Goal: Information Seeking & Learning: Find contact information

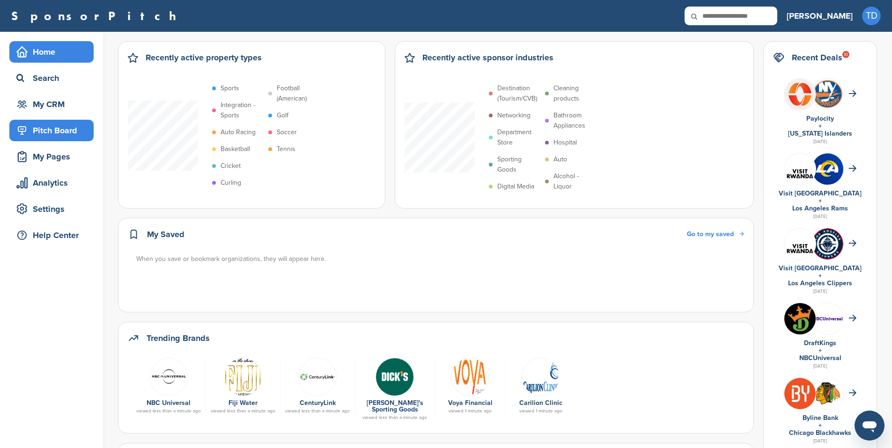
click at [73, 130] on div "Pitch Board" at bounding box center [54, 130] width 80 height 17
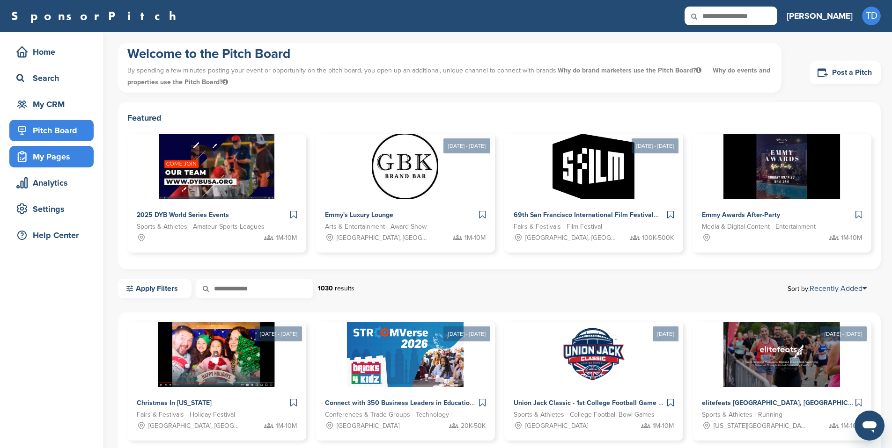
click at [58, 152] on div "My Pages" at bounding box center [54, 156] width 80 height 17
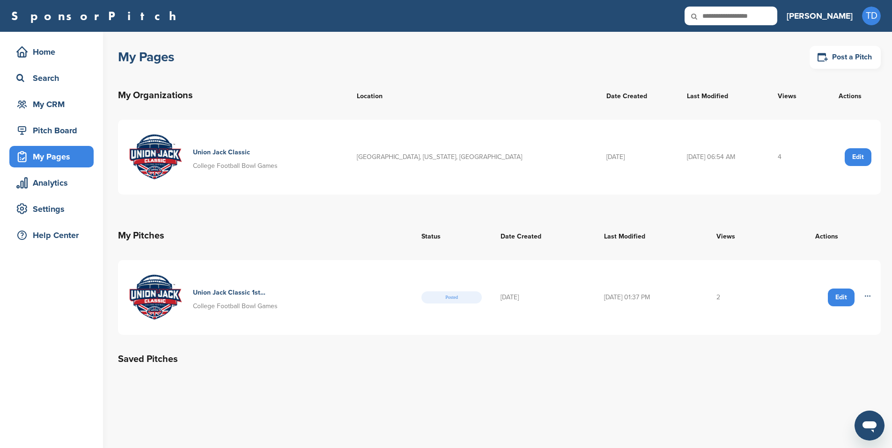
click at [863, 158] on div "Edit" at bounding box center [857, 157] width 27 height 18
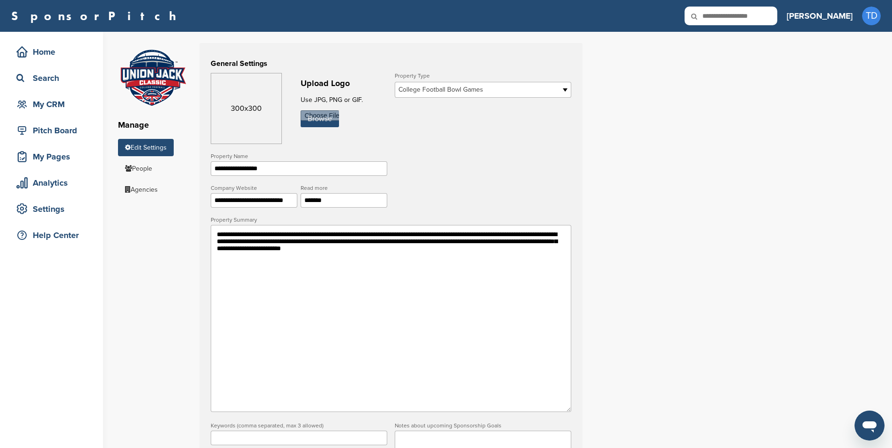
click at [402, 238] on textarea "**********" at bounding box center [391, 318] width 360 height 187
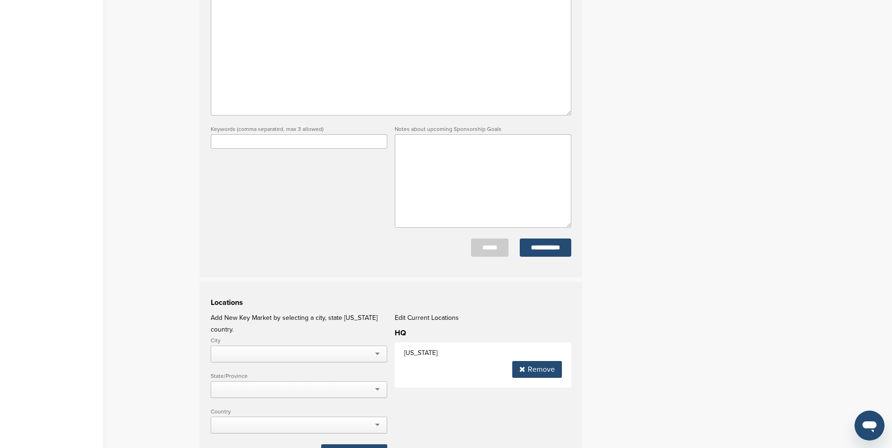
scroll to position [373, 0]
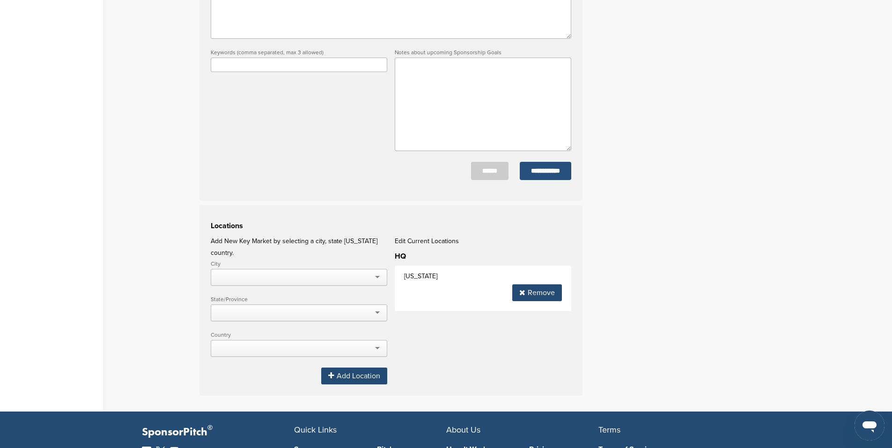
type textarea "**********"
click at [544, 178] on input "**********" at bounding box center [544, 171] width 51 height 18
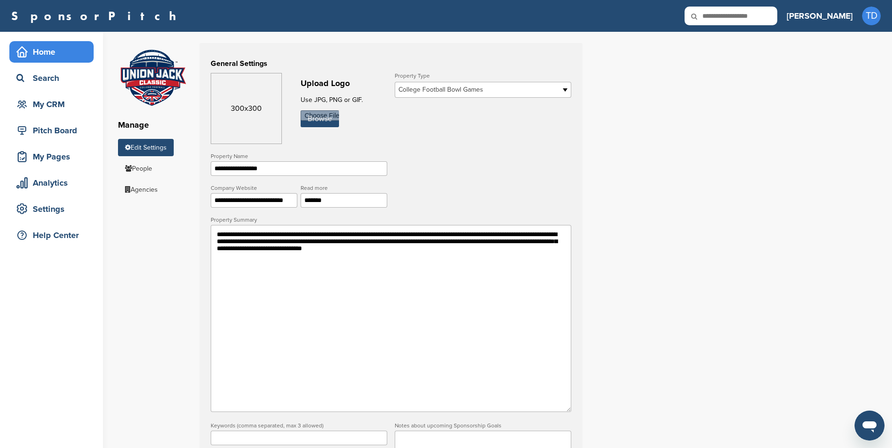
click at [57, 58] on div "Home" at bounding box center [54, 52] width 80 height 17
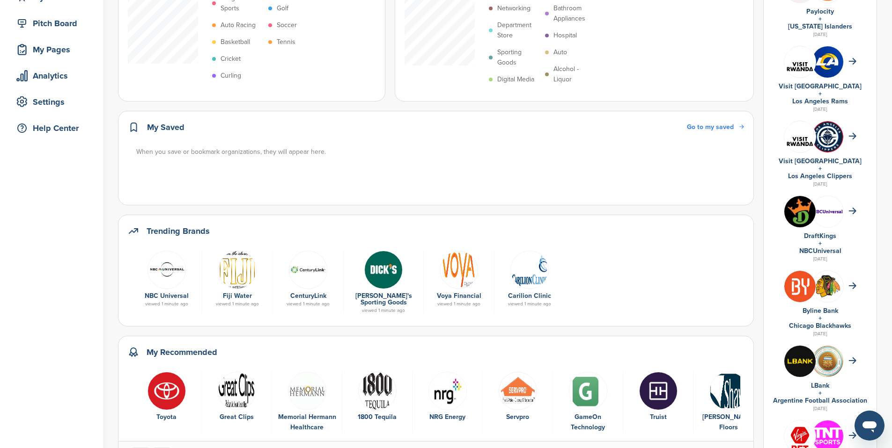
scroll to position [110, 0]
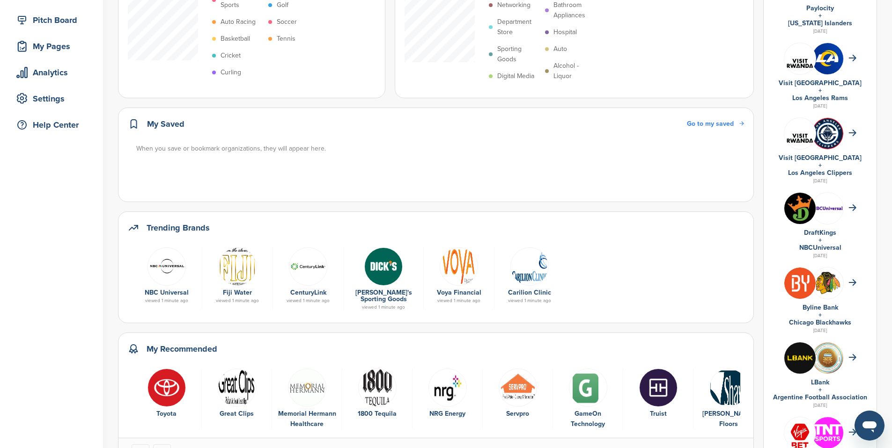
click at [237, 294] on link "Fiji Water" at bounding box center [237, 293] width 29 height 8
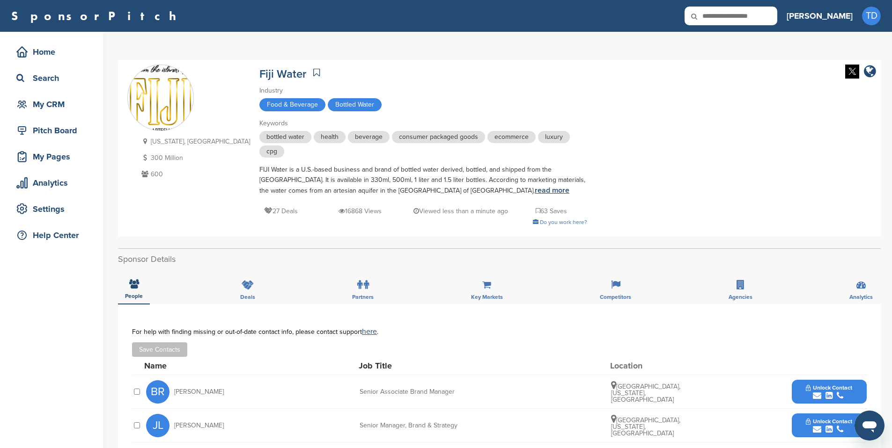
click at [534, 193] on link "read more" at bounding box center [551, 190] width 35 height 9
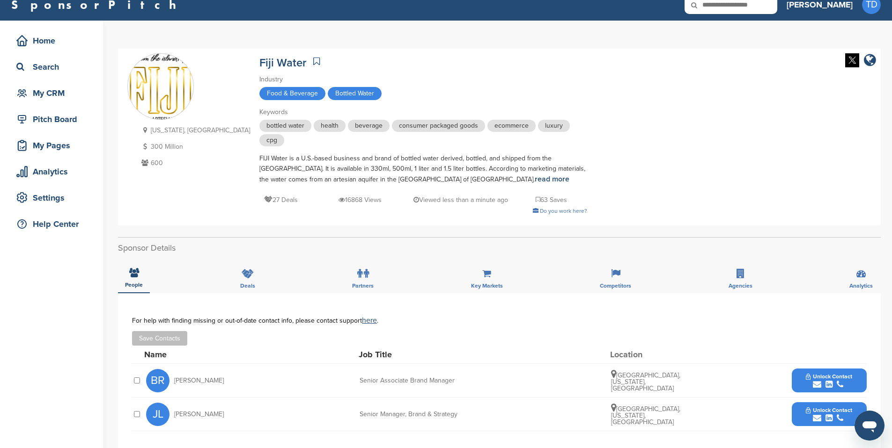
scroll to position [99, 0]
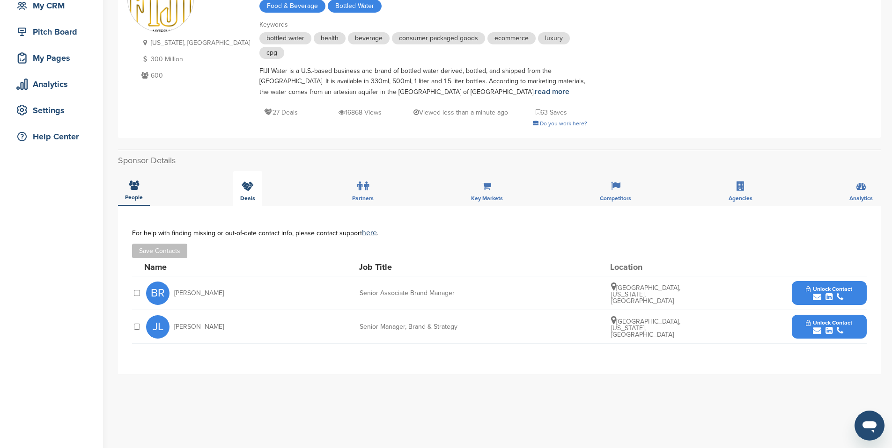
click at [250, 190] on icon at bounding box center [247, 186] width 12 height 9
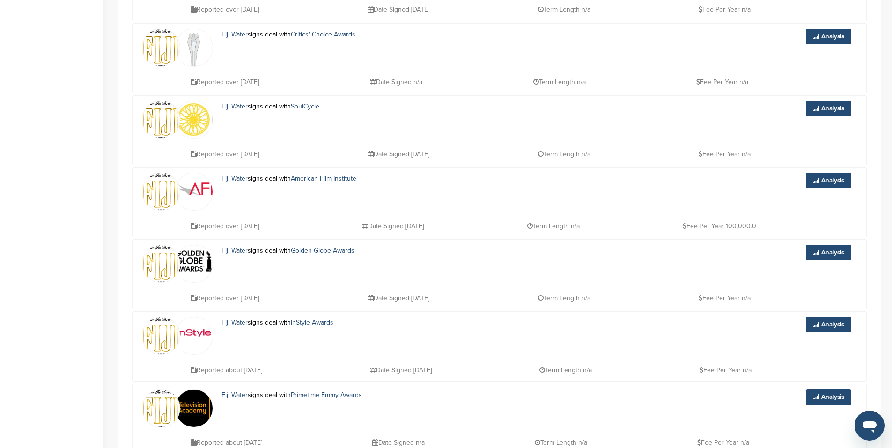
scroll to position [0, 0]
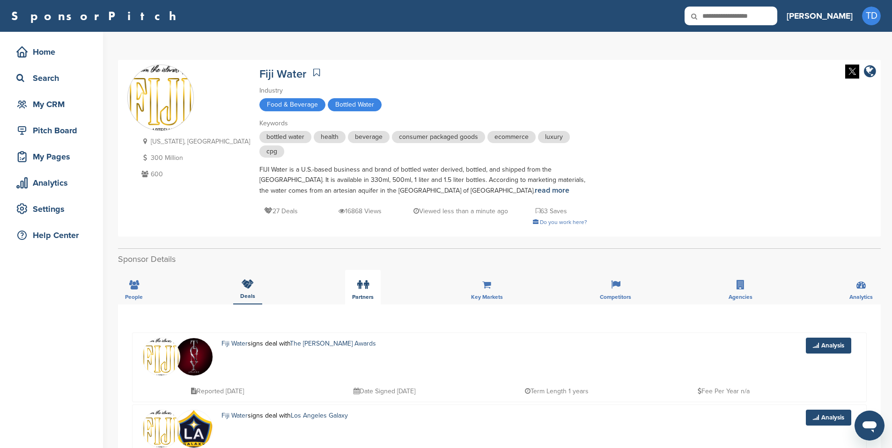
click at [358, 277] on label at bounding box center [363, 285] width 12 height 19
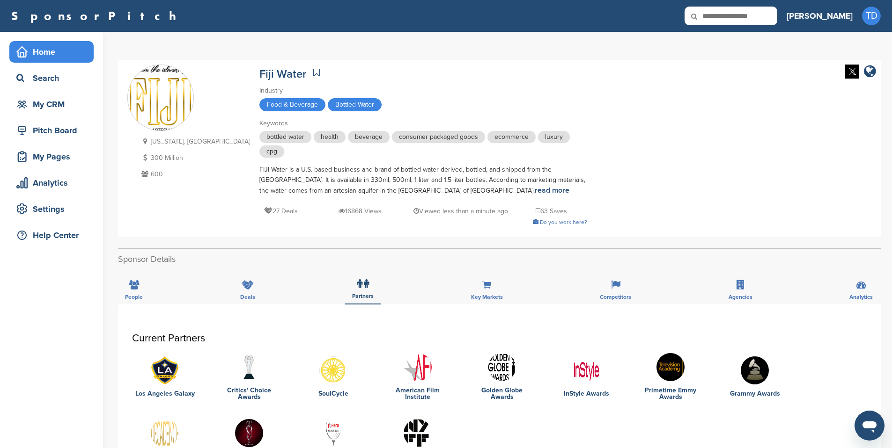
click at [40, 44] on div "Home" at bounding box center [54, 52] width 80 height 17
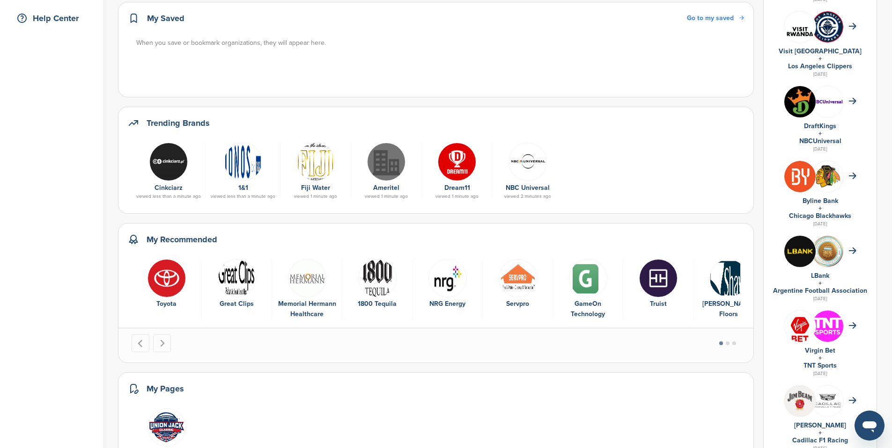
scroll to position [233, 0]
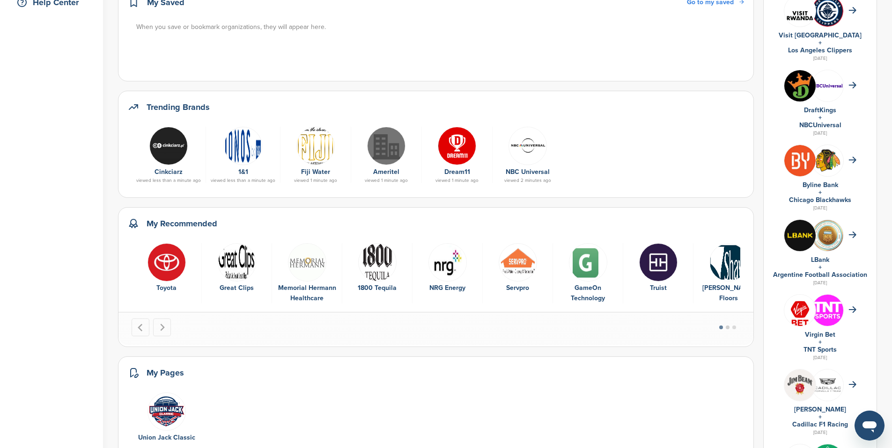
click at [729, 328] on button "Go to page 2" at bounding box center [727, 328] width 4 height 4
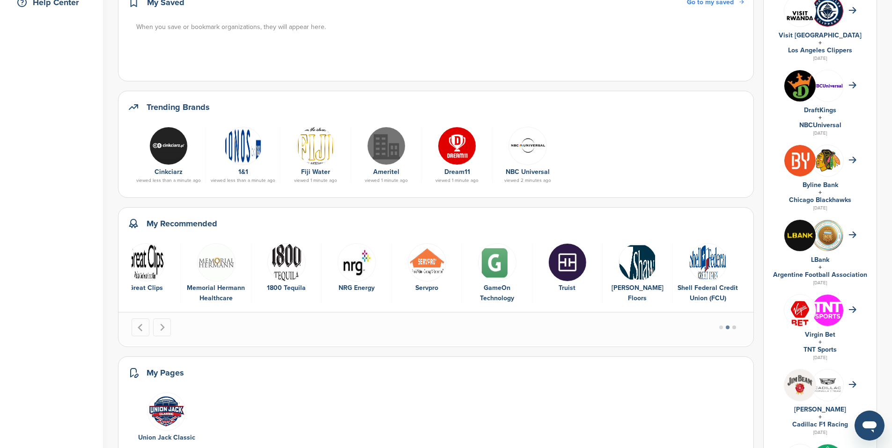
click at [736, 326] on button "Go to page 3" at bounding box center [734, 328] width 4 height 4
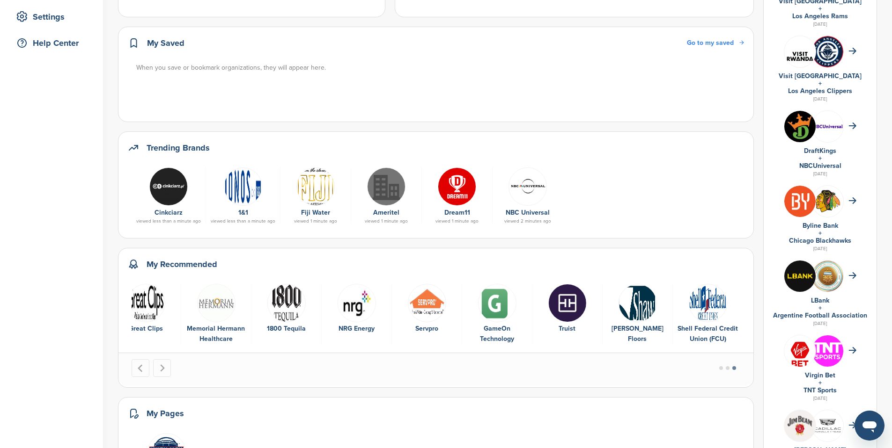
scroll to position [167, 0]
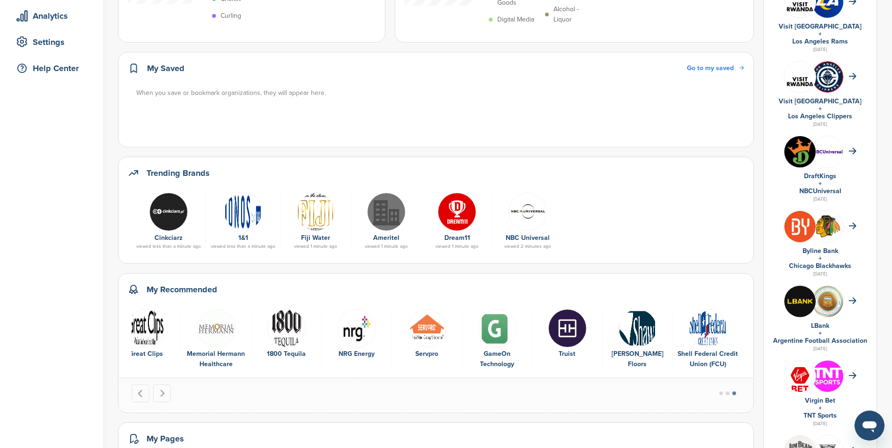
click at [455, 215] on img at bounding box center [457, 212] width 38 height 38
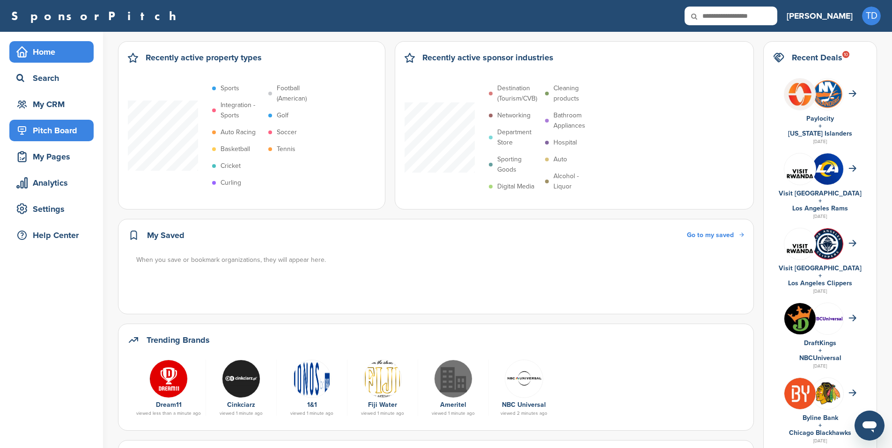
click at [47, 137] on div "Pitch Board" at bounding box center [54, 130] width 80 height 17
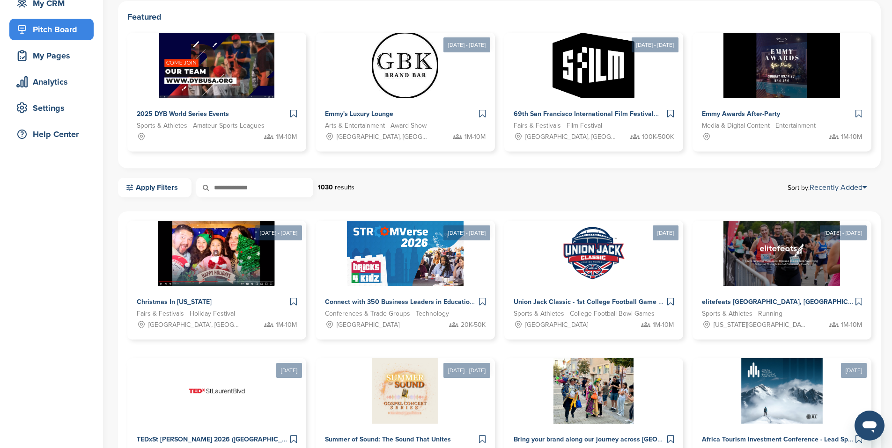
scroll to position [20, 0]
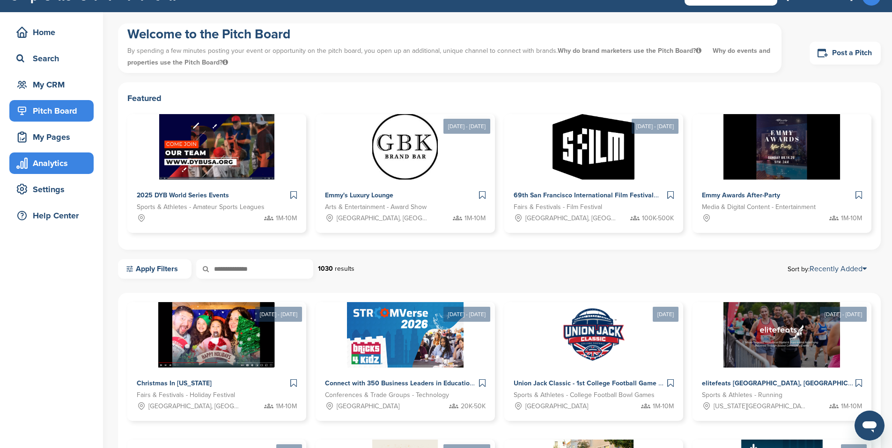
click at [58, 172] on div "Analytics" at bounding box center [51, 164] width 84 height 22
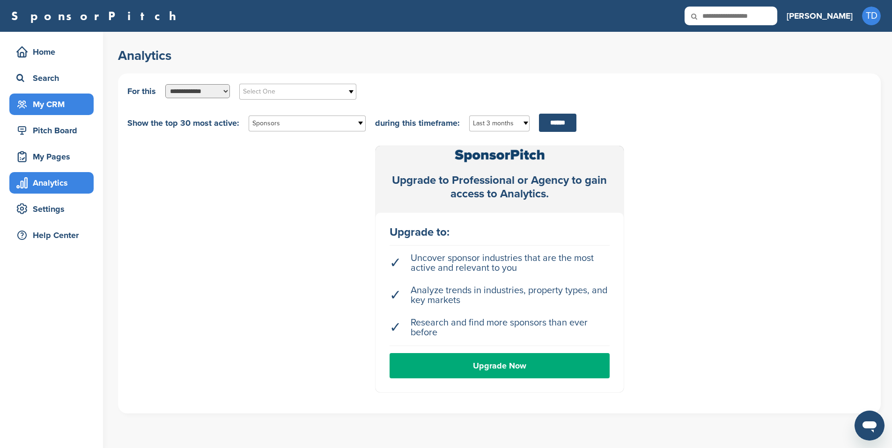
click at [53, 110] on div "My CRM" at bounding box center [54, 104] width 80 height 17
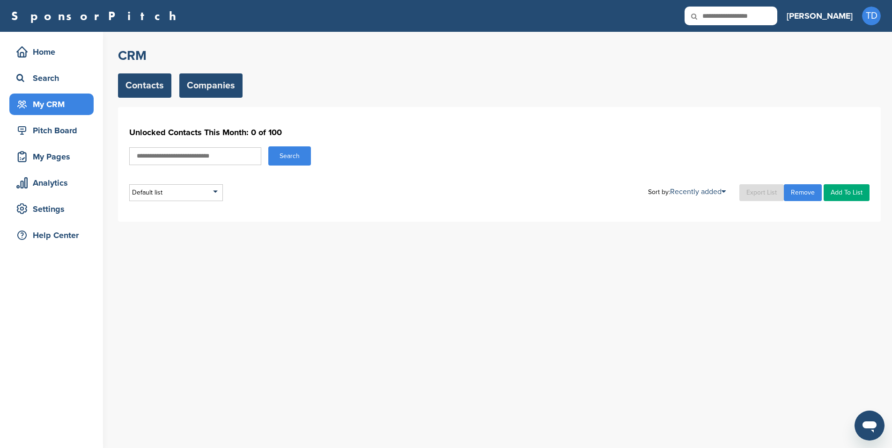
click at [213, 96] on link "Companies" at bounding box center [210, 85] width 63 height 24
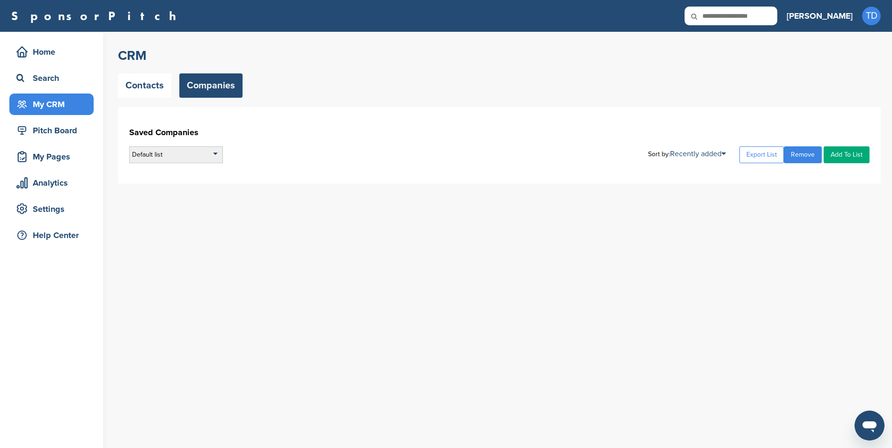
click at [186, 157] on div "Default list" at bounding box center [176, 154] width 94 height 17
click at [328, 158] on div "Default list Default List Sort by: Recently added Recently added Company Name E…" at bounding box center [499, 154] width 740 height 17
click at [847, 161] on link "Add To List" at bounding box center [846, 154] width 46 height 17
click at [849, 149] on link "Add To List" at bounding box center [846, 154] width 46 height 17
click at [55, 78] on div "Search" at bounding box center [54, 78] width 80 height 17
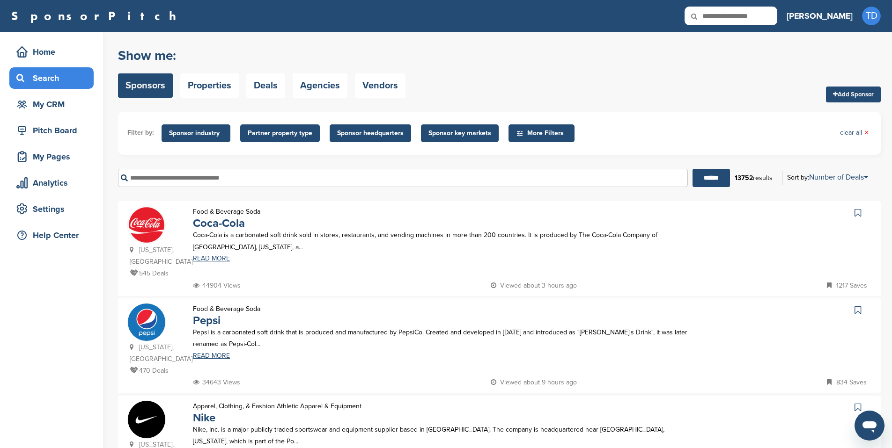
click at [552, 133] on span "More Filters" at bounding box center [543, 133] width 54 height 10
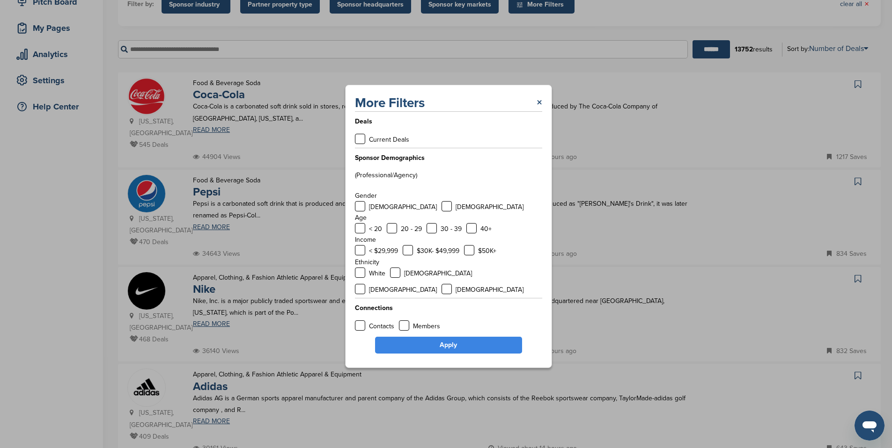
scroll to position [129, 0]
click at [543, 106] on div "More Filters × Deals Current Deals Sponsor Demographics (Professional/Agency) G…" at bounding box center [448, 227] width 207 height 284
click at [540, 109] on link "×" at bounding box center [539, 103] width 6 height 17
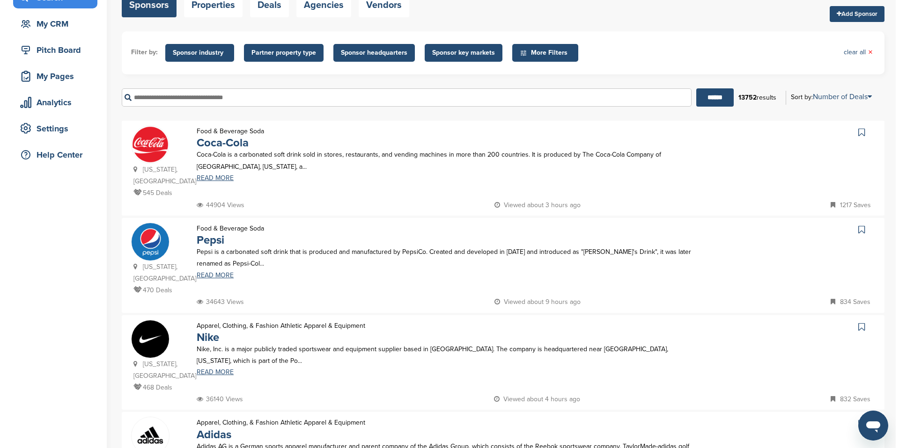
scroll to position [0, 0]
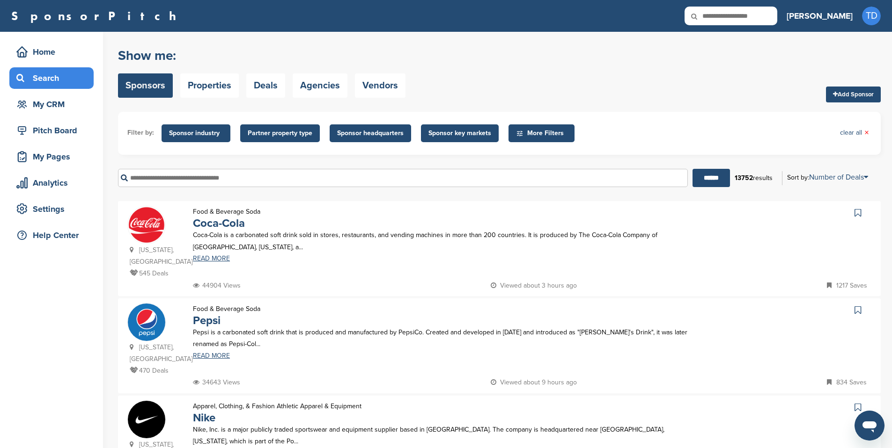
click at [363, 131] on span "Sponsor headquarters" at bounding box center [370, 133] width 66 height 10
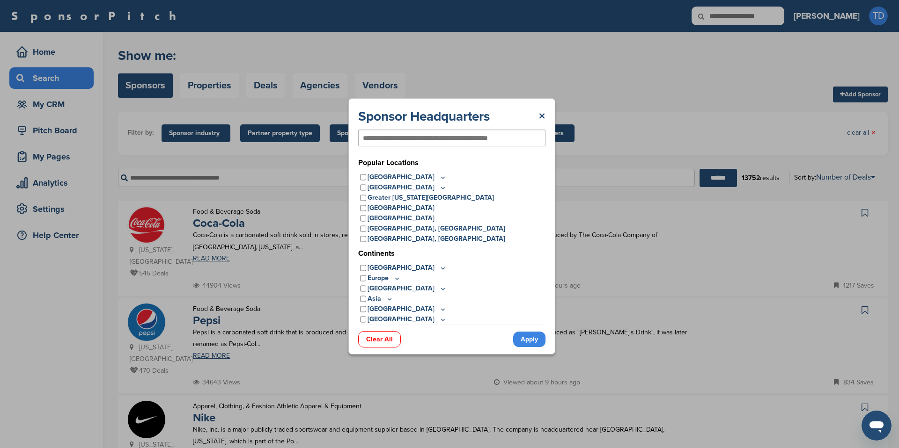
click at [395, 278] on icon at bounding box center [396, 279] width 7 height 8
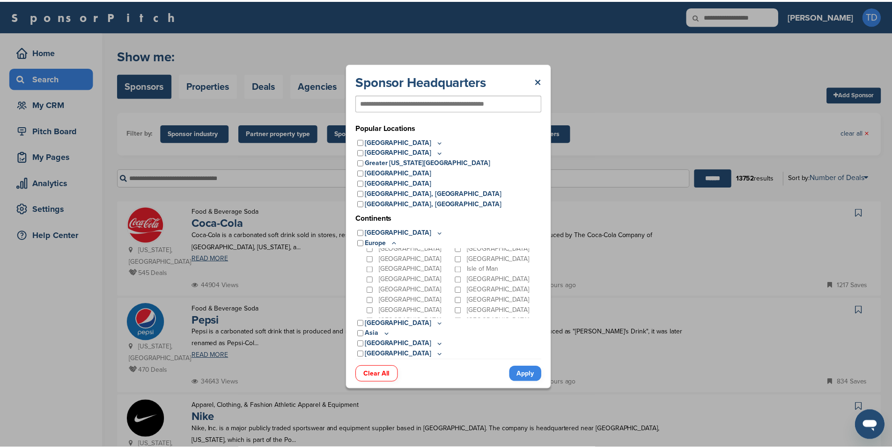
scroll to position [95, 0]
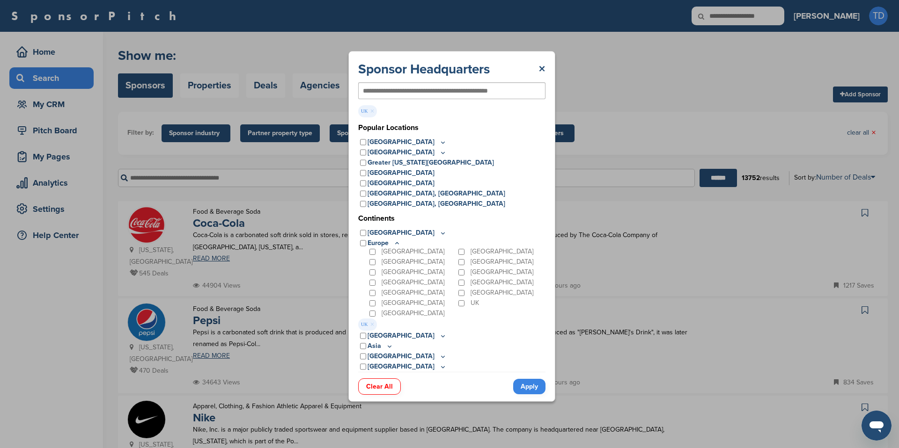
click at [523, 382] on link "Apply" at bounding box center [529, 386] width 32 height 15
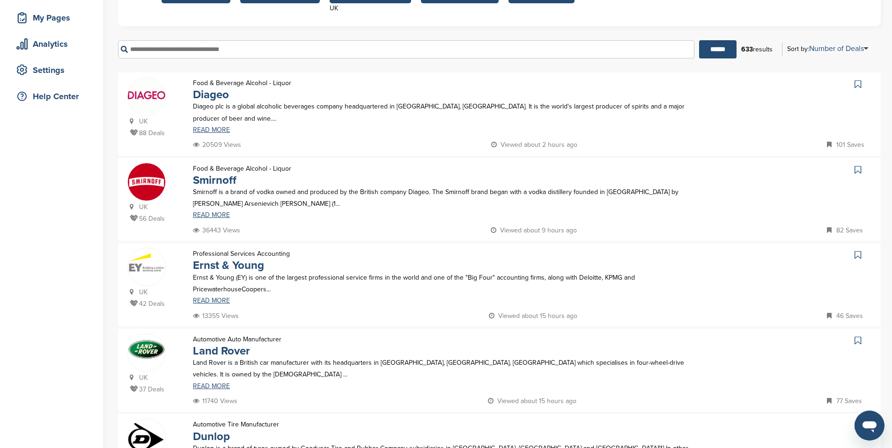
scroll to position [0, 0]
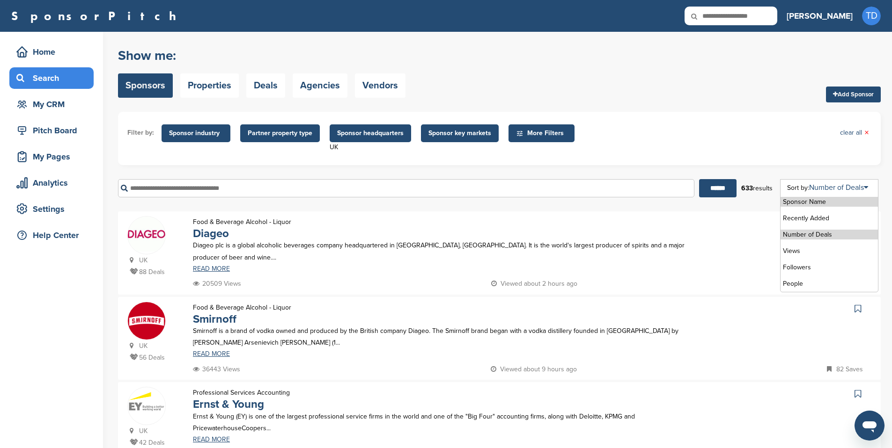
click at [809, 239] on li "Number of Deals" at bounding box center [828, 235] width 97 height 10
click at [716, 192] on input "******" at bounding box center [717, 188] width 37 height 18
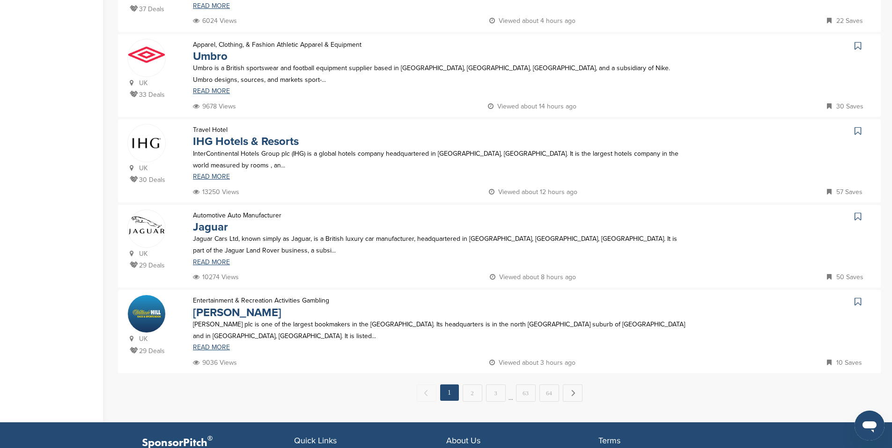
scroll to position [691, 0]
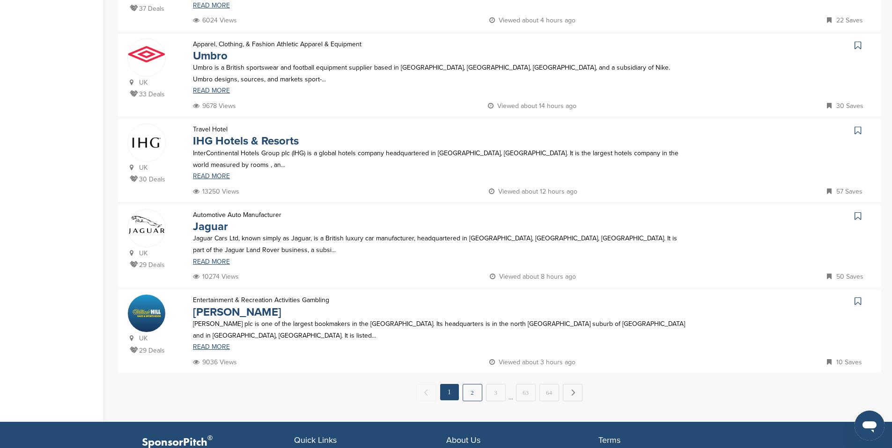
click at [473, 394] on link "2" at bounding box center [472, 392] width 20 height 17
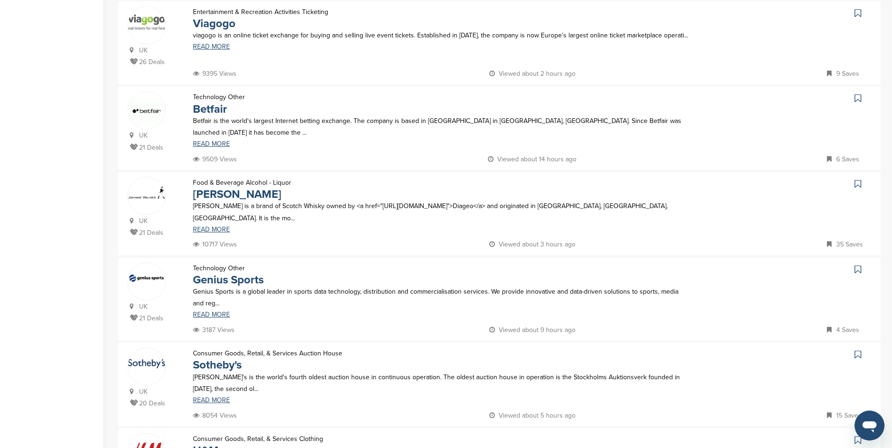
scroll to position [710, 0]
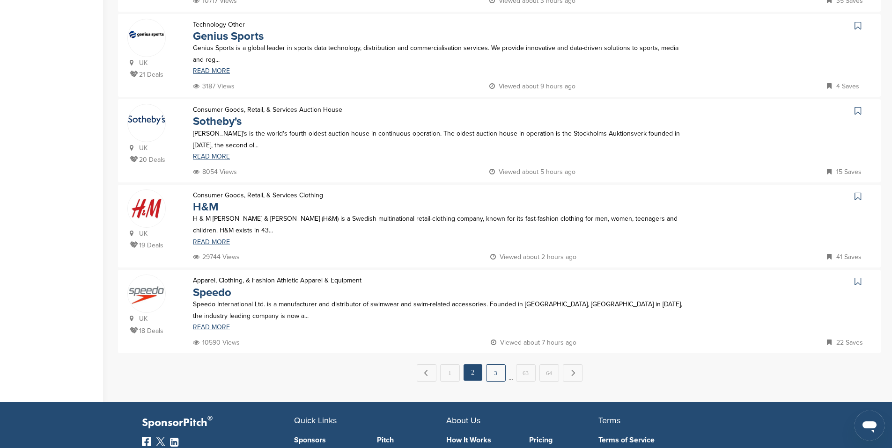
click at [496, 369] on link "3" at bounding box center [496, 373] width 20 height 17
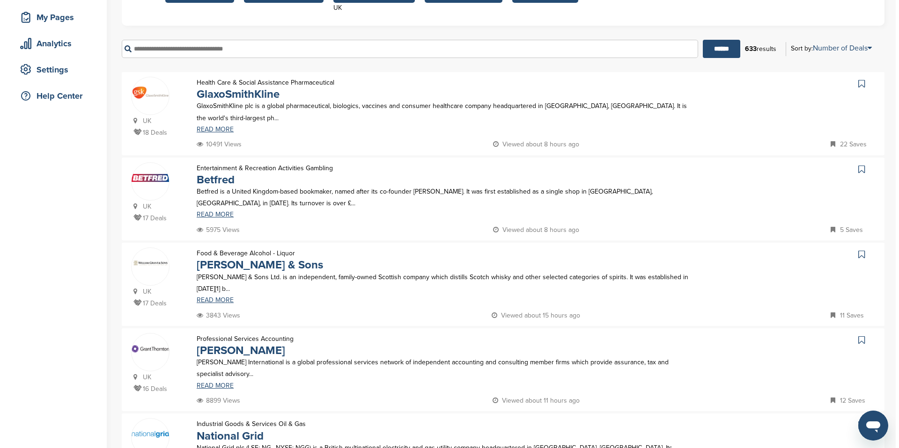
scroll to position [0, 0]
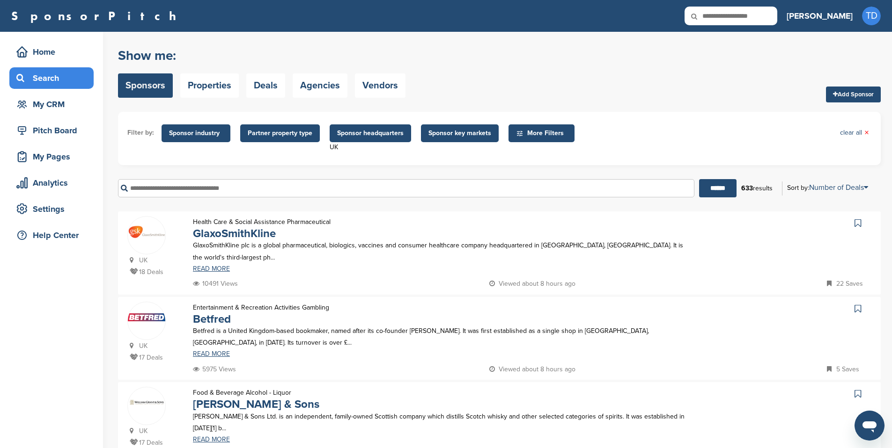
click at [184, 131] on span "Sponsor industry" at bounding box center [196, 133] width 54 height 10
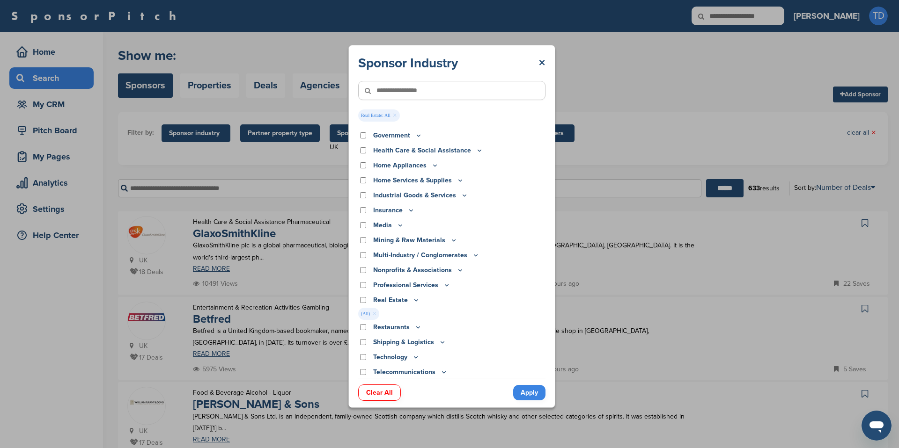
scroll to position [160, 0]
click at [472, 256] on icon at bounding box center [475, 256] width 7 height 8
click at [473, 256] on icon at bounding box center [475, 256] width 7 height 8
click at [451, 241] on icon at bounding box center [453, 241] width 7 height 8
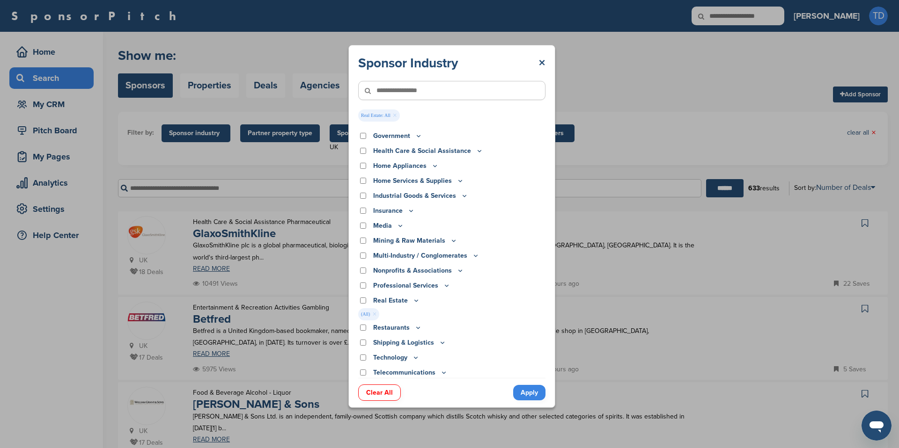
click at [451, 241] on icon at bounding box center [453, 241] width 7 height 8
click at [452, 241] on icon at bounding box center [453, 240] width 3 height 1
click at [402, 226] on icon at bounding box center [399, 226] width 7 height 8
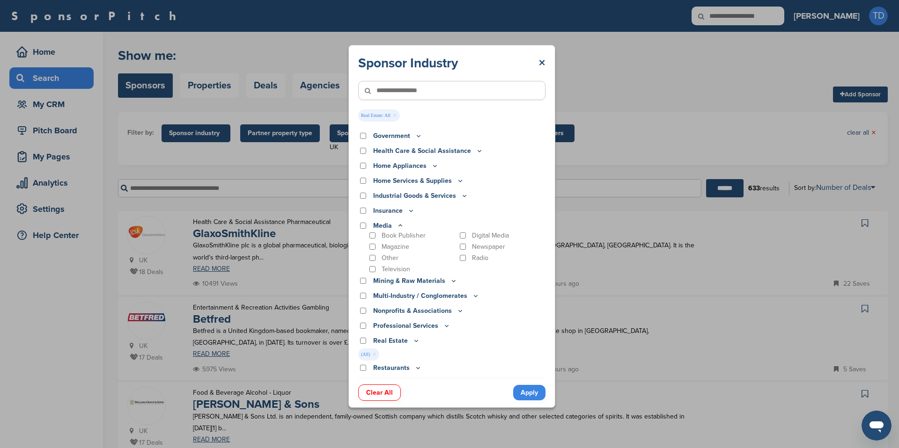
click at [402, 226] on icon at bounding box center [399, 226] width 7 height 8
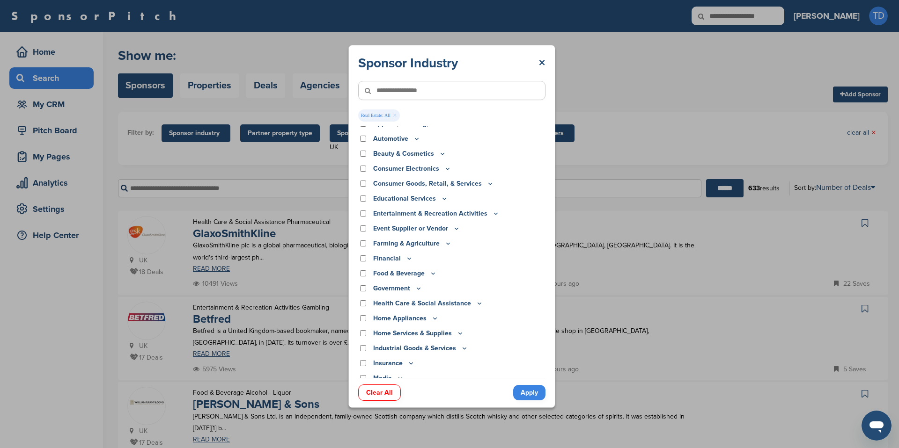
scroll to position [0, 0]
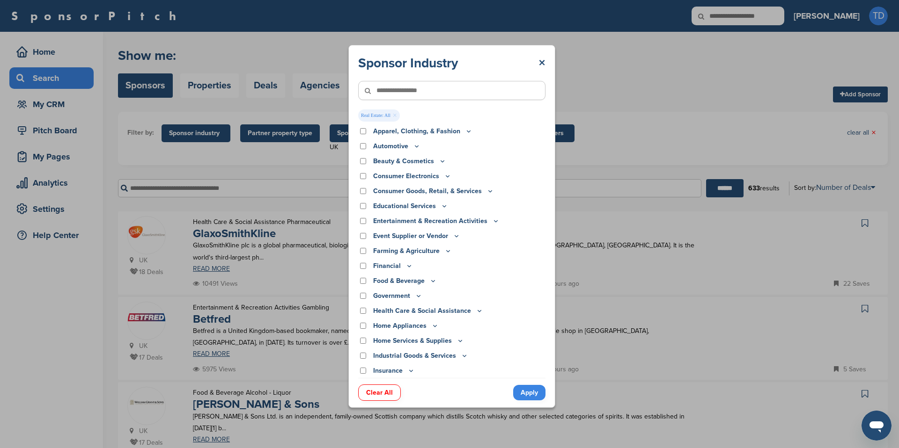
click at [366, 129] on div "Apparel, Clothing, & Fashion" at bounding box center [451, 131] width 187 height 10
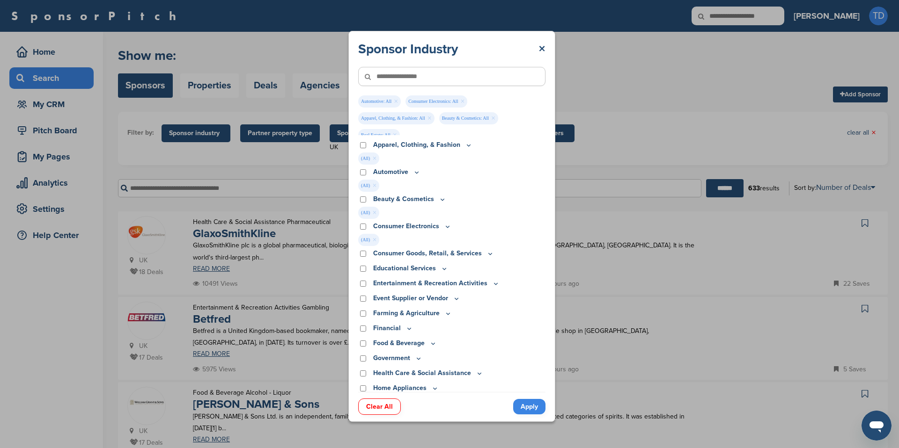
click at [446, 227] on icon at bounding box center [447, 227] width 7 height 8
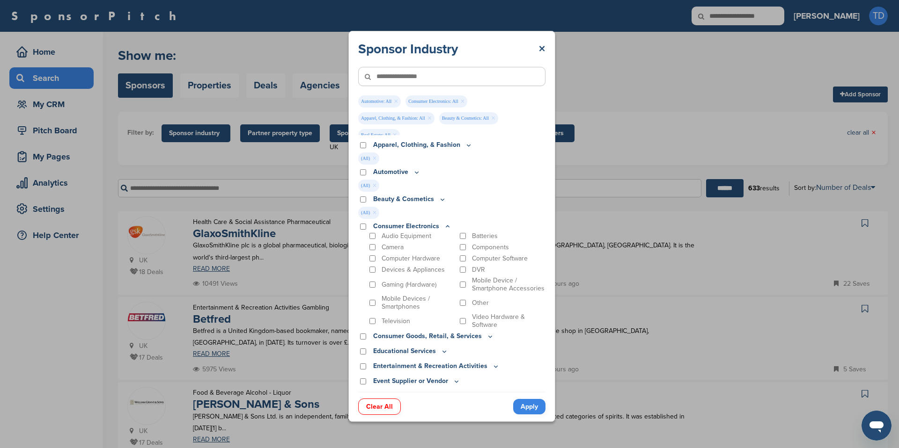
click at [446, 227] on icon at bounding box center [447, 227] width 7 height 8
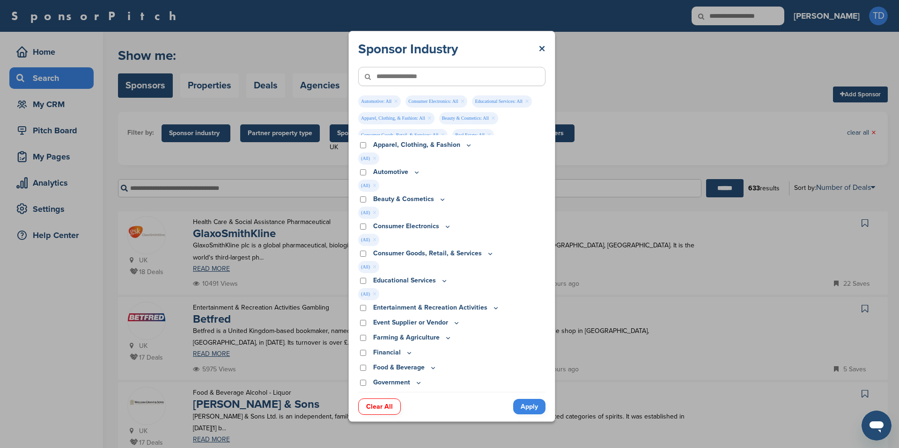
click at [453, 310] on p "Entertainment & Recreation Activities" at bounding box center [436, 308] width 126 height 10
click at [492, 307] on icon at bounding box center [495, 308] width 7 height 8
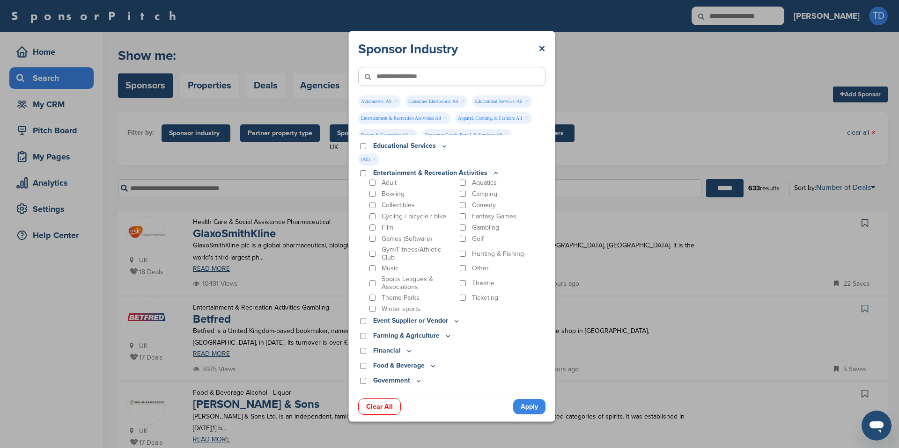
scroll to position [222, 0]
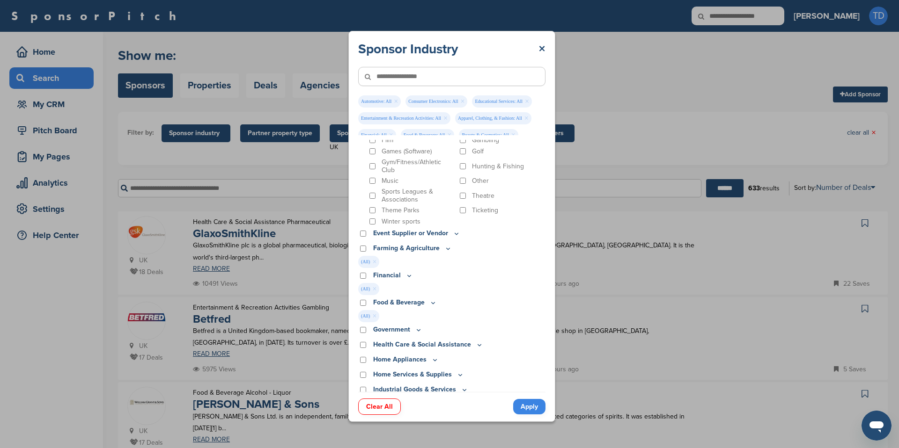
click at [418, 333] on icon at bounding box center [418, 330] width 7 height 8
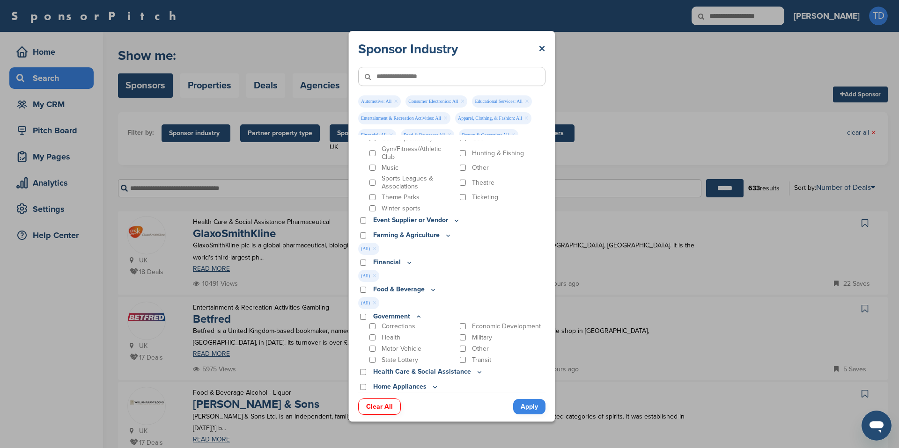
scroll to position [314, 0]
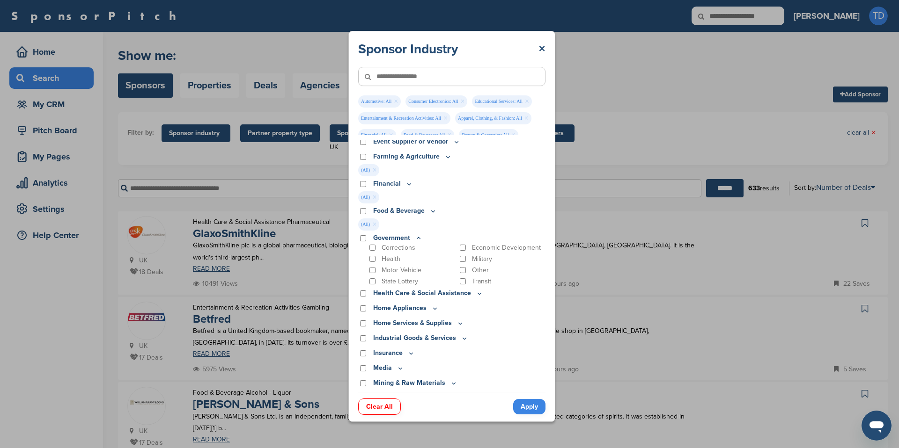
click at [417, 237] on icon at bounding box center [418, 238] width 7 height 8
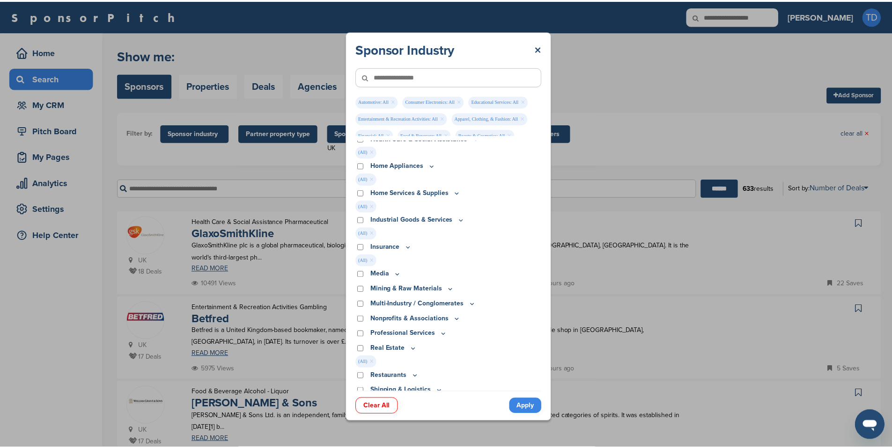
scroll to position [429, 0]
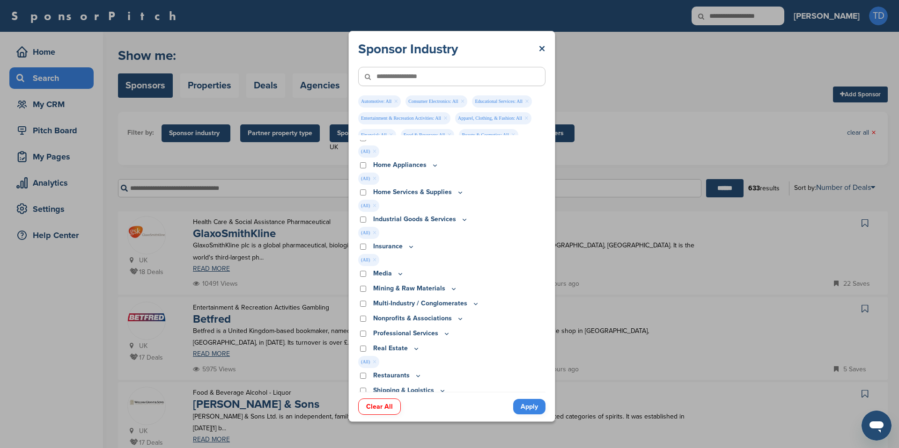
click at [399, 272] on icon at bounding box center [399, 274] width 7 height 8
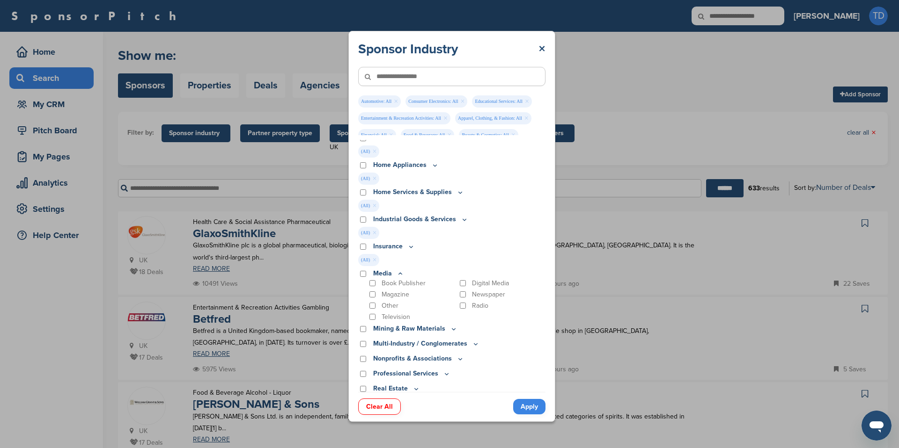
click at [399, 272] on icon at bounding box center [399, 274] width 7 height 8
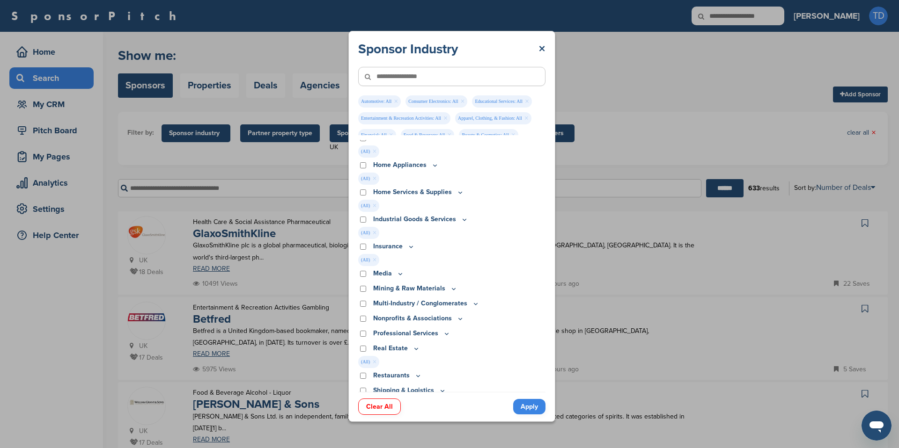
click at [367, 274] on div "Media" at bounding box center [451, 274] width 187 height 10
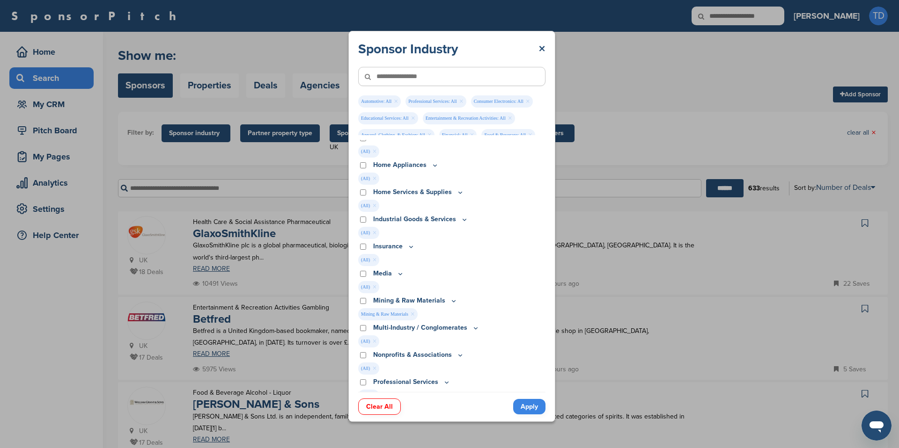
click at [522, 408] on link "Apply" at bounding box center [529, 406] width 32 height 15
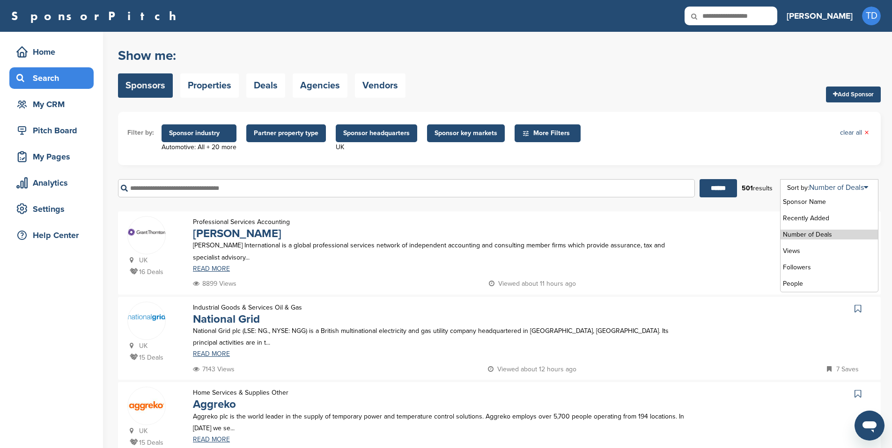
click at [818, 235] on li "Number of Deals" at bounding box center [828, 235] width 97 height 10
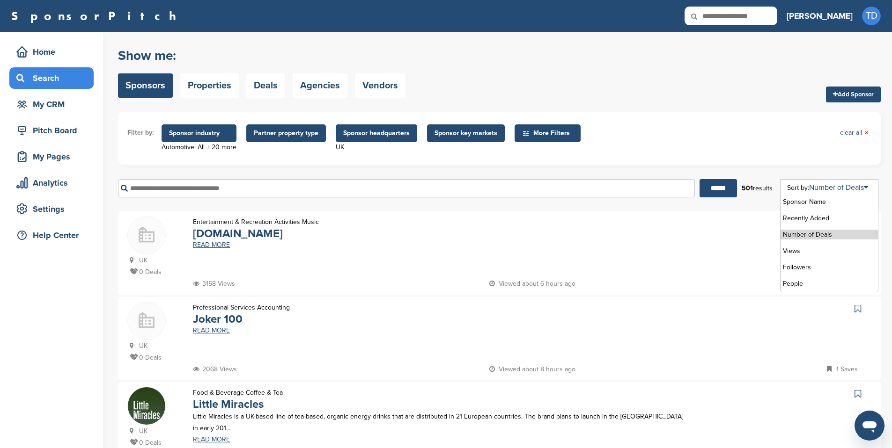
click at [822, 234] on li "Number of Deals" at bounding box center [828, 235] width 97 height 10
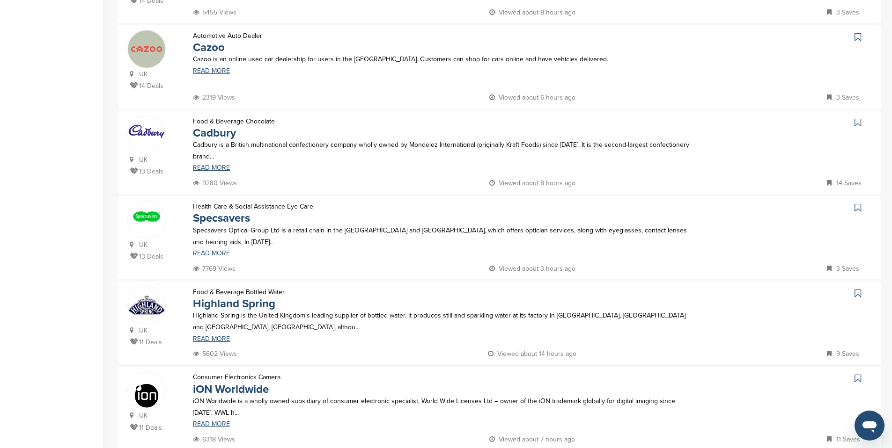
scroll to position [737, 0]
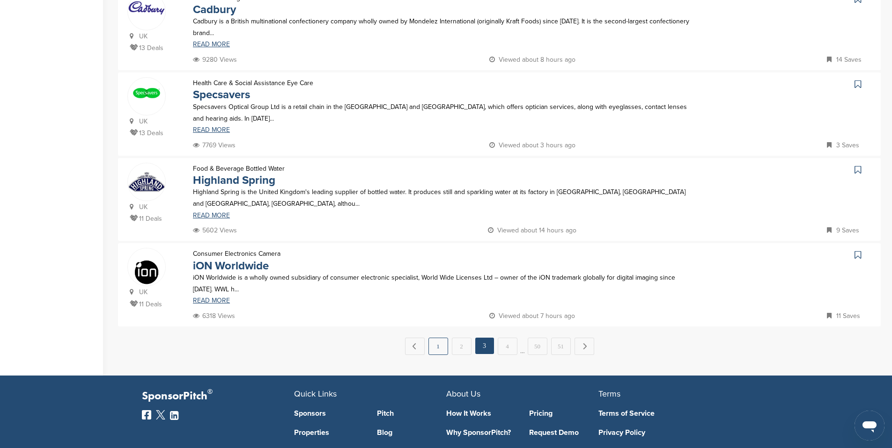
click at [446, 348] on link "1" at bounding box center [438, 346] width 20 height 17
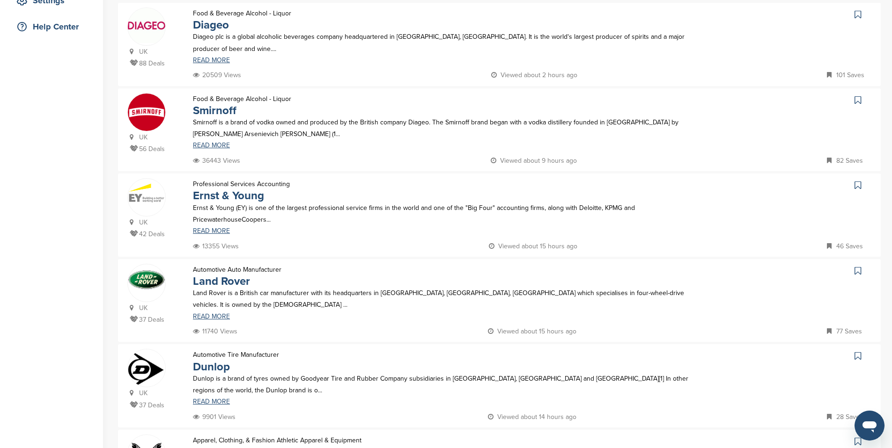
scroll to position [209, 0]
click at [235, 192] on link "Ernst & Young" at bounding box center [228, 196] width 71 height 14
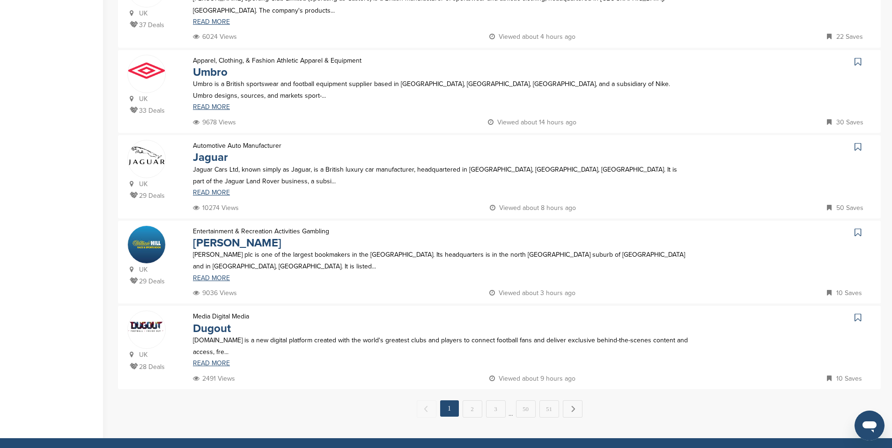
scroll to position [693, 0]
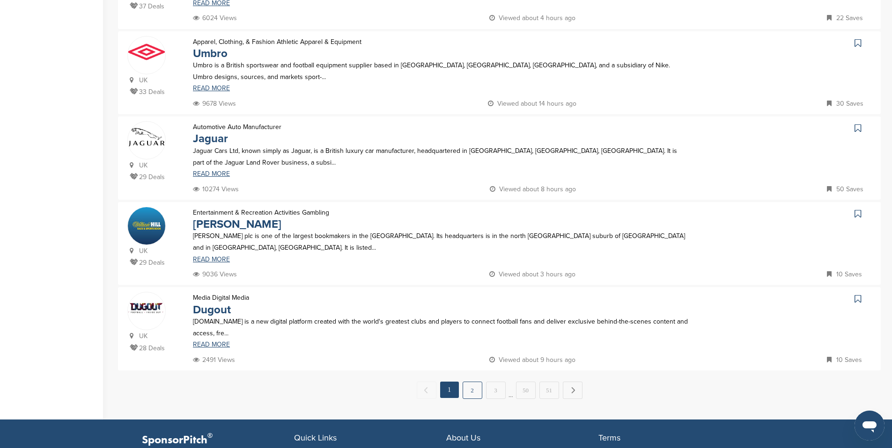
click at [469, 390] on link "2" at bounding box center [472, 390] width 20 height 17
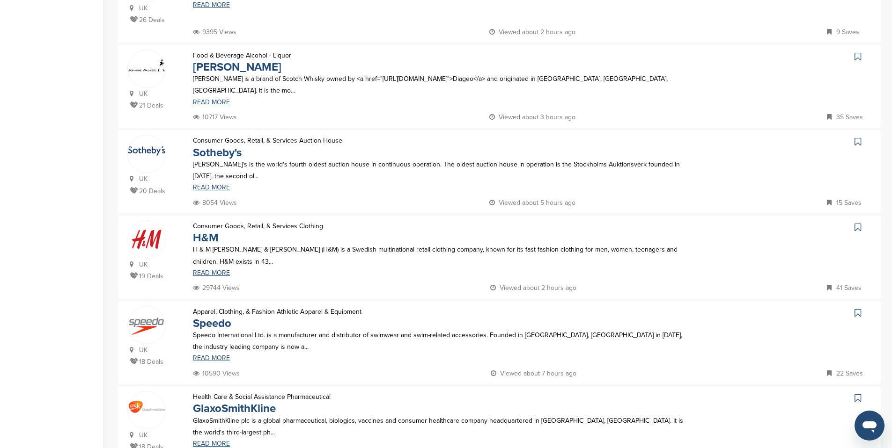
scroll to position [426, 0]
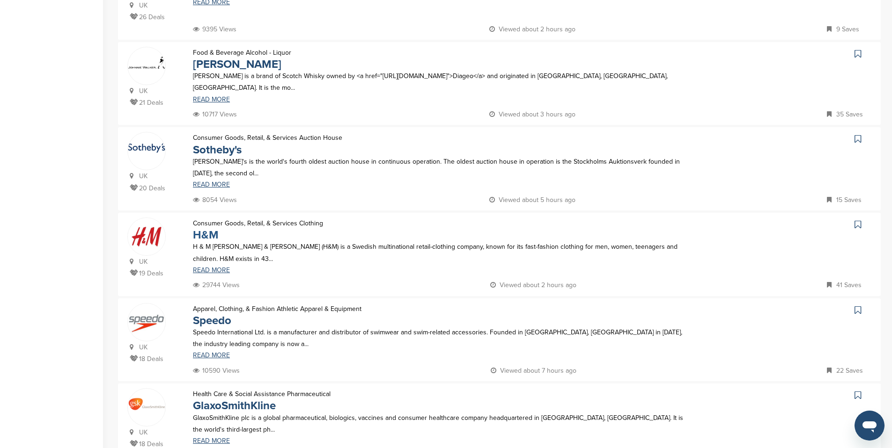
click at [213, 238] on link "H&M" at bounding box center [206, 235] width 26 height 14
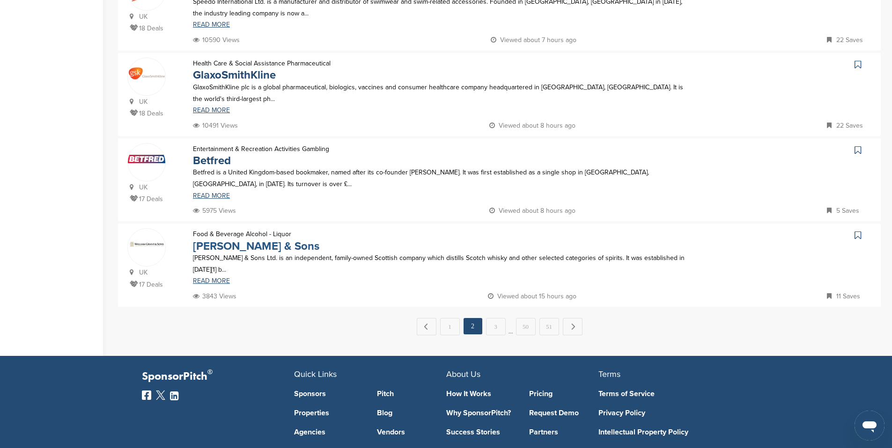
scroll to position [763, 0]
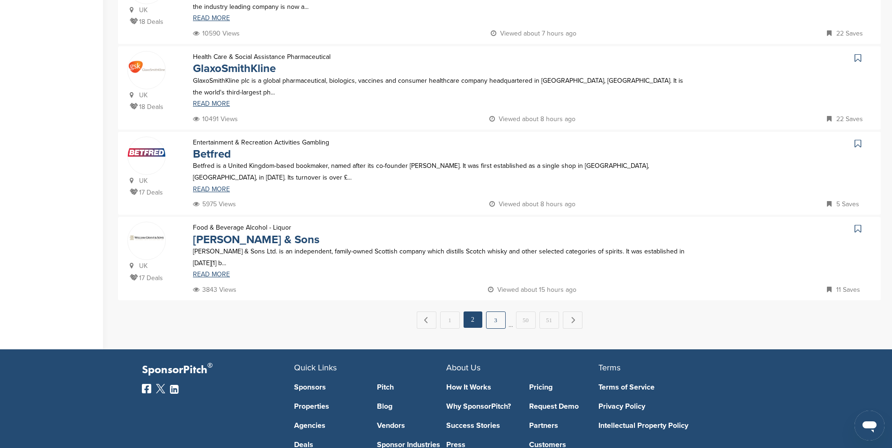
click at [490, 322] on link "3" at bounding box center [496, 320] width 20 height 17
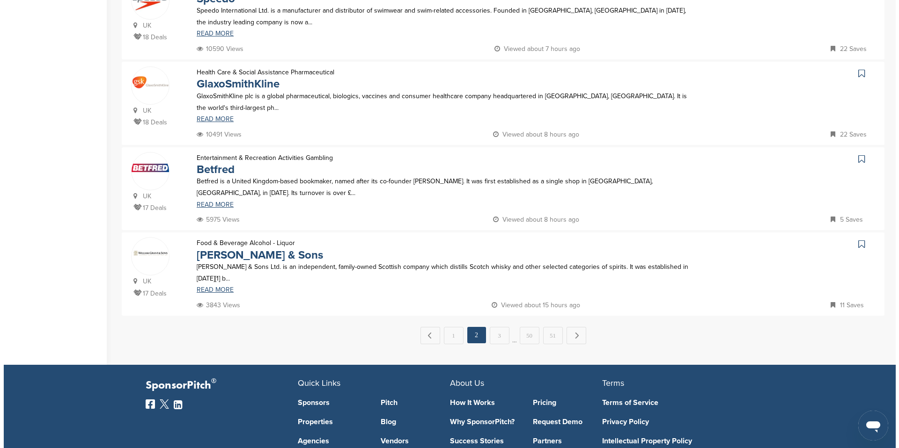
scroll to position [0, 0]
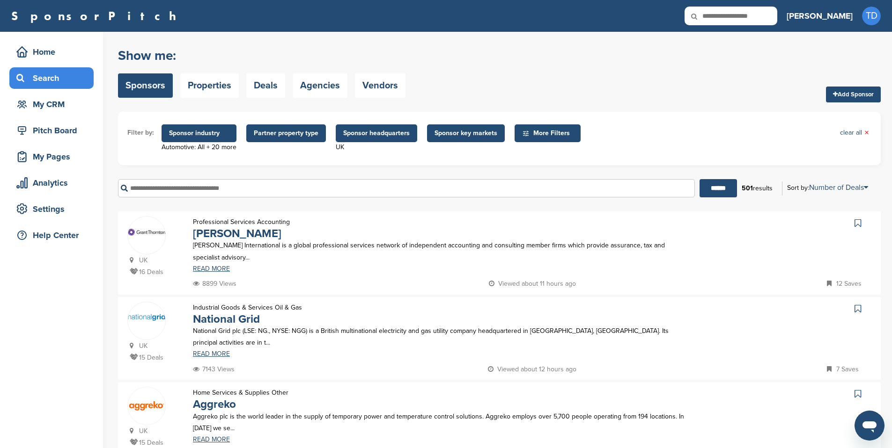
click at [199, 132] on span "Sponsor industry" at bounding box center [199, 133] width 60 height 10
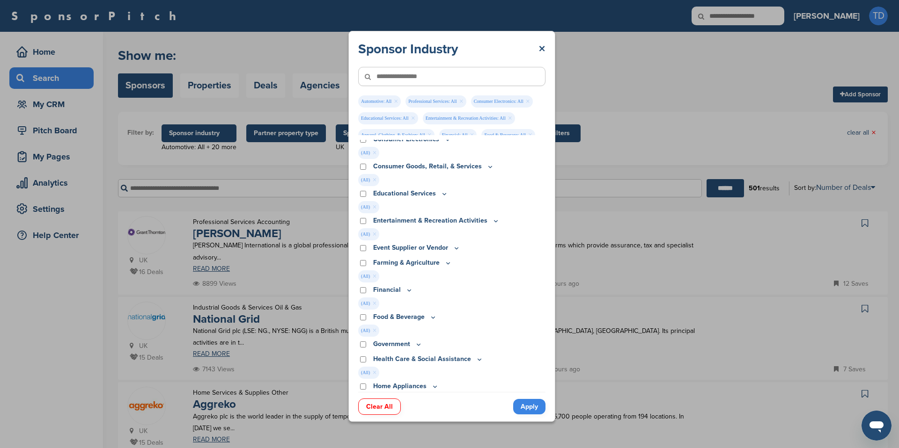
scroll to position [88, 0]
click at [435, 317] on icon at bounding box center [432, 317] width 7 height 8
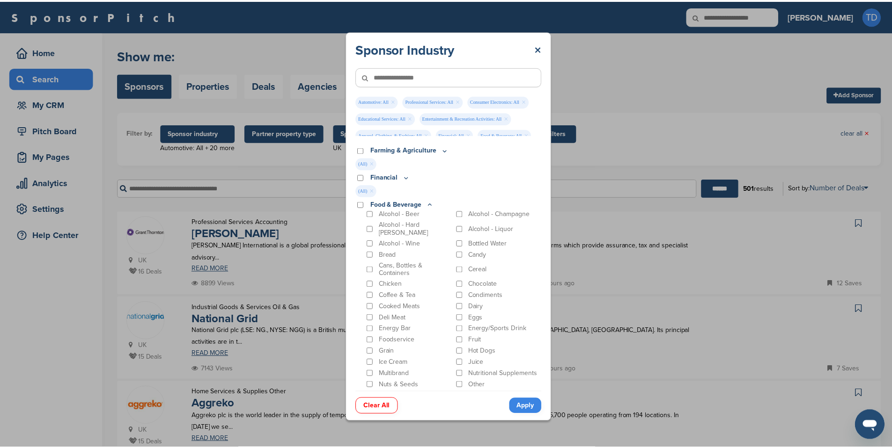
scroll to position [199, 0]
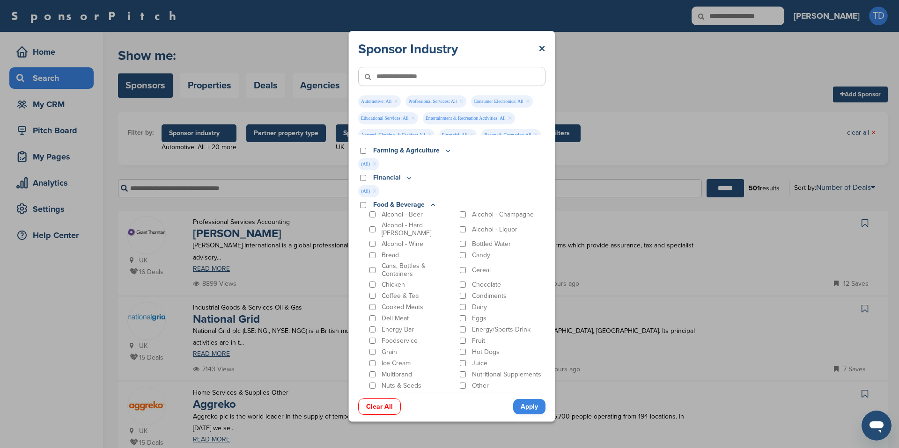
click at [519, 407] on link "Apply" at bounding box center [529, 406] width 32 height 15
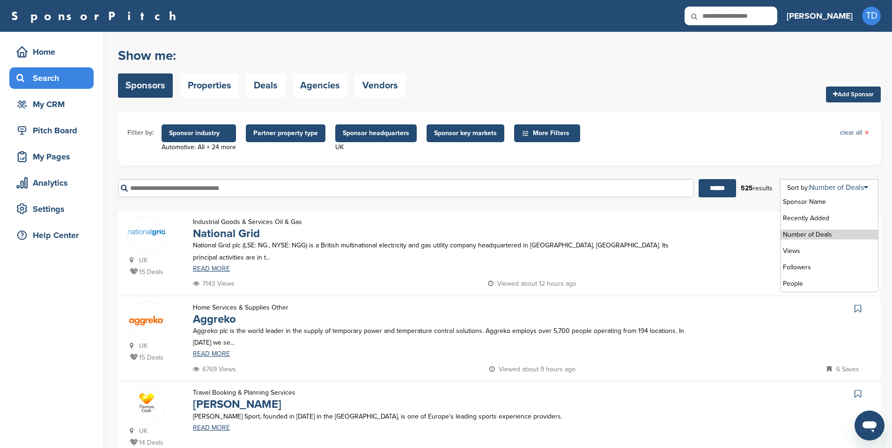
click at [808, 237] on li "Number of Deals" at bounding box center [828, 235] width 97 height 10
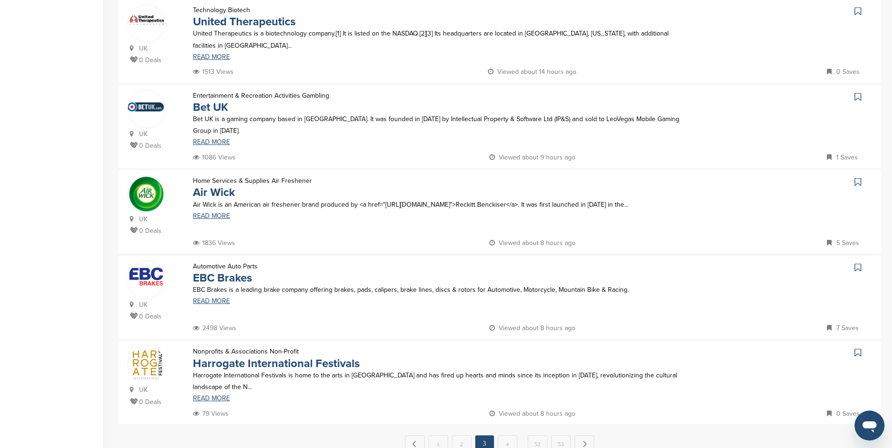
scroll to position [881, 0]
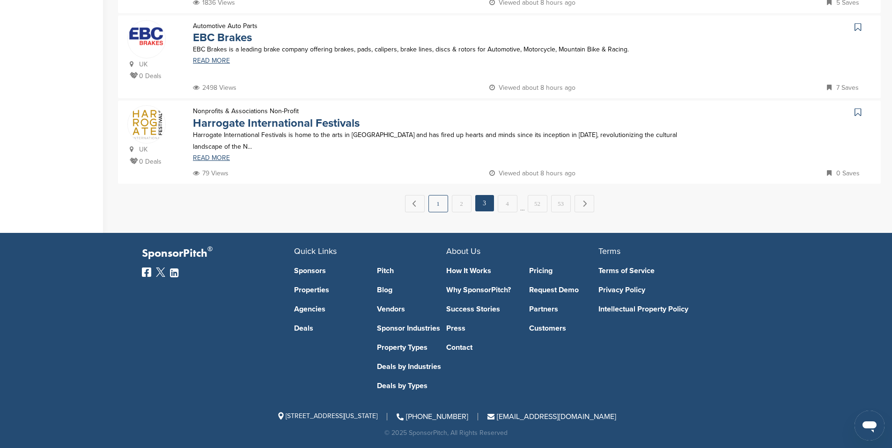
click at [439, 201] on link "1" at bounding box center [438, 203] width 20 height 17
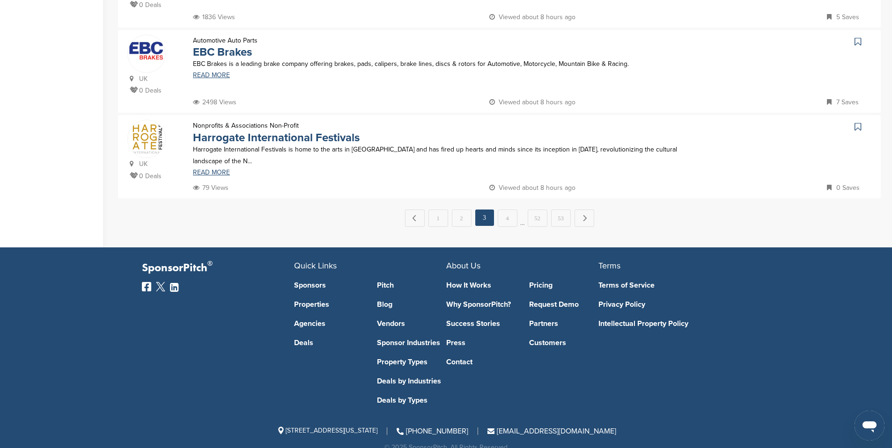
scroll to position [0, 0]
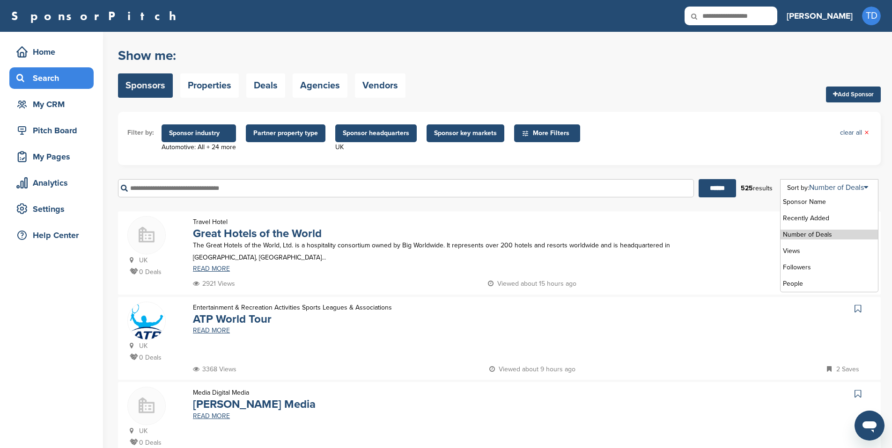
click at [806, 233] on li "Number of Deals" at bounding box center [828, 235] width 97 height 10
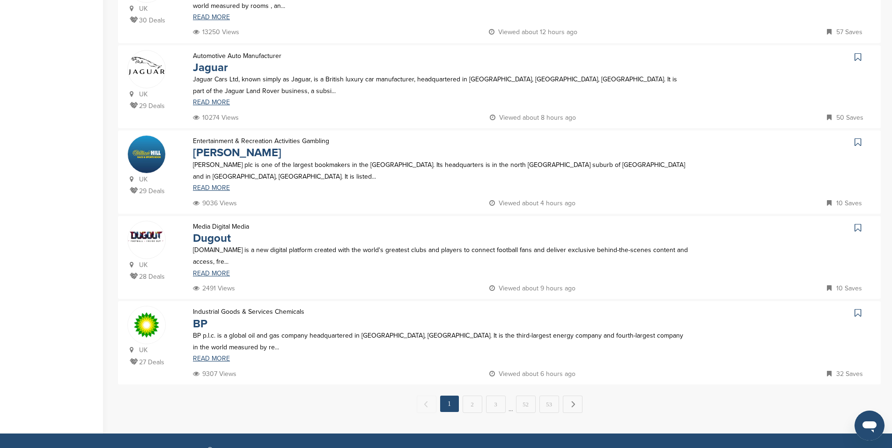
scroll to position [696, 0]
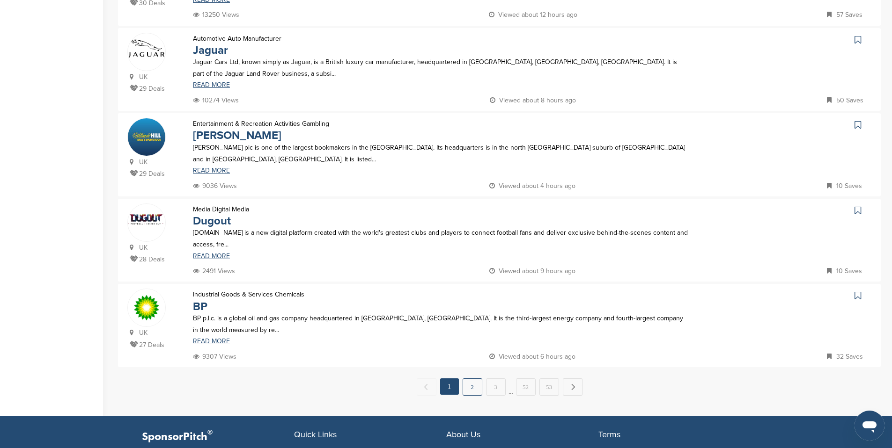
click at [471, 385] on link "2" at bounding box center [472, 387] width 20 height 17
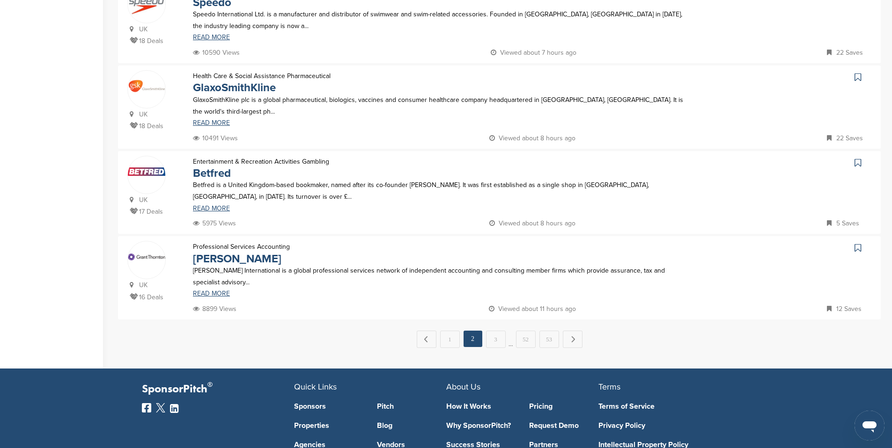
scroll to position [767, 0]
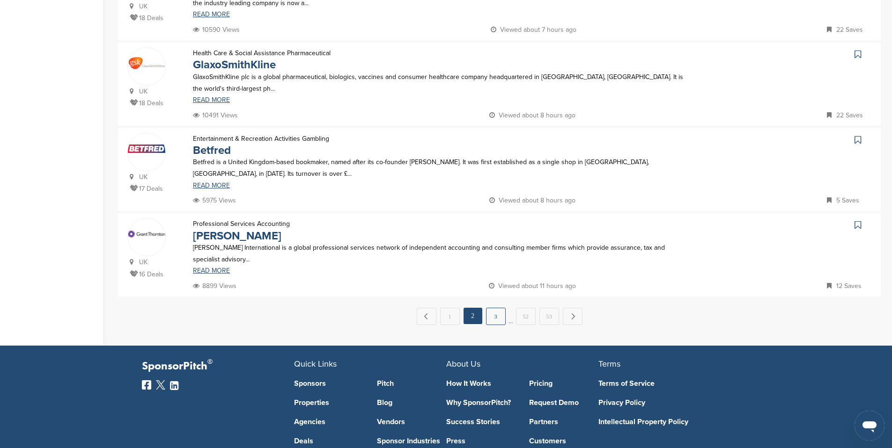
click at [490, 317] on link "3" at bounding box center [496, 316] width 20 height 17
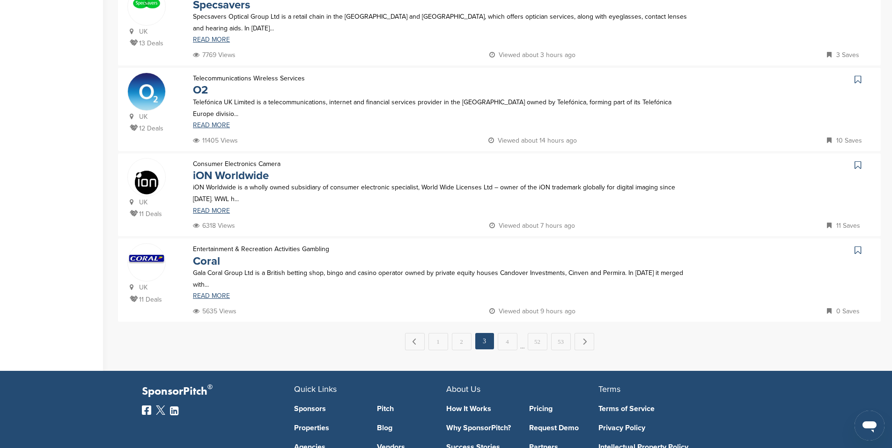
scroll to position [751, 0]
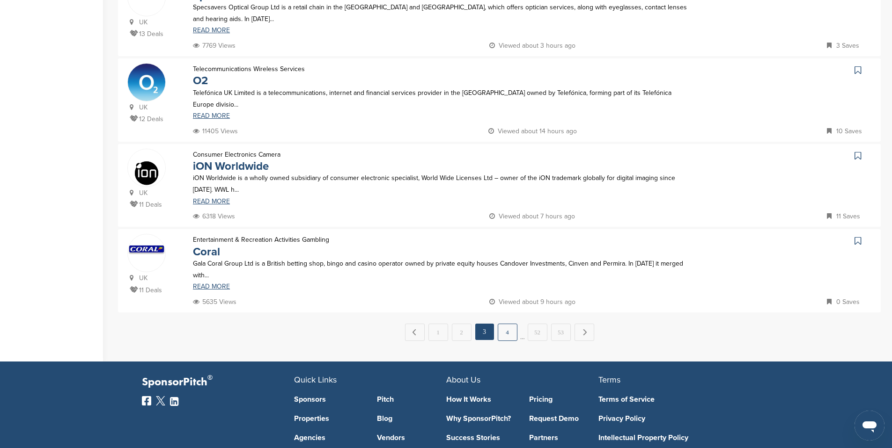
click at [505, 329] on link "4" at bounding box center [507, 332] width 20 height 17
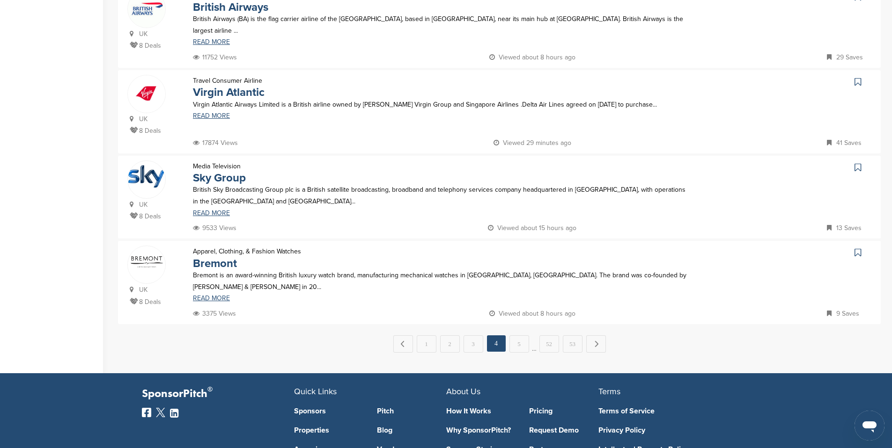
scroll to position [742, 0]
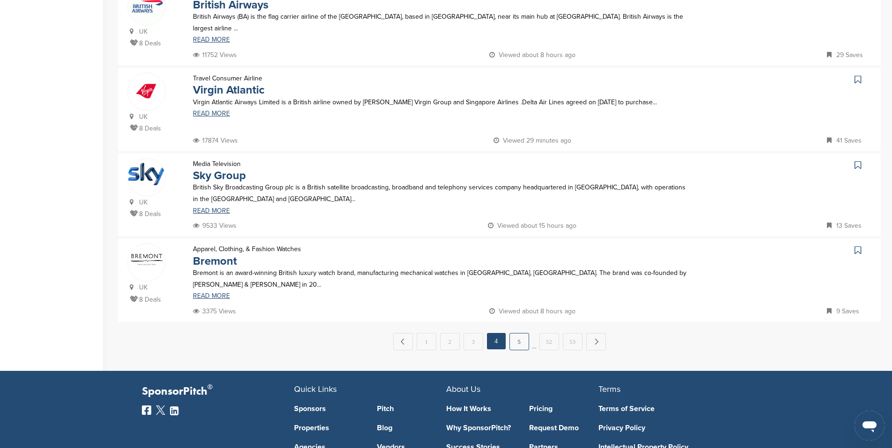
click at [521, 342] on link "5" at bounding box center [519, 341] width 20 height 17
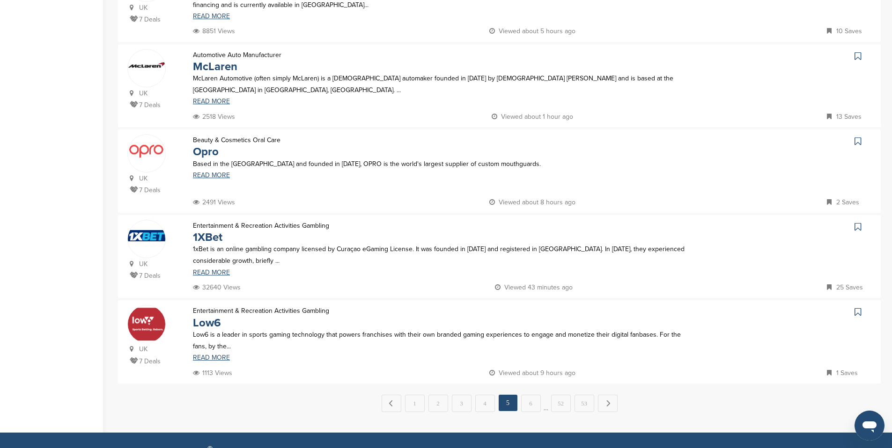
scroll to position [709, 0]
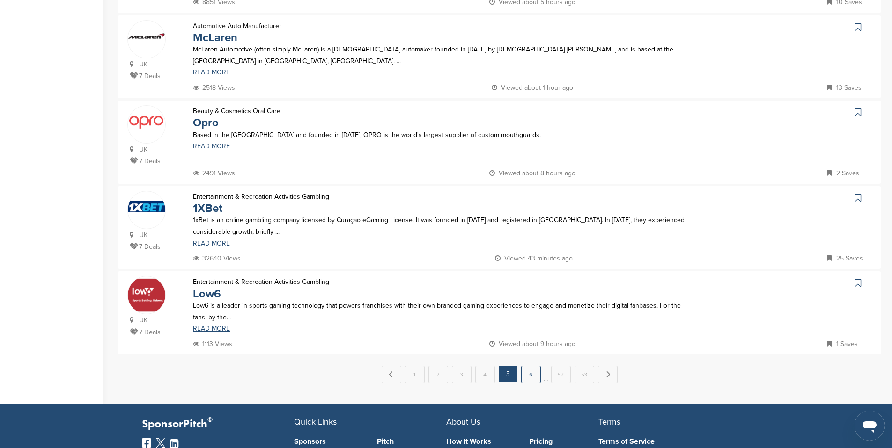
click at [530, 376] on link "6" at bounding box center [531, 374] width 20 height 17
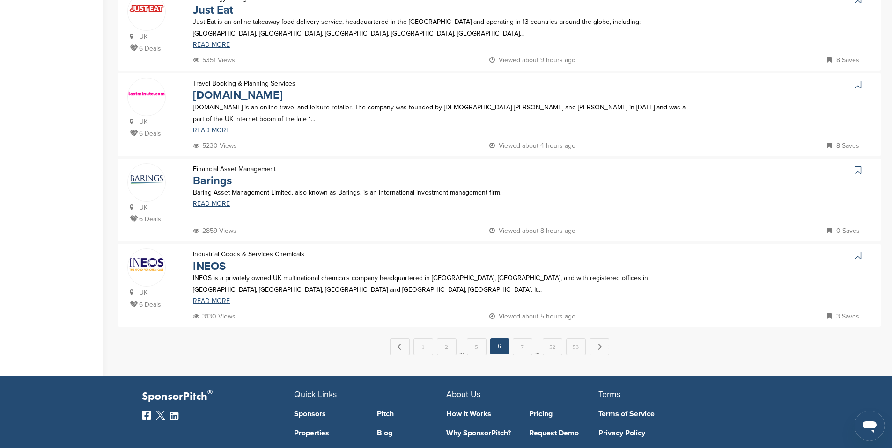
scroll to position [738, 0]
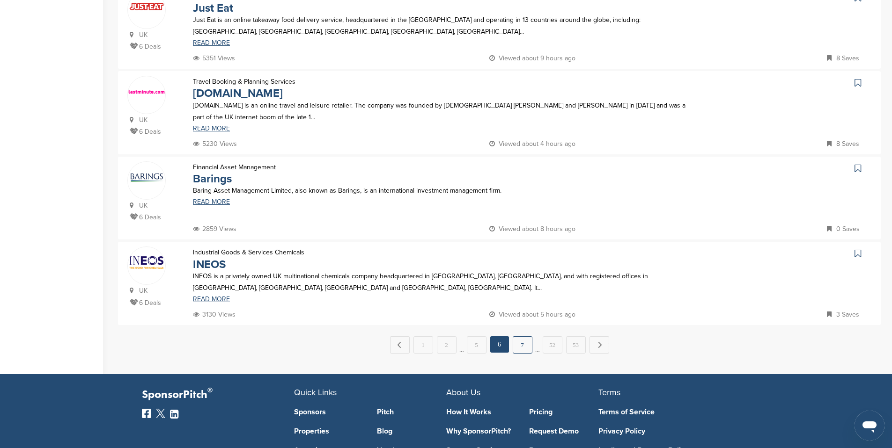
click at [522, 345] on link "7" at bounding box center [522, 344] width 20 height 17
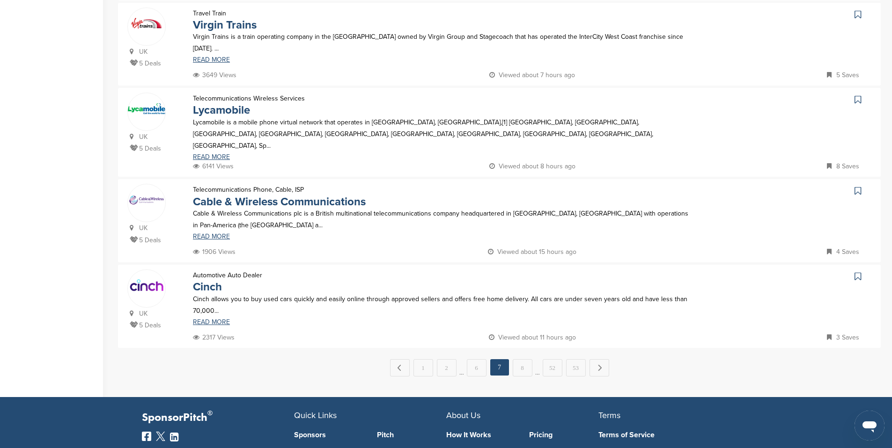
scroll to position [723, 0]
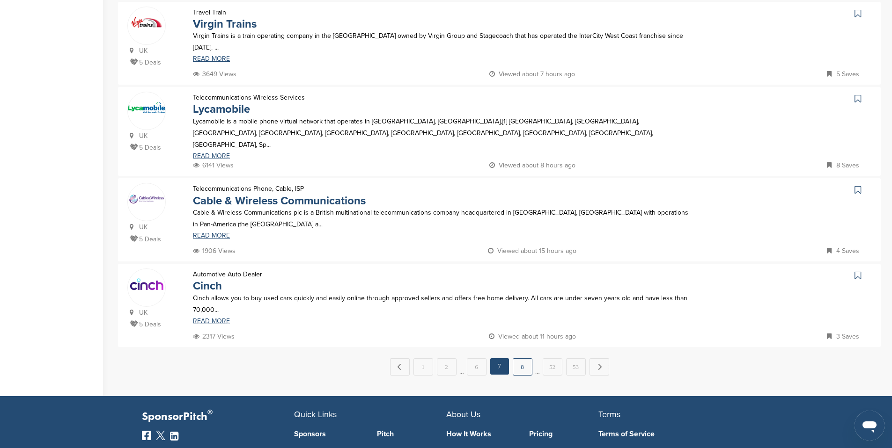
click at [520, 362] on link "8" at bounding box center [522, 366] width 20 height 17
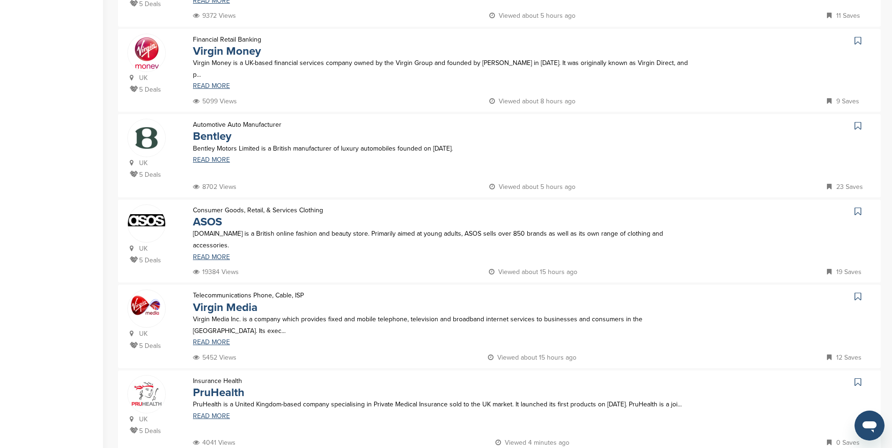
scroll to position [0, 0]
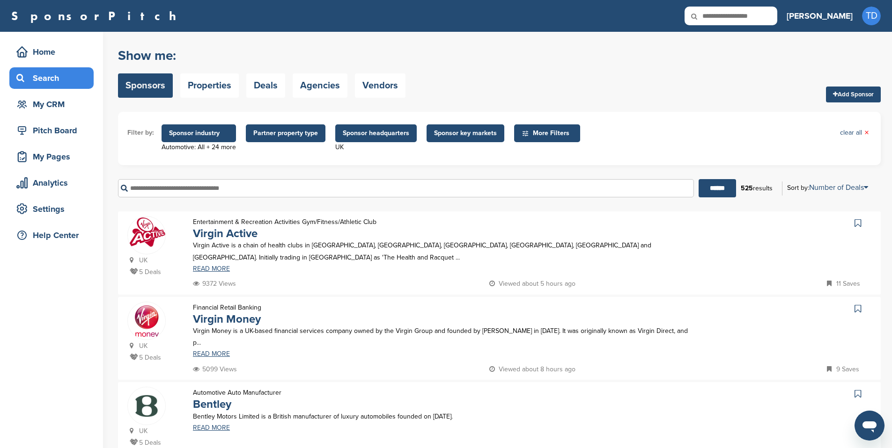
click at [307, 133] on span "Partner property type" at bounding box center [285, 133] width 65 height 10
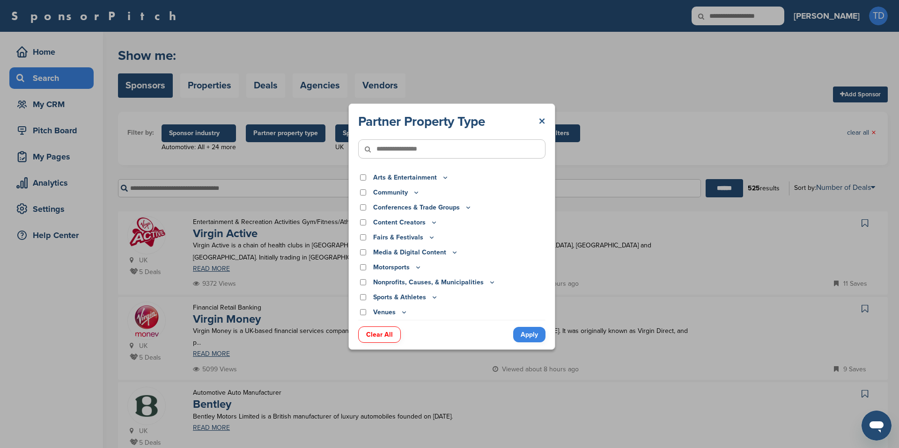
click at [539, 123] on link "×" at bounding box center [541, 121] width 7 height 17
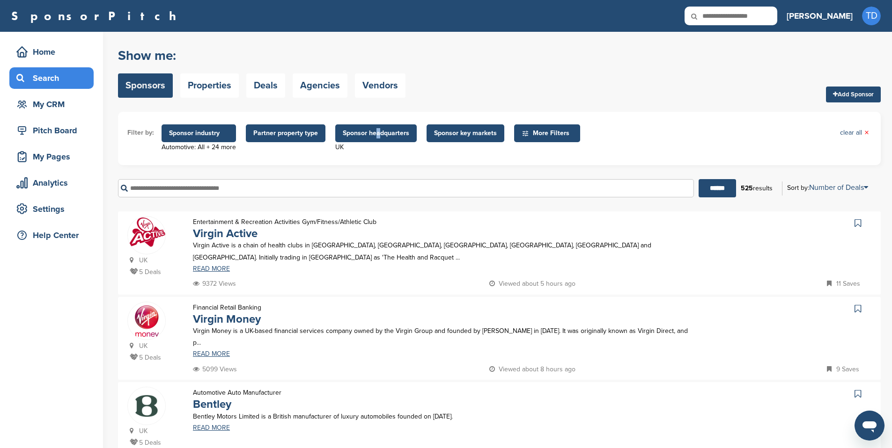
click at [376, 133] on span "Sponsor headquarters" at bounding box center [376, 133] width 66 height 10
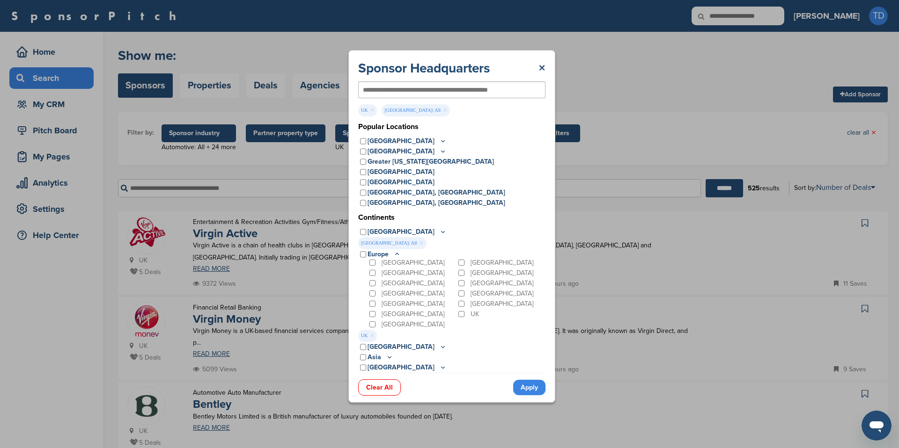
click at [533, 383] on link "Apply" at bounding box center [529, 387] width 32 height 15
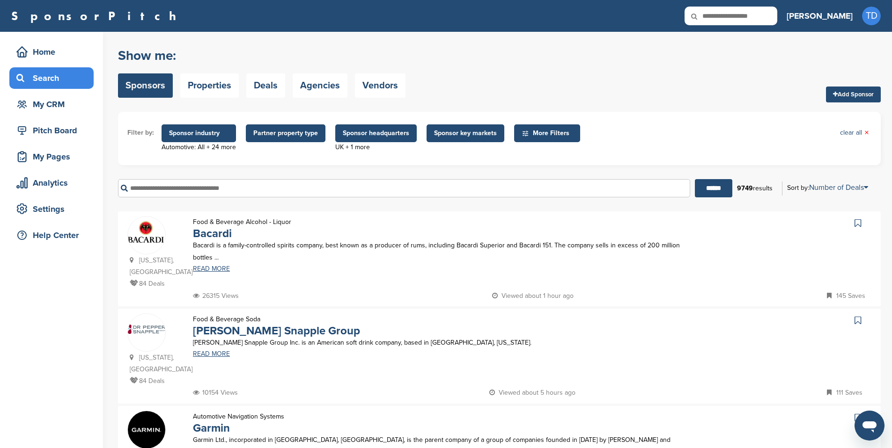
click at [403, 168] on form "Filter by: Sponsor industry Automotive: All + 24 more Sponsor Industry × Automo…" at bounding box center [499, 158] width 762 height 93
click at [539, 134] on span "More Filters" at bounding box center [548, 133] width 54 height 10
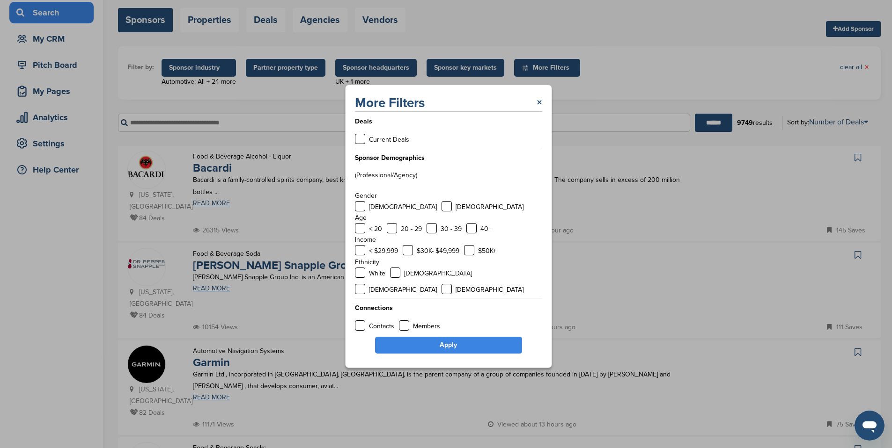
scroll to position [85, 0]
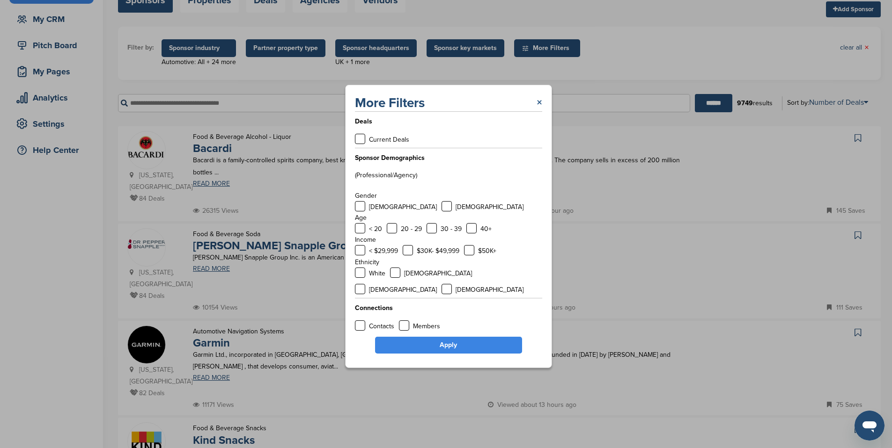
drag, startPoint x: 542, startPoint y: 103, endPoint x: 536, endPoint y: 110, distance: 9.4
click at [542, 103] on div "More Filters × Deals Current Deals Sponsor Demographics (Professional/Agency) G…" at bounding box center [448, 227] width 207 height 284
click at [536, 111] on link "×" at bounding box center [539, 103] width 6 height 17
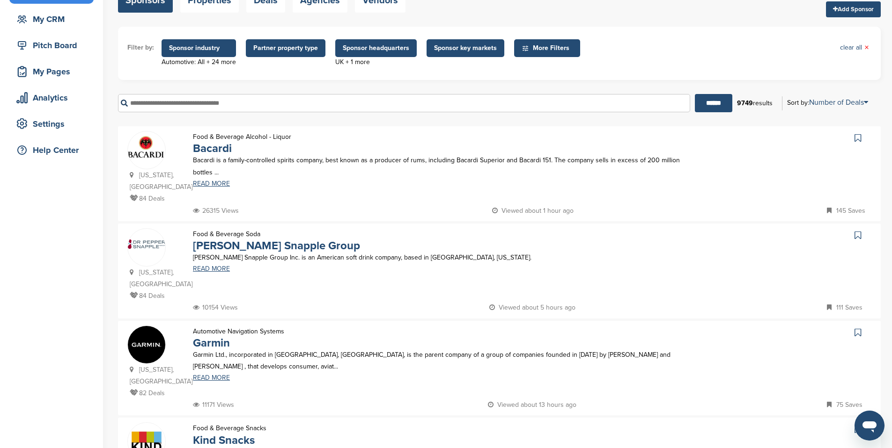
click at [467, 49] on span "Sponsor key markets" at bounding box center [465, 48] width 63 height 10
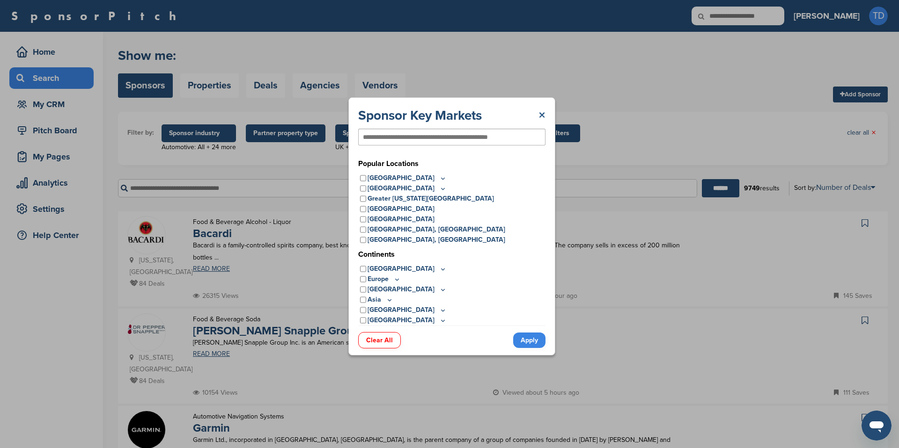
click at [544, 118] on link "×" at bounding box center [541, 115] width 7 height 17
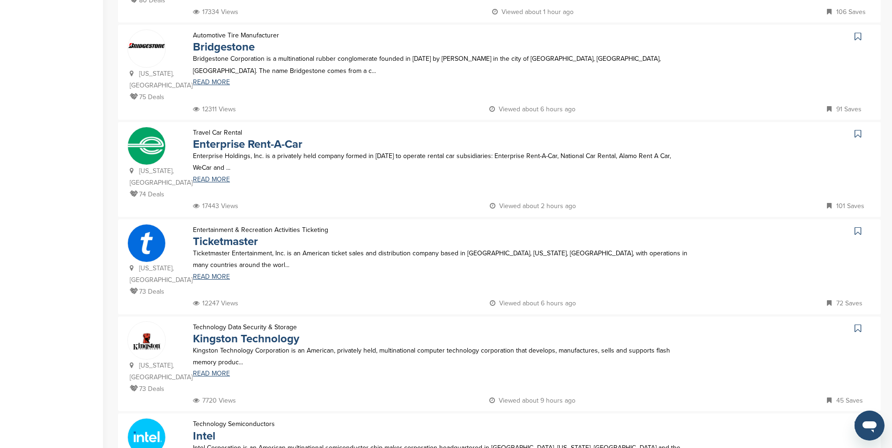
scroll to position [940, 0]
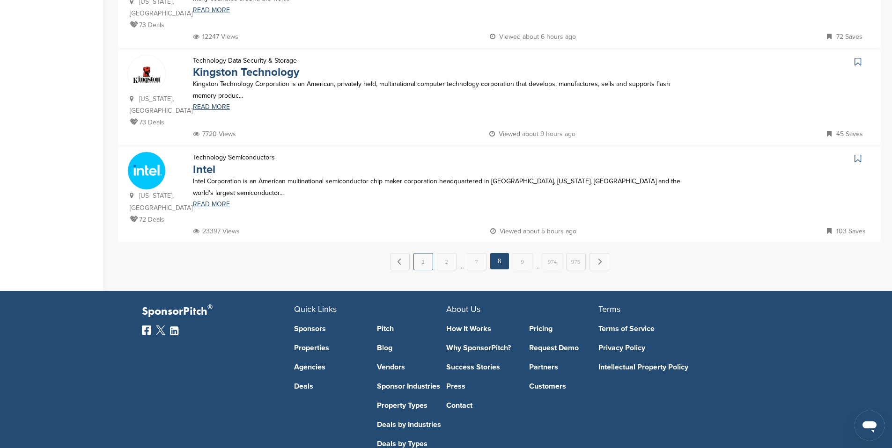
click at [424, 253] on link "1" at bounding box center [423, 261] width 20 height 17
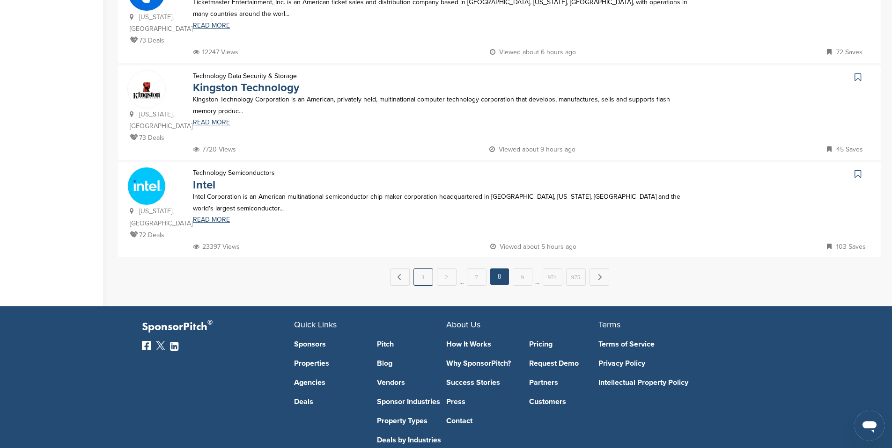
scroll to position [0, 0]
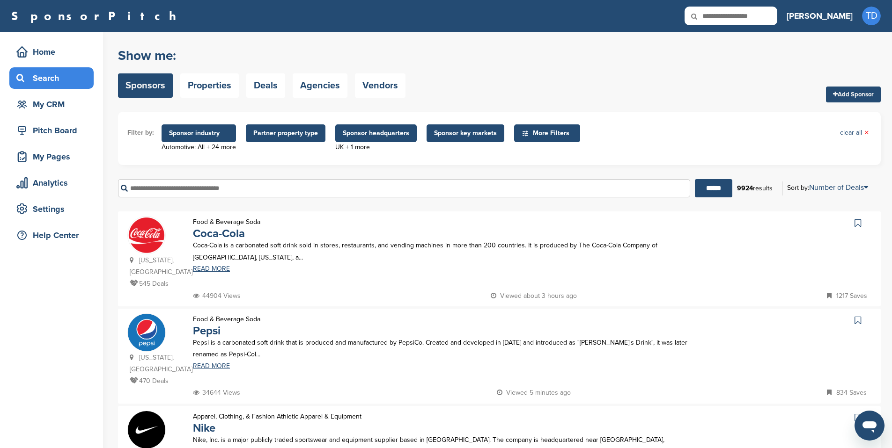
click at [429, 223] on div "Food & Beverage Soda Coca-Cola Coca-Cola is a carbonated soft drink sold in sto…" at bounding box center [441, 253] width 516 height 74
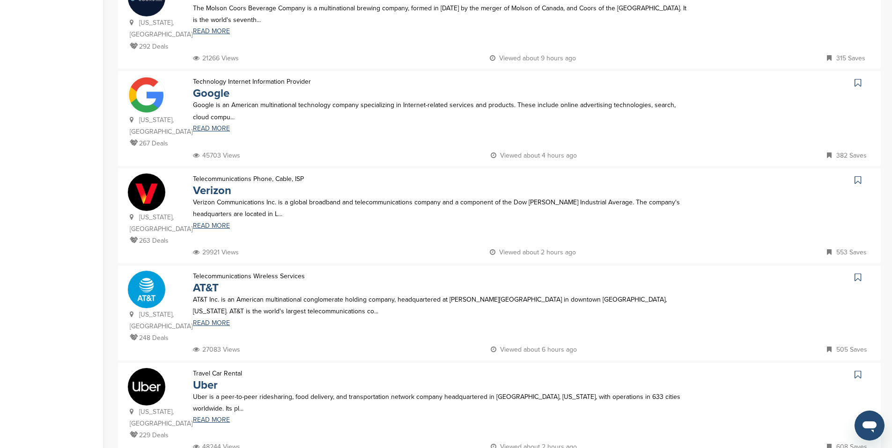
scroll to position [772, 0]
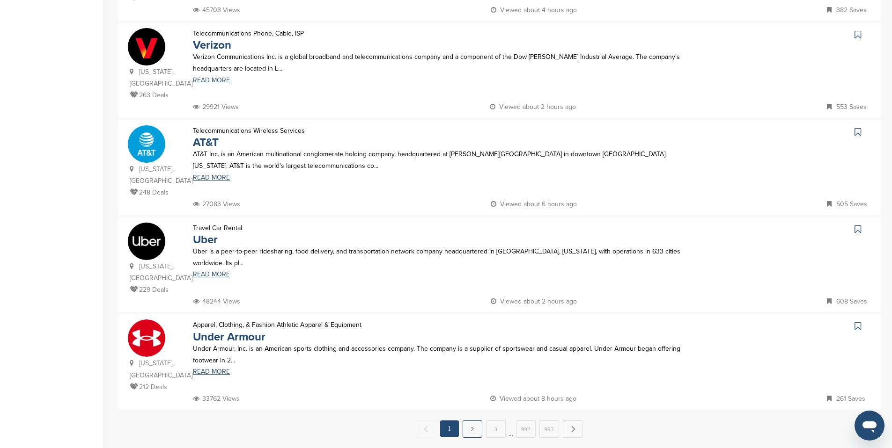
click at [475, 421] on link "2" at bounding box center [472, 429] width 20 height 17
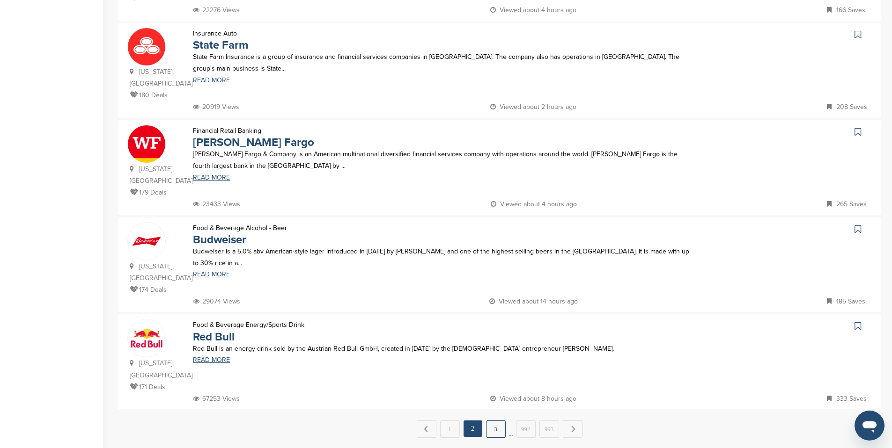
click at [491, 421] on link "3" at bounding box center [496, 429] width 20 height 17
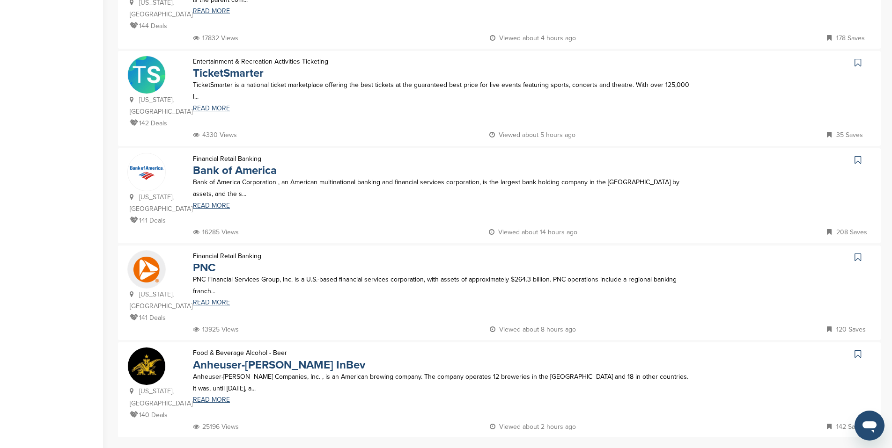
scroll to position [826, 0]
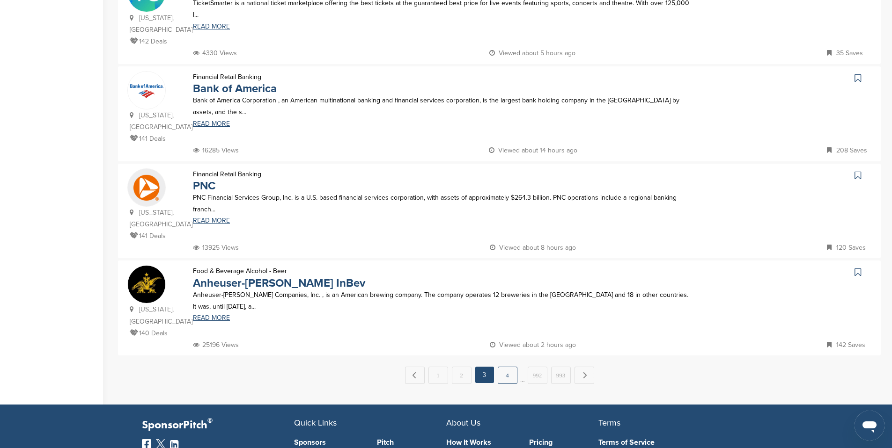
click at [504, 367] on link "4" at bounding box center [507, 375] width 20 height 17
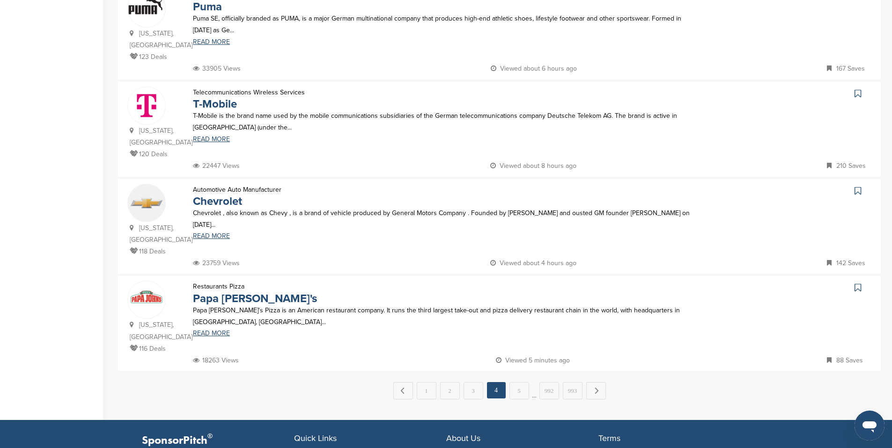
scroll to position [812, 0]
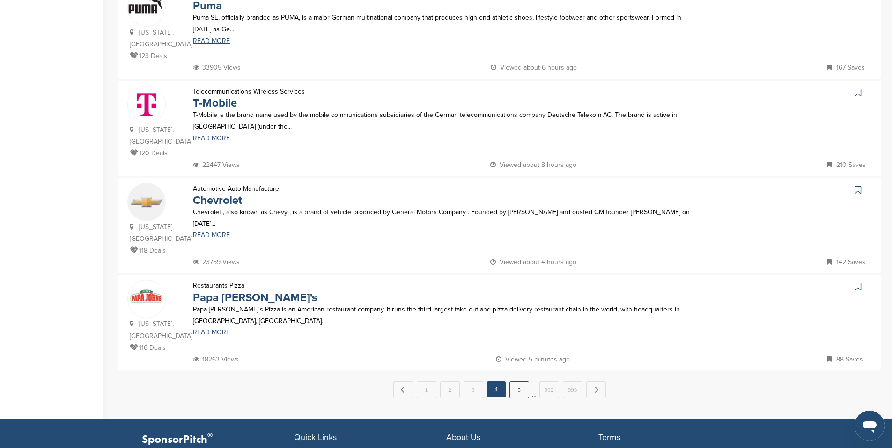
click at [527, 381] on link "5" at bounding box center [519, 389] width 20 height 17
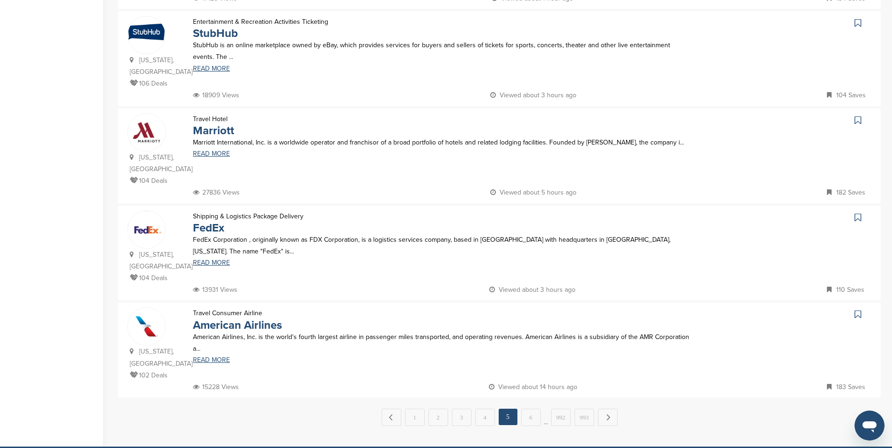
scroll to position [791, 0]
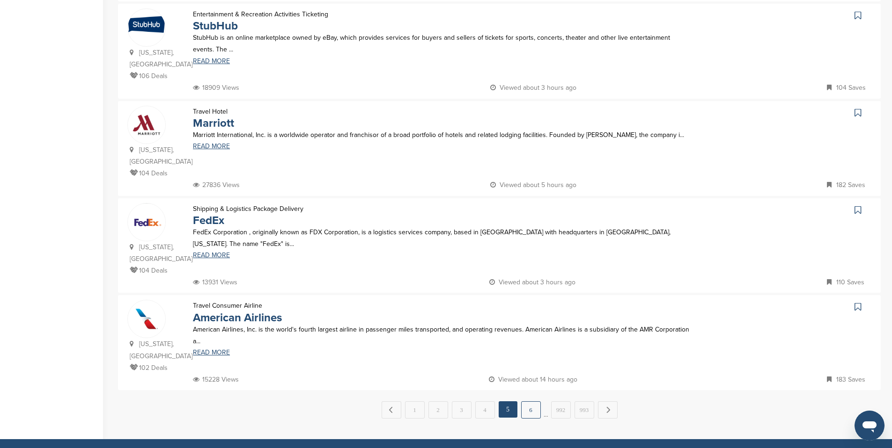
click at [534, 402] on link "6" at bounding box center [531, 410] width 20 height 17
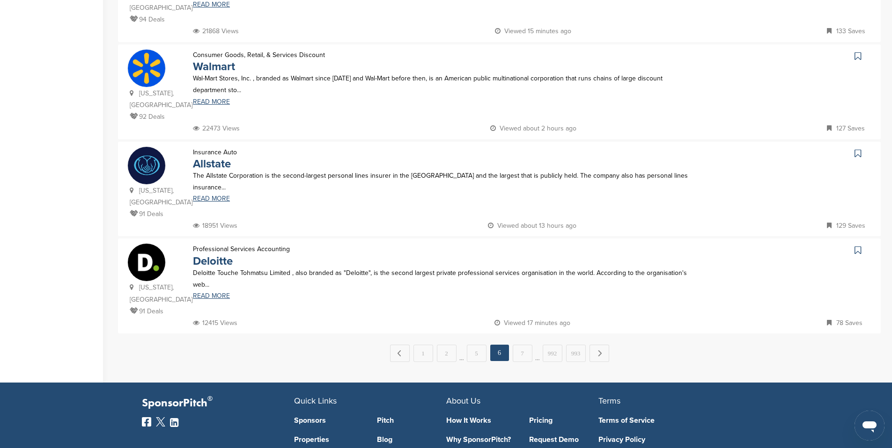
scroll to position [862, 0]
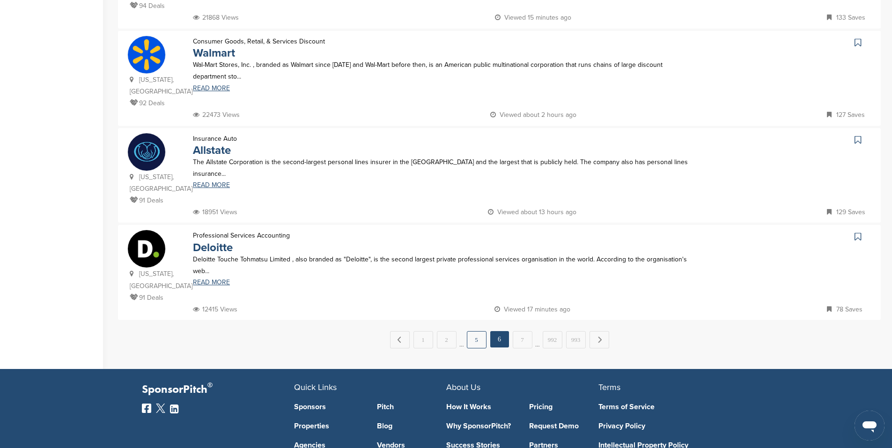
click at [478, 331] on link "5" at bounding box center [477, 339] width 20 height 17
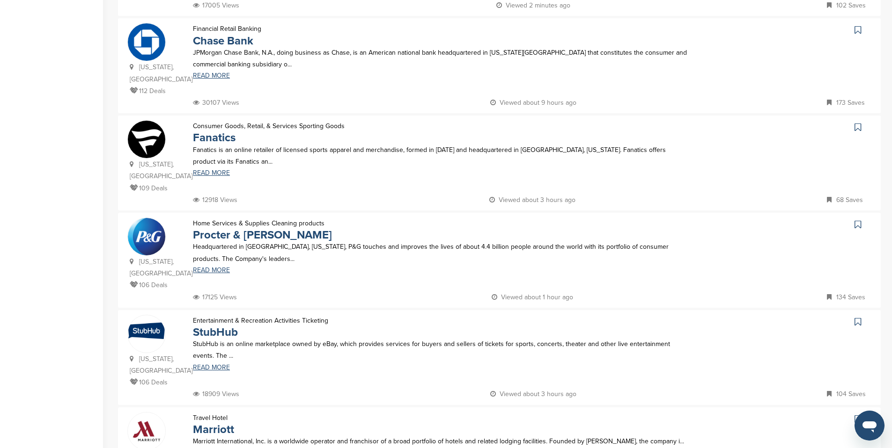
scroll to position [727, 0]
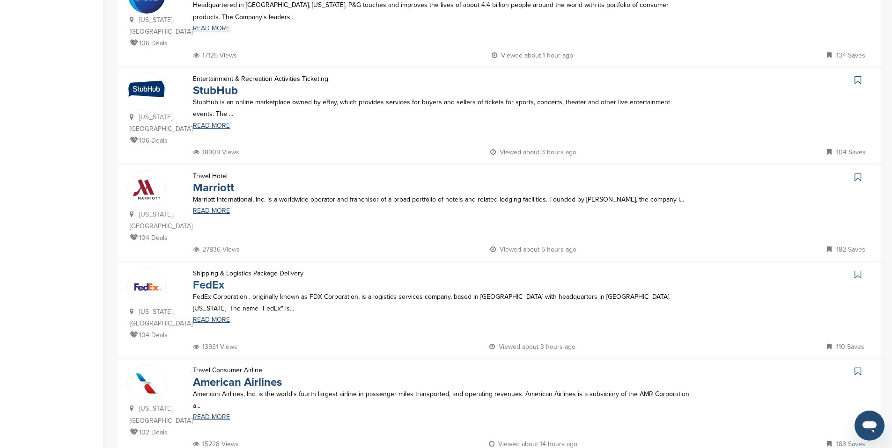
click at [197, 278] on link "FedEx" at bounding box center [208, 285] width 31 height 14
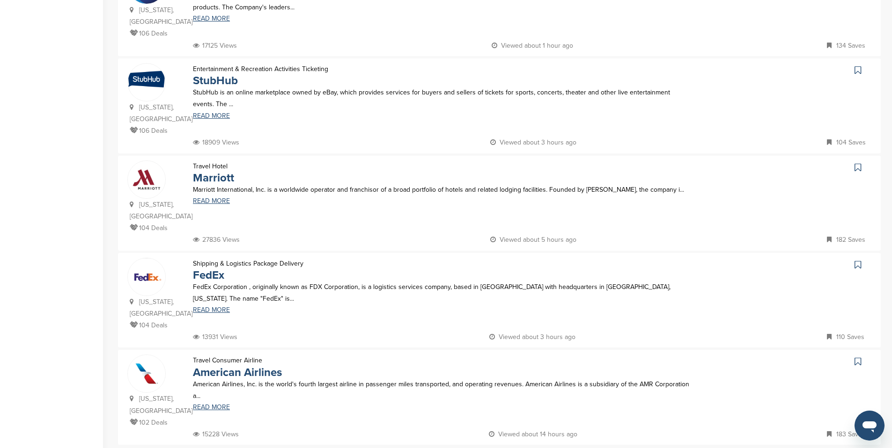
scroll to position [749, 0]
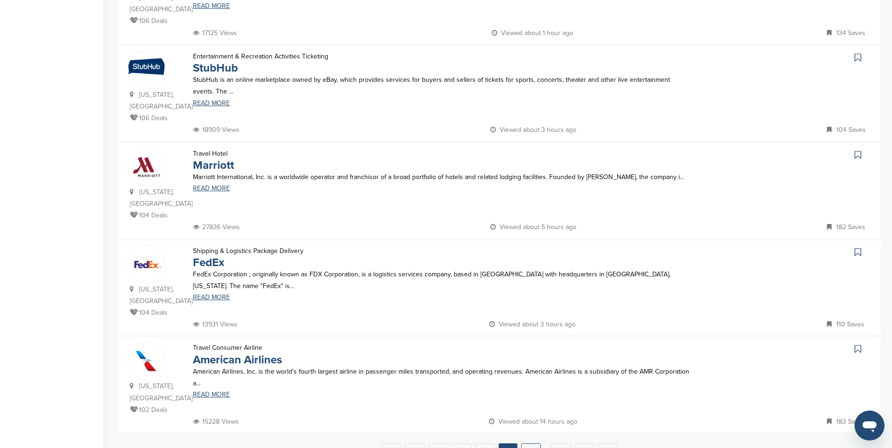
click at [524, 444] on link "6" at bounding box center [531, 452] width 20 height 17
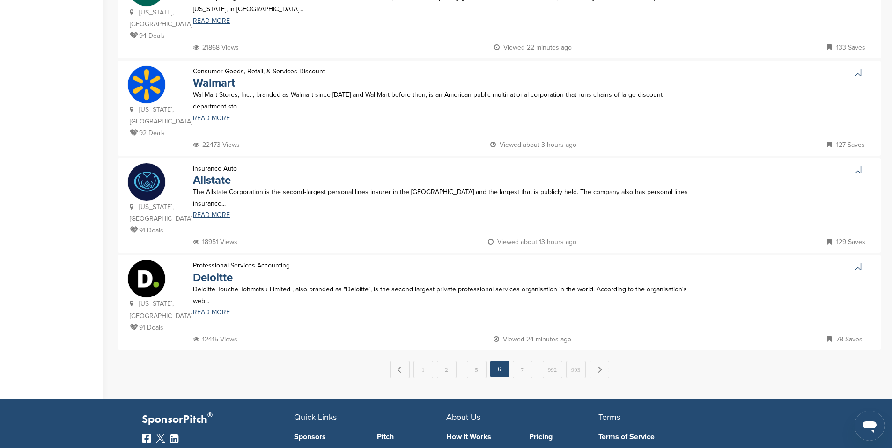
scroll to position [833, 0]
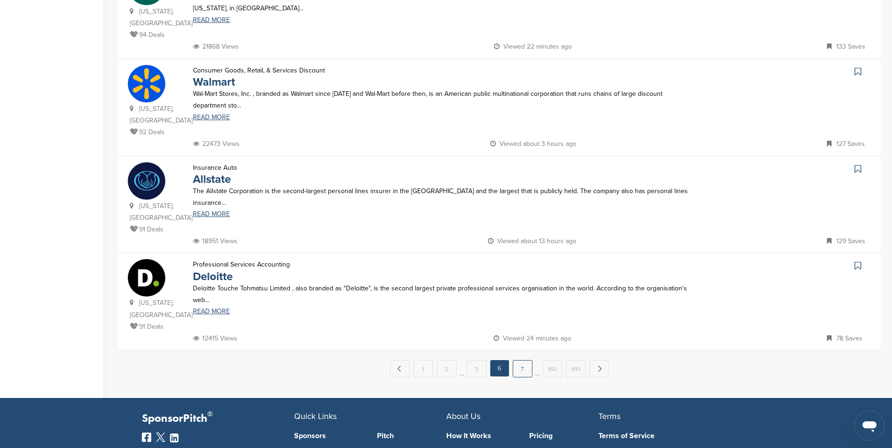
click at [516, 360] on link "7" at bounding box center [522, 368] width 20 height 17
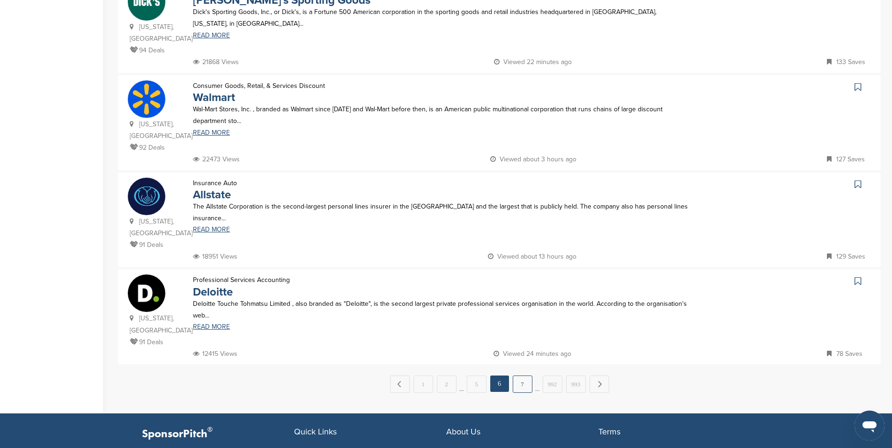
click at [519, 376] on link "7" at bounding box center [522, 384] width 20 height 17
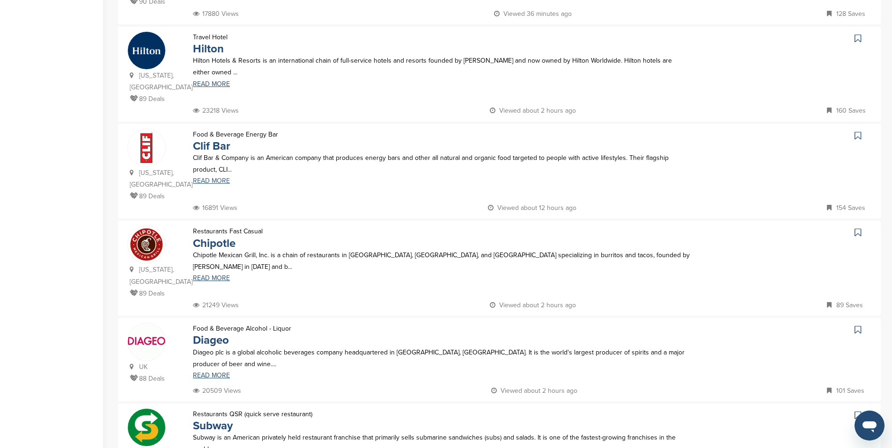
scroll to position [283, 0]
click at [151, 132] on img at bounding box center [146, 147] width 37 height 37
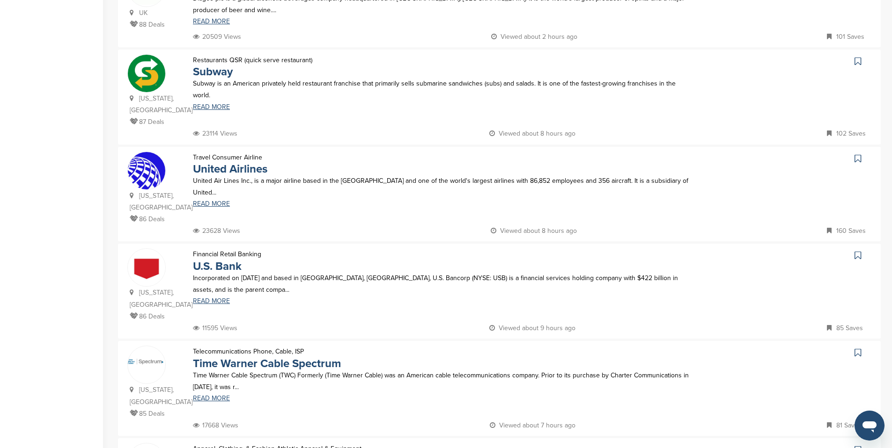
scroll to position [787, 0]
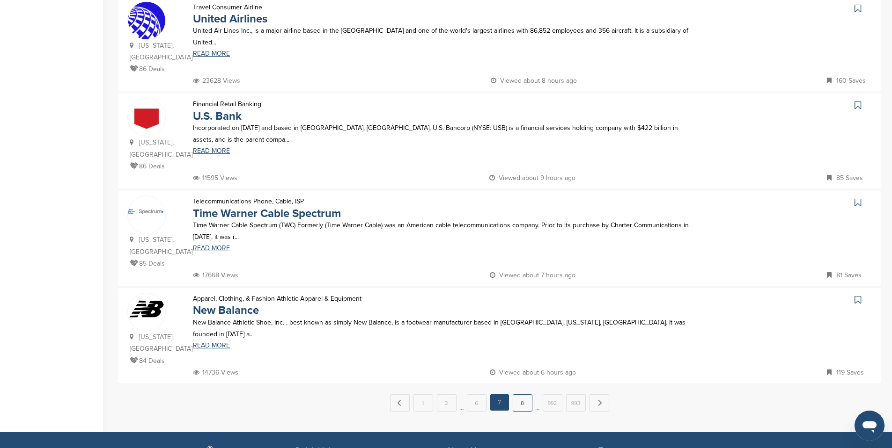
click at [521, 395] on link "8" at bounding box center [522, 403] width 20 height 17
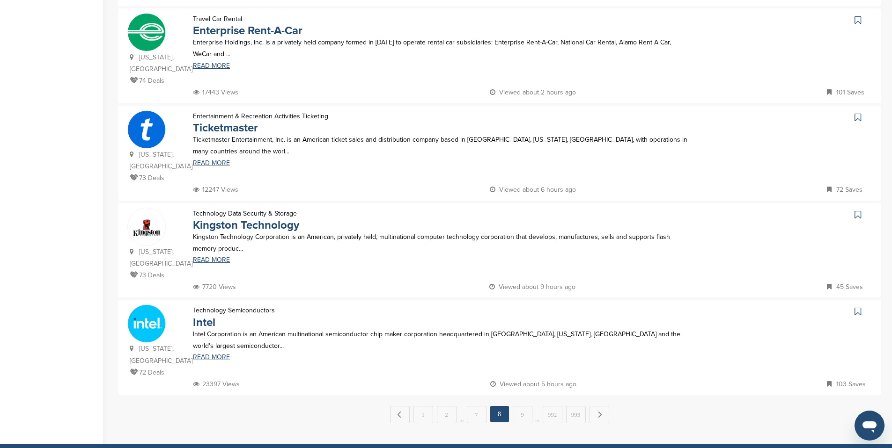
click at [524, 406] on link "9" at bounding box center [522, 414] width 20 height 17
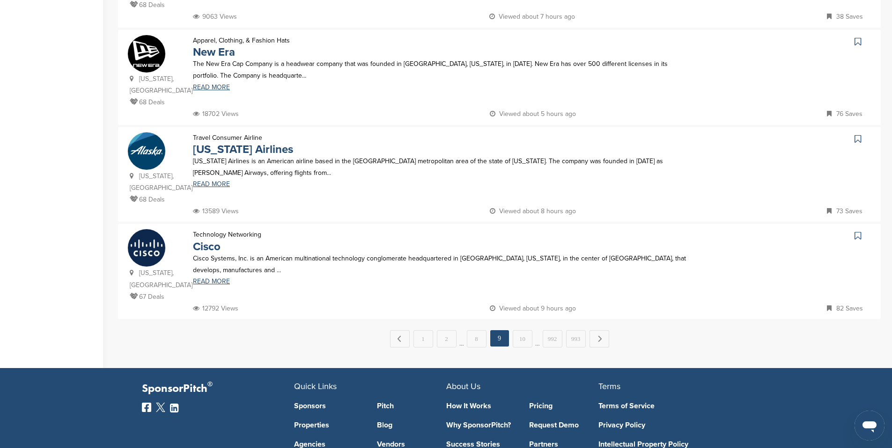
scroll to position [865, 0]
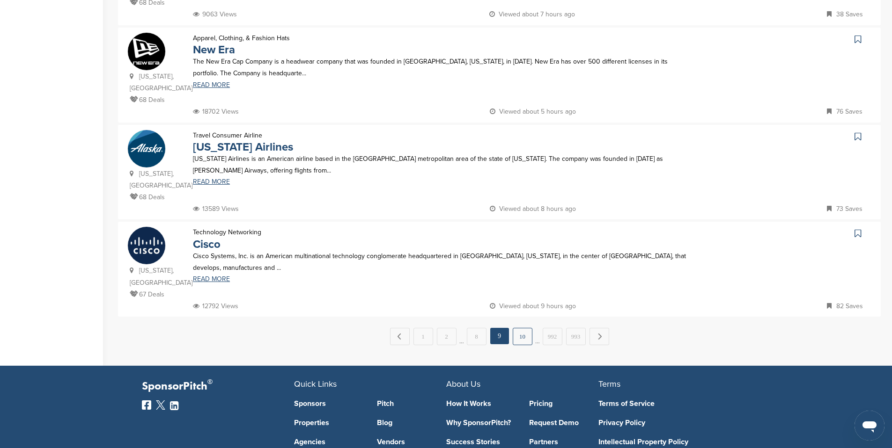
click at [526, 328] on link "10" at bounding box center [522, 336] width 20 height 17
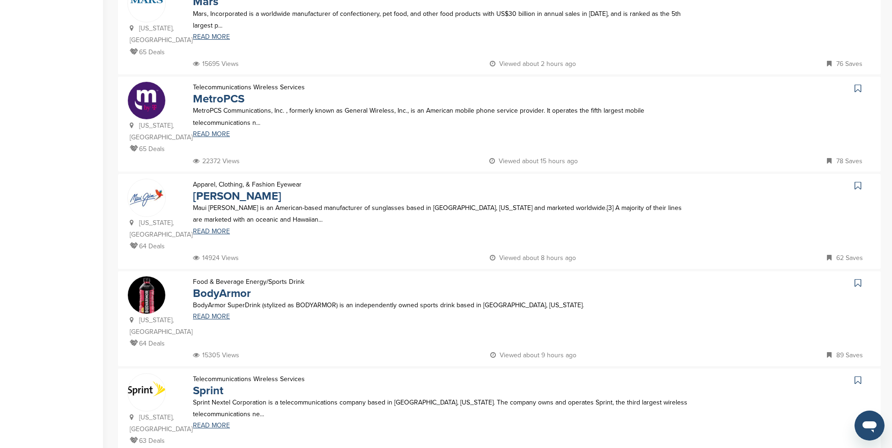
scroll to position [623, 0]
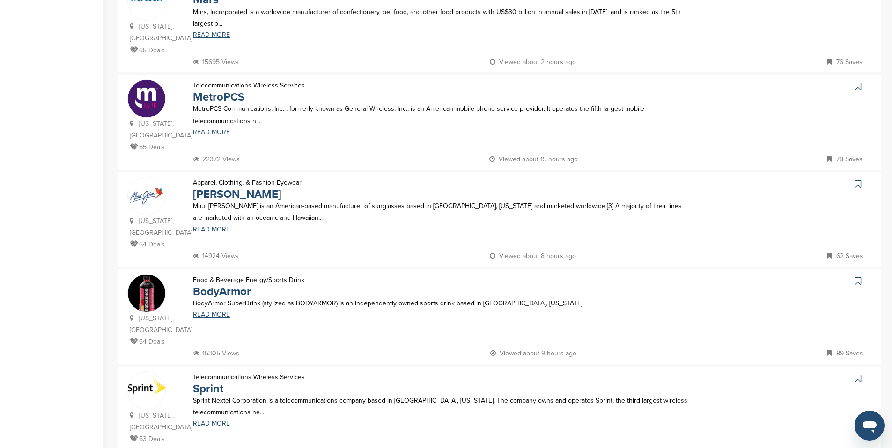
click at [136, 177] on img at bounding box center [146, 195] width 37 height 37
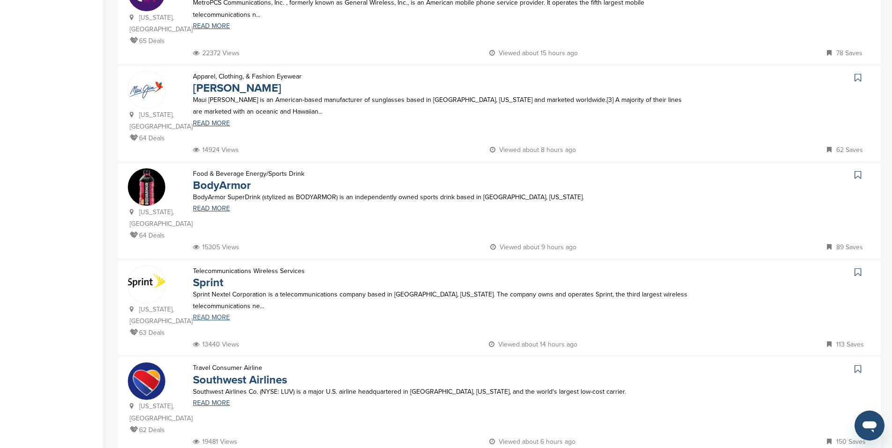
scroll to position [738, 0]
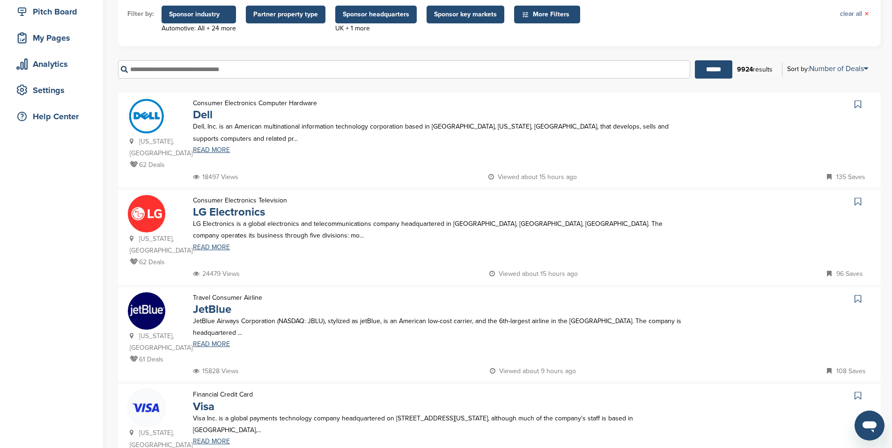
scroll to position [121, 0]
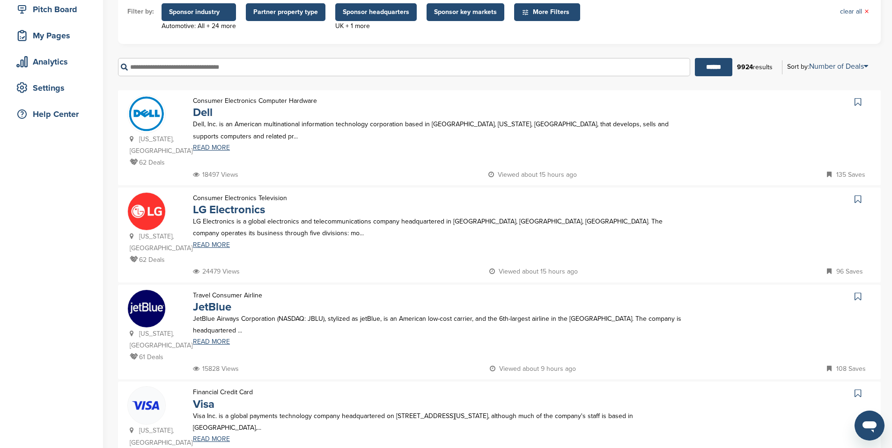
click at [149, 311] on img at bounding box center [146, 308] width 37 height 37
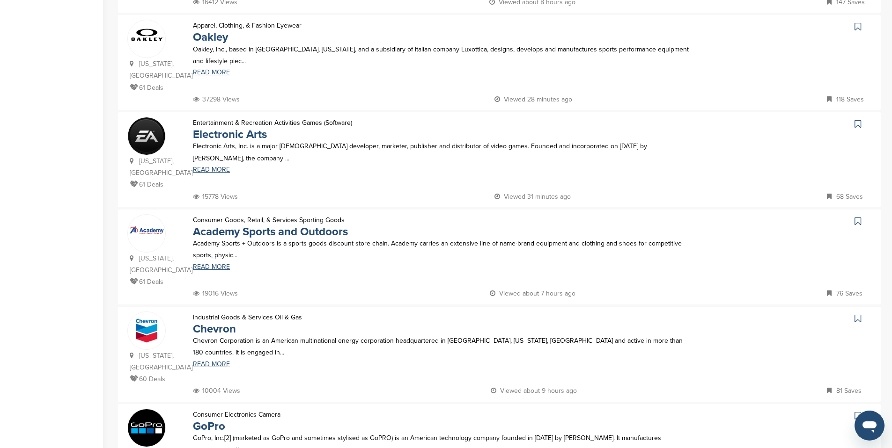
scroll to position [861, 0]
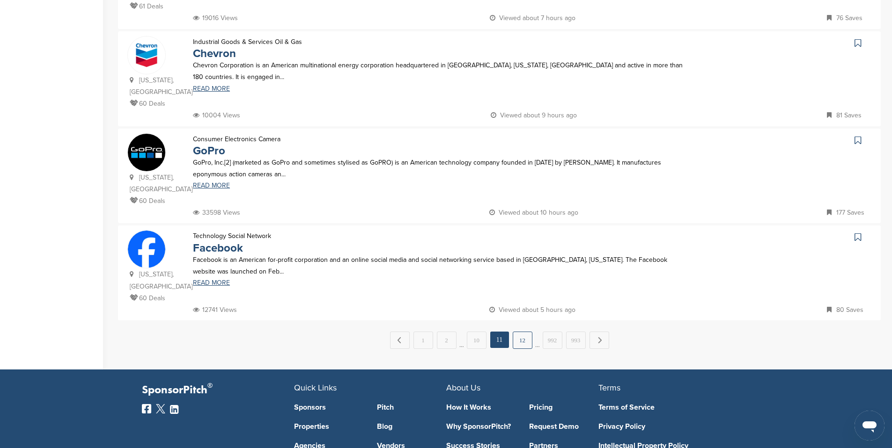
click at [520, 332] on link "12" at bounding box center [522, 340] width 20 height 17
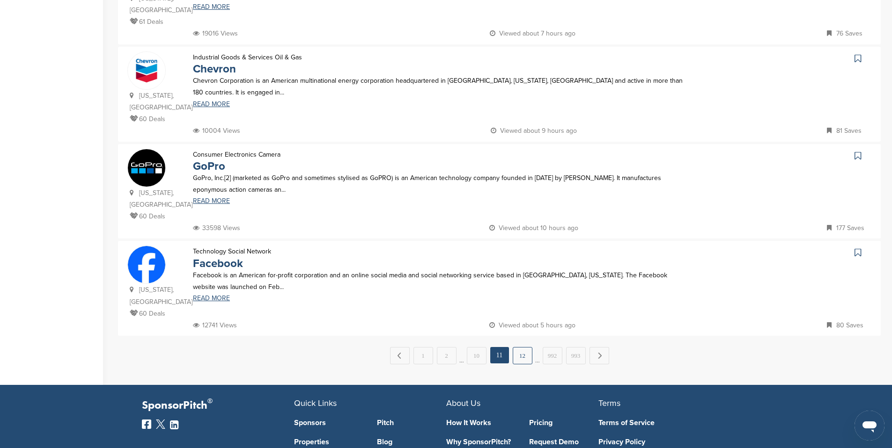
click at [523, 347] on link "12" at bounding box center [522, 355] width 20 height 17
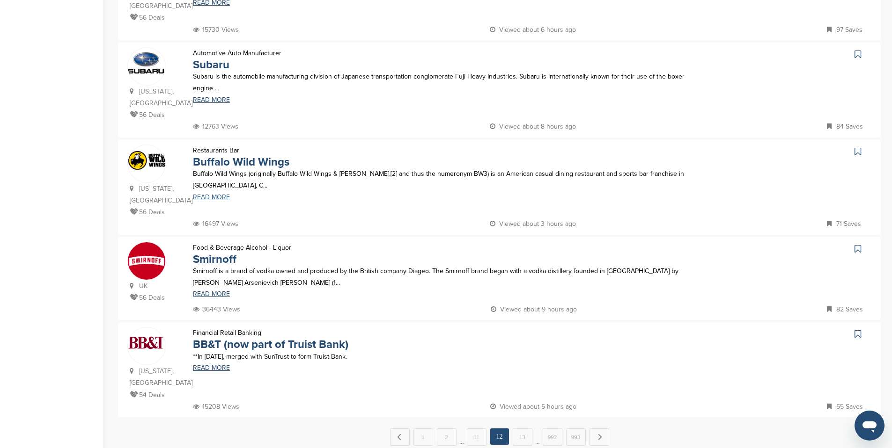
scroll to position [760, 0]
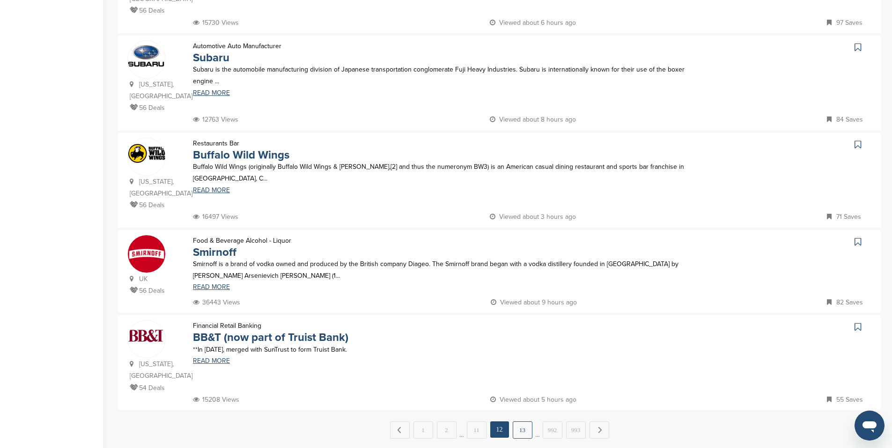
click at [526, 422] on link "13" at bounding box center [522, 430] width 20 height 17
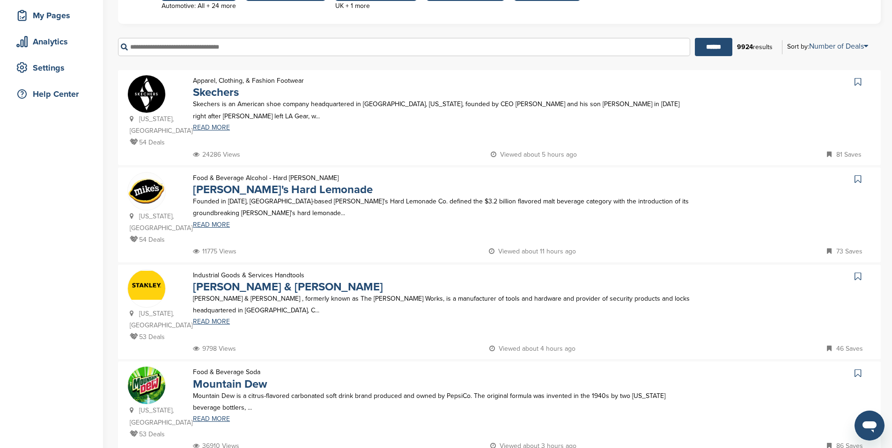
scroll to position [749, 0]
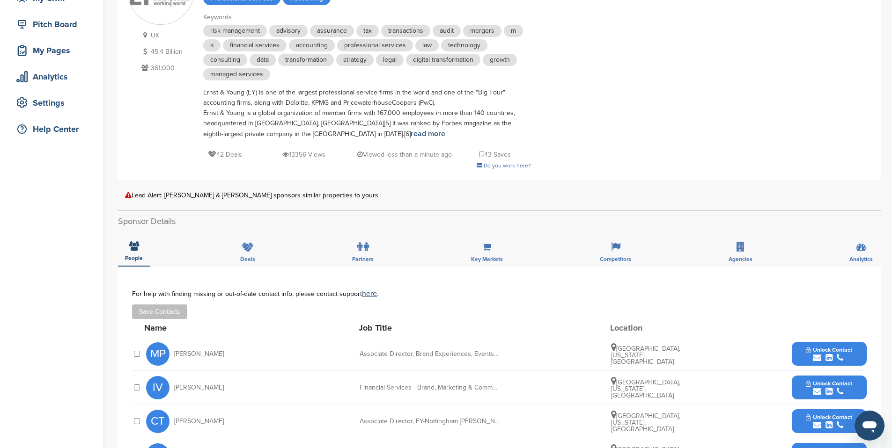
scroll to position [257, 0]
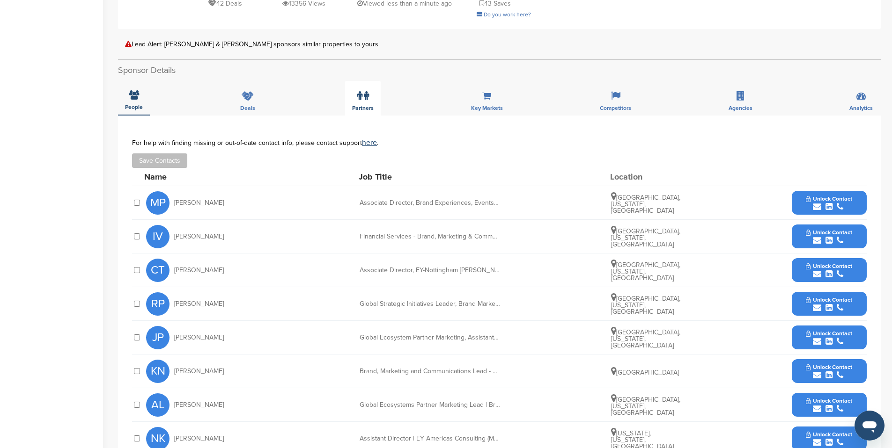
click at [358, 97] on icon at bounding box center [359, 95] width 5 height 9
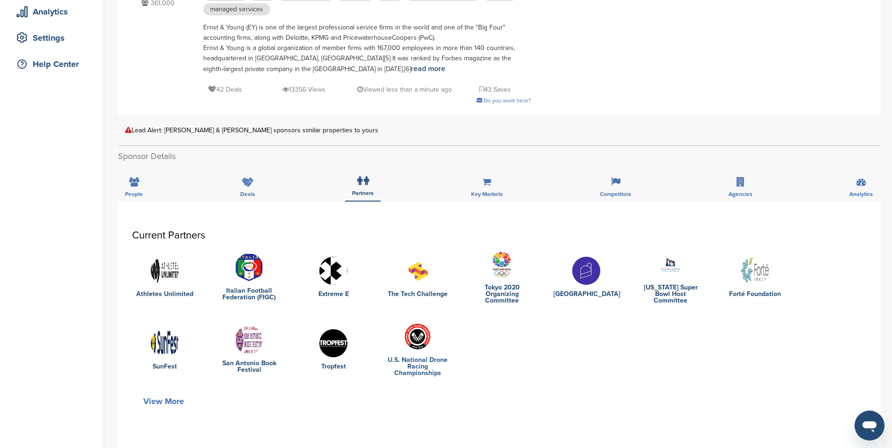
scroll to position [134, 0]
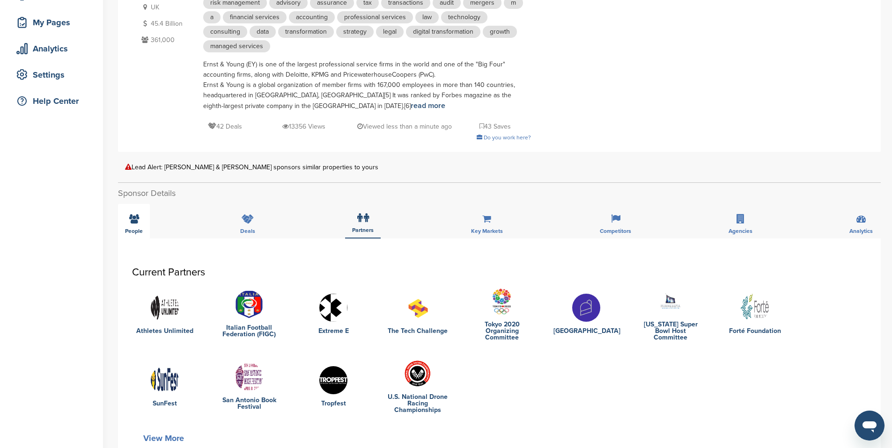
click at [125, 223] on div "People" at bounding box center [134, 221] width 32 height 35
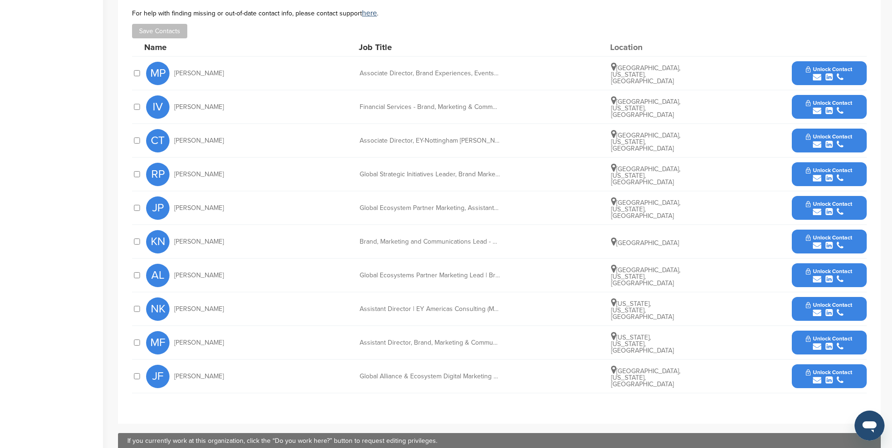
scroll to position [386, 0]
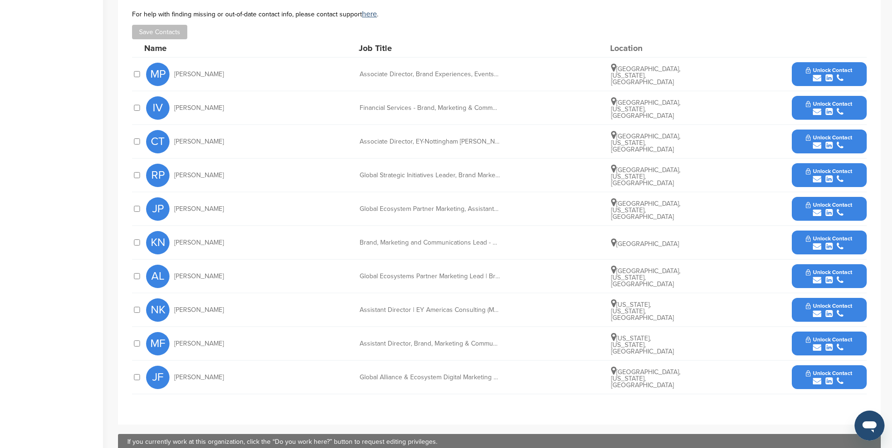
click at [183, 277] on span "Amy Lowe" at bounding box center [199, 276] width 50 height 7
drag, startPoint x: 183, startPoint y: 277, endPoint x: 199, endPoint y: 278, distance: 16.9
click at [199, 278] on span "Amy Lowe" at bounding box center [199, 276] width 50 height 7
copy span "Amy Lowe"
click at [194, 277] on span "Amy Lowe" at bounding box center [199, 276] width 50 height 7
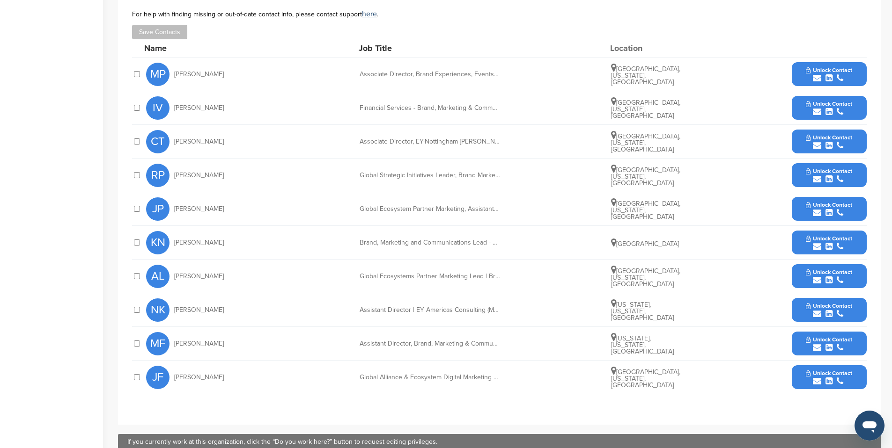
click at [828, 273] on span "Unlock Contact" at bounding box center [828, 272] width 46 height 7
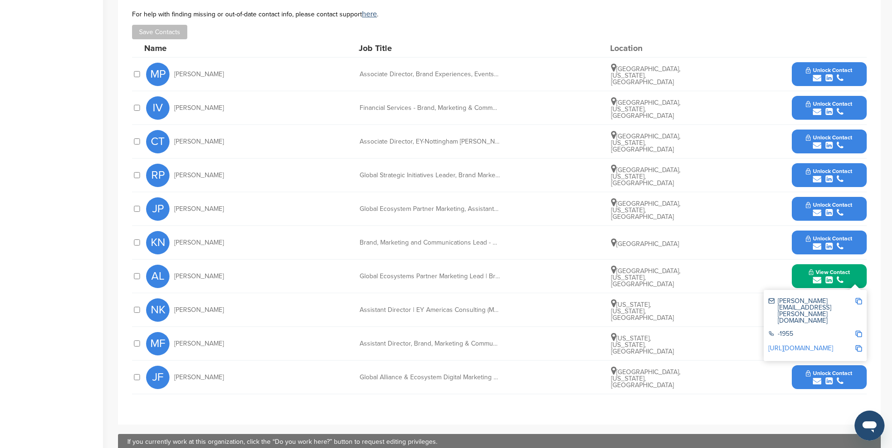
click at [798, 344] on link "http://www.linkedin.com/in/amylowe" at bounding box center [800, 348] width 65 height 8
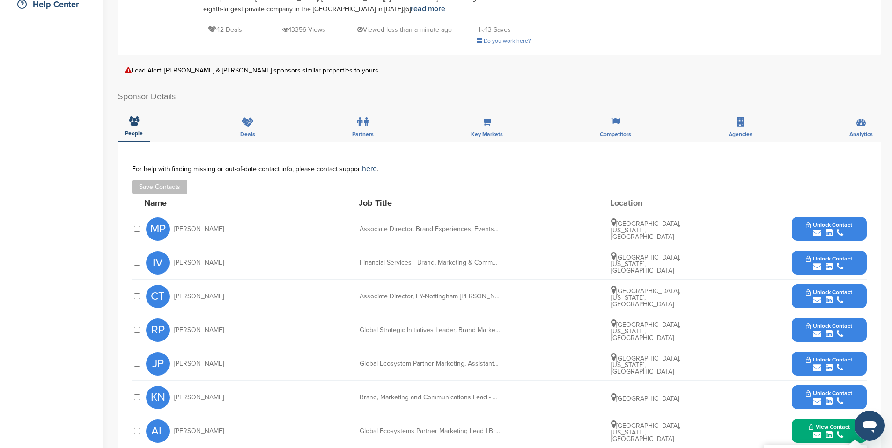
scroll to position [240, 0]
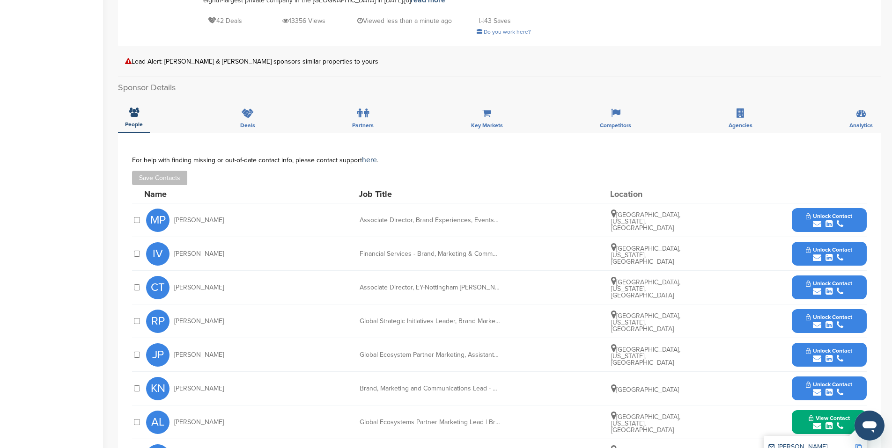
click at [826, 215] on span "Unlock Contact" at bounding box center [828, 216] width 46 height 7
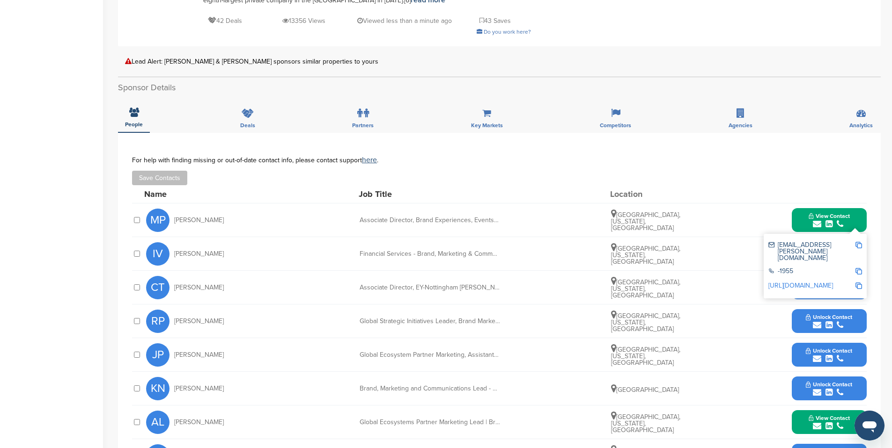
click at [813, 282] on link "http://www.linkedin.com/in/marina-paulus-b51a972" at bounding box center [800, 286] width 65 height 8
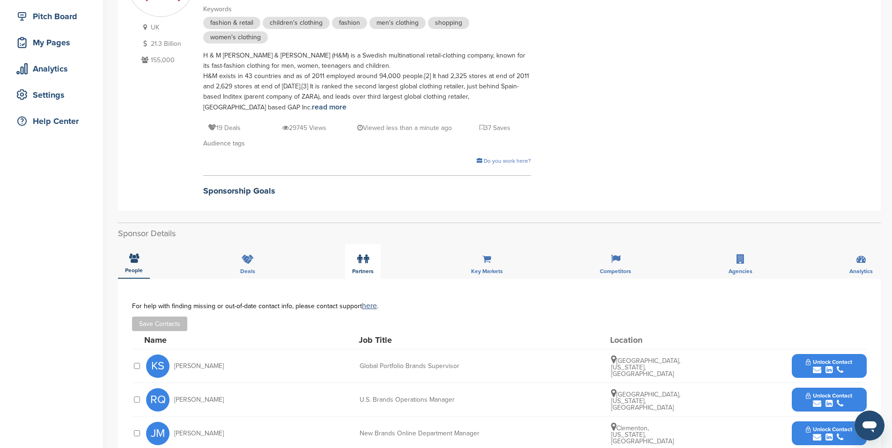
click at [370, 263] on div "Partners" at bounding box center [363, 261] width 36 height 35
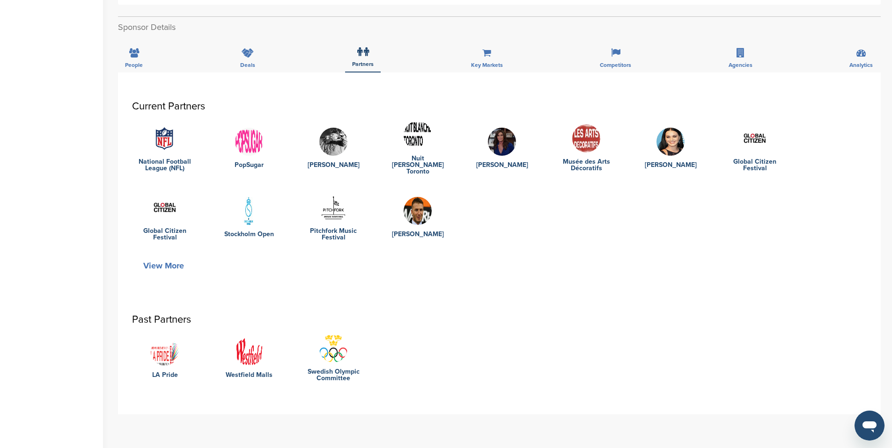
scroll to position [304, 0]
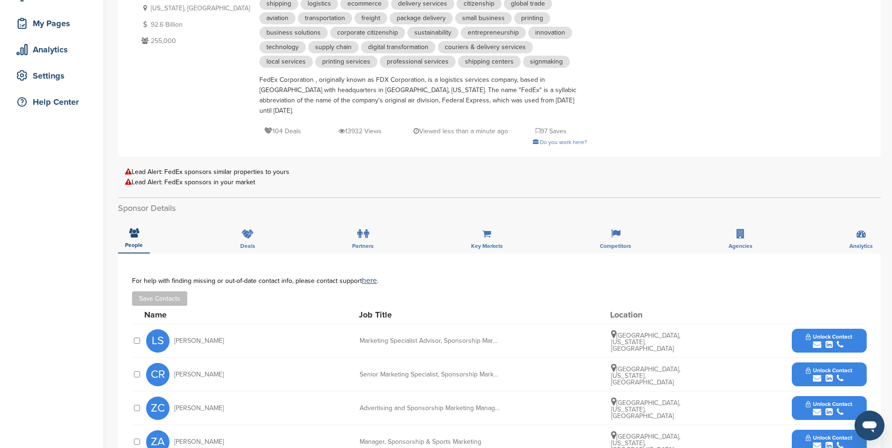
scroll to position [134, 0]
click at [371, 242] on span "Partners" at bounding box center [363, 245] width 22 height 6
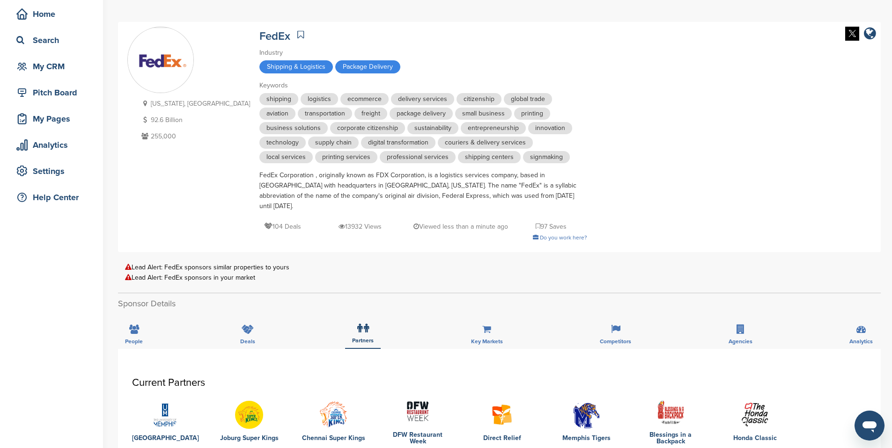
scroll to position [4, 0]
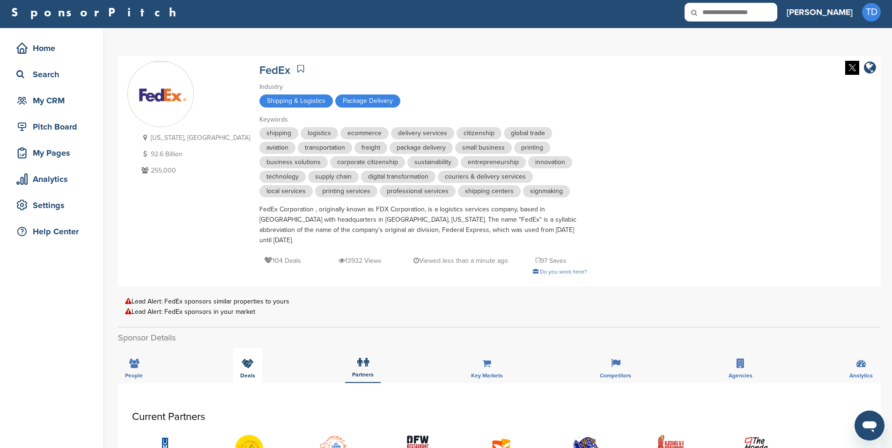
click at [238, 353] on div "Deals" at bounding box center [247, 366] width 29 height 35
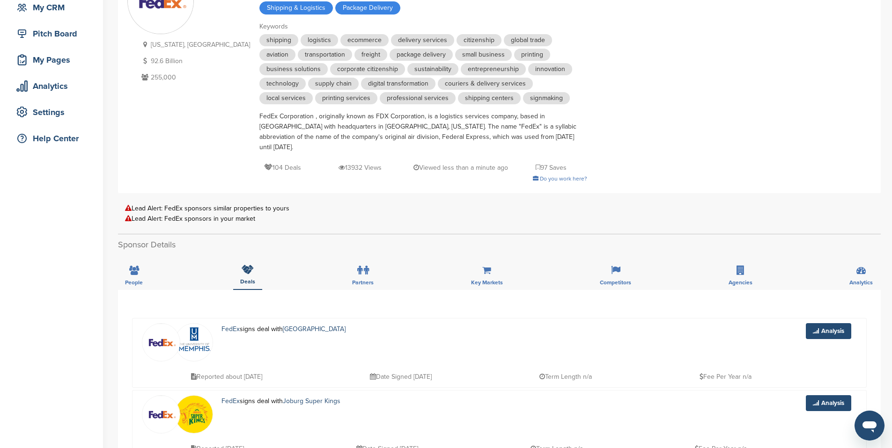
scroll to position [91, 0]
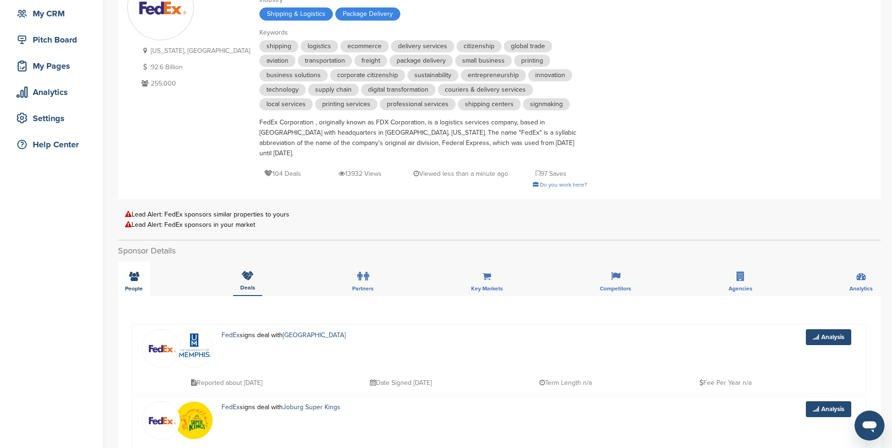
click at [126, 269] on div "People" at bounding box center [134, 279] width 32 height 35
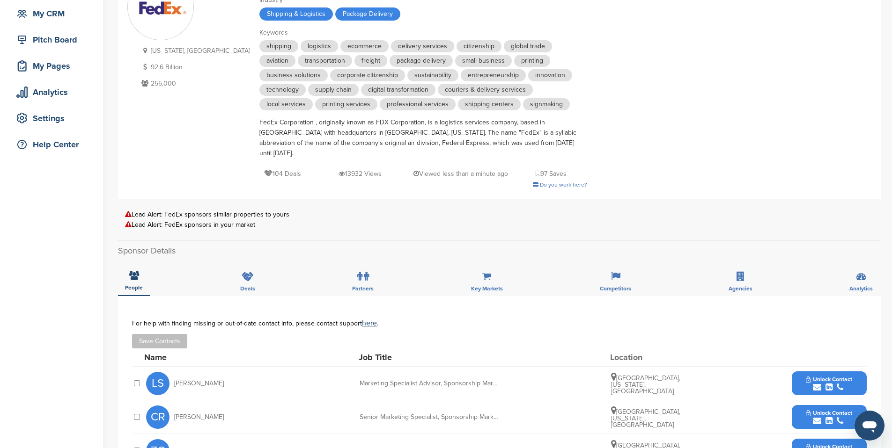
click at [129, 211] on icon at bounding box center [128, 214] width 7 height 7
click at [128, 221] on icon at bounding box center [128, 224] width 7 height 7
click at [130, 211] on icon at bounding box center [128, 214] width 7 height 7
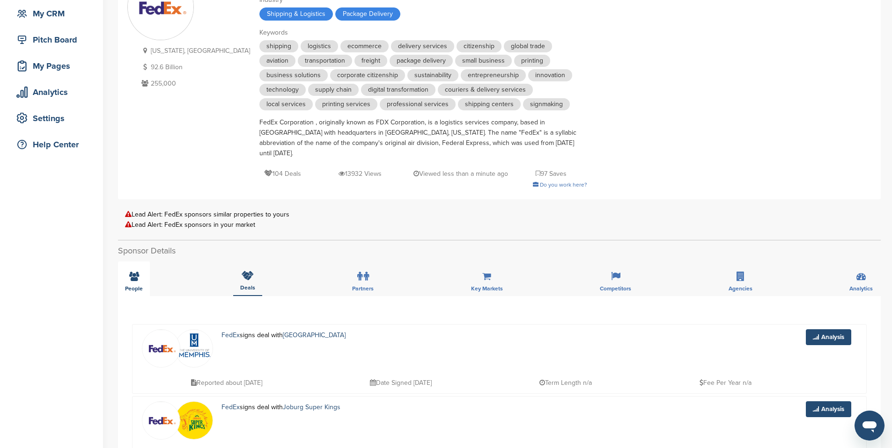
click at [137, 262] on div "People" at bounding box center [134, 279] width 32 height 35
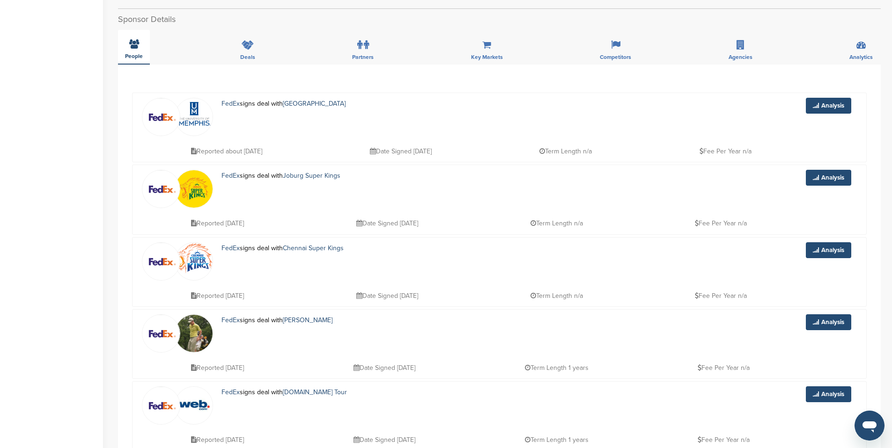
click at [136, 39] on icon at bounding box center [134, 43] width 10 height 9
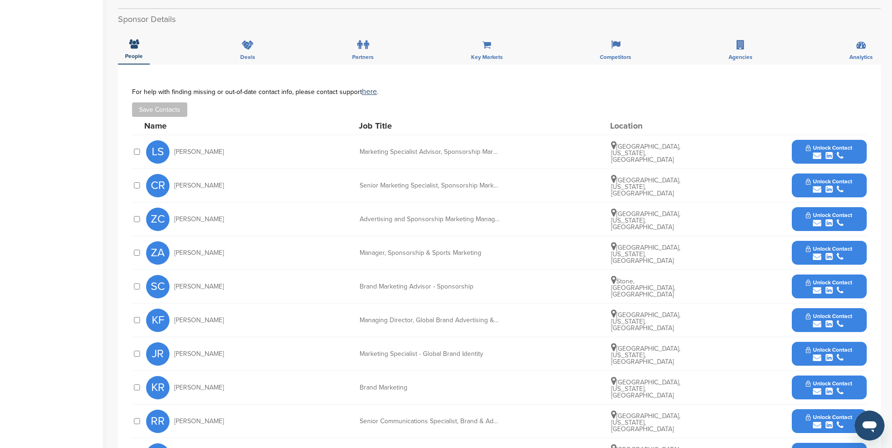
click at [185, 149] on span "Lauren Schorr" at bounding box center [199, 152] width 50 height 7
drag, startPoint x: 185, startPoint y: 144, endPoint x: 204, endPoint y: 142, distance: 18.9
click at [204, 149] on span "Lauren Schorr" at bounding box center [199, 152] width 50 height 7
copy span "Lauren Schorr"
click at [183, 183] on span "Chris Ruple" at bounding box center [199, 186] width 50 height 7
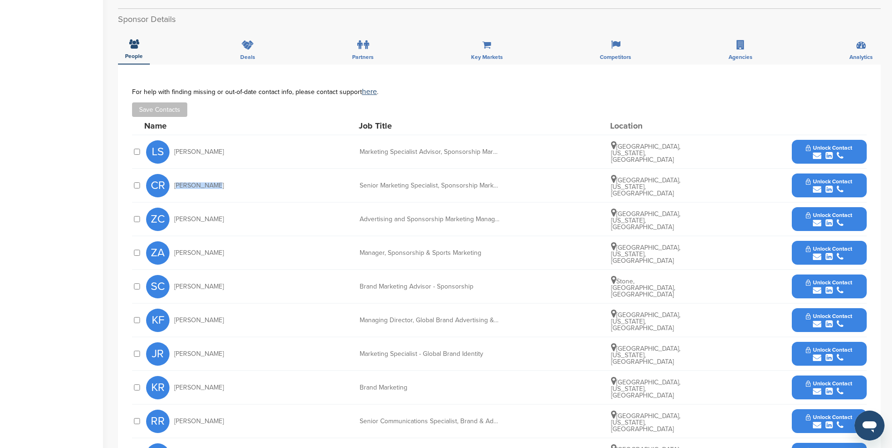
drag, startPoint x: 183, startPoint y: 175, endPoint x: 193, endPoint y: 174, distance: 10.8
click at [193, 183] on span "Chris Ruple" at bounding box center [199, 186] width 50 height 7
copy span "Chris Ruple"
click at [185, 216] on span "Zack Cowell" at bounding box center [199, 219] width 50 height 7
drag, startPoint x: 185, startPoint y: 209, endPoint x: 210, endPoint y: 211, distance: 24.9
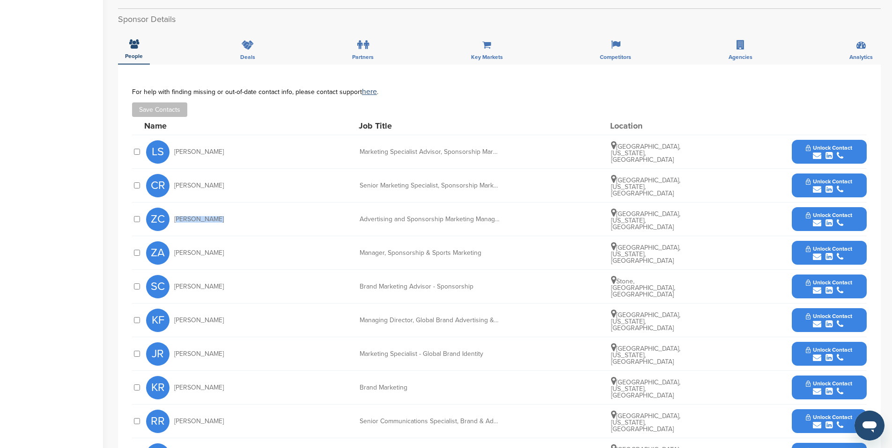
click at [210, 211] on div "ZC Zack Cowell" at bounding box center [197, 219] width 103 height 23
copy div "Zack Cowell"
click at [181, 250] on span "Zack Amin" at bounding box center [199, 253] width 50 height 7
drag, startPoint x: 182, startPoint y: 243, endPoint x: 197, endPoint y: 245, distance: 15.6
click at [197, 250] on span "Zack Amin" at bounding box center [199, 253] width 50 height 7
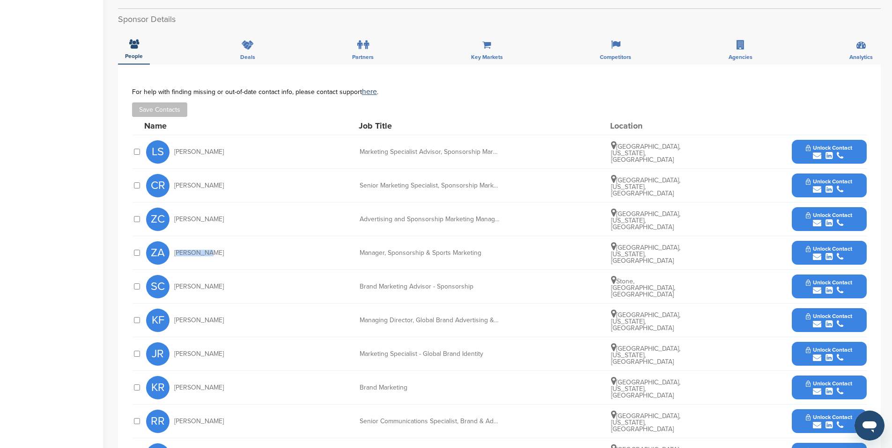
copy span "Zack Amin"
click at [184, 284] on span "Steven Carter" at bounding box center [199, 287] width 50 height 7
drag, startPoint x: 184, startPoint y: 277, endPoint x: 207, endPoint y: 281, distance: 23.7
click at [207, 281] on div "SC Steven Carter" at bounding box center [197, 286] width 103 height 23
copy div "Steven Carter"
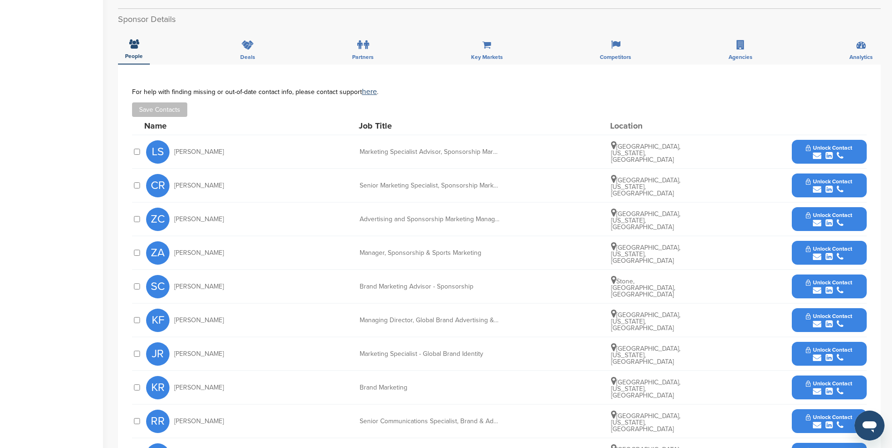
click at [192, 317] on span "Katherine Flee" at bounding box center [199, 320] width 50 height 7
drag, startPoint x: 192, startPoint y: 311, endPoint x: 203, endPoint y: 311, distance: 10.8
click at [203, 317] on span "Katherine Flee" at bounding box center [199, 320] width 50 height 7
copy span "Katherine Flee"
click at [183, 351] on span "John Rice" at bounding box center [199, 354] width 50 height 7
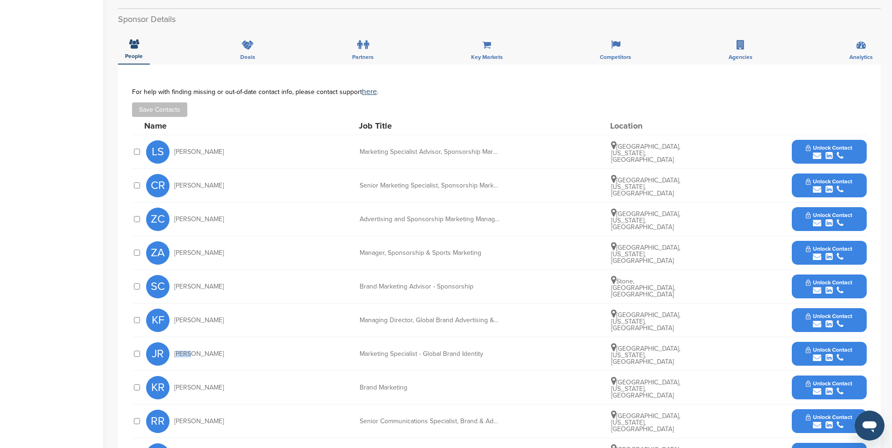
drag, startPoint x: 183, startPoint y: 343, endPoint x: 192, endPoint y: 344, distance: 9.5
click at [185, 351] on span "John Rice" at bounding box center [199, 354] width 50 height 7
click at [183, 351] on span "John Rice" at bounding box center [199, 354] width 50 height 7
drag, startPoint x: 183, startPoint y: 341, endPoint x: 196, endPoint y: 343, distance: 12.8
click at [196, 351] on span "John Rice" at bounding box center [199, 354] width 50 height 7
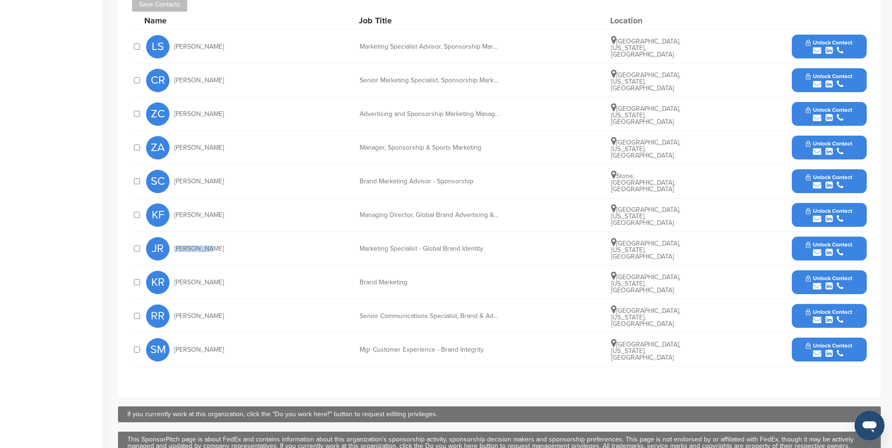
scroll to position [436, 0]
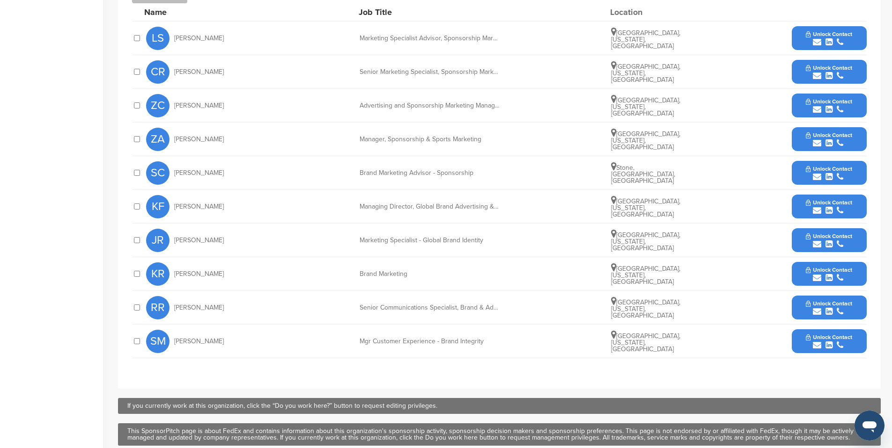
click at [185, 271] on span "Kevin Reasons" at bounding box center [199, 274] width 50 height 7
drag, startPoint x: 185, startPoint y: 264, endPoint x: 205, endPoint y: 265, distance: 20.2
click at [205, 271] on span "Kevin Reasons" at bounding box center [199, 274] width 50 height 7
copy span "Kevin Reasons"
click at [187, 305] on span "Rehana Rashid" at bounding box center [199, 308] width 50 height 7
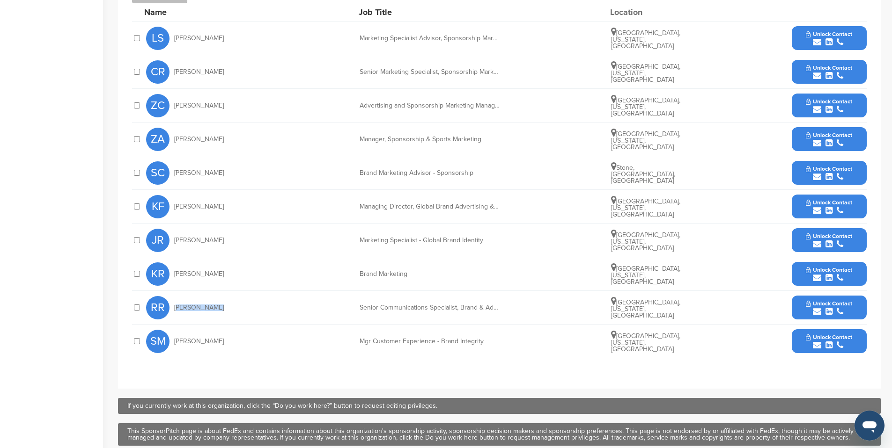
drag, startPoint x: 187, startPoint y: 297, endPoint x: 222, endPoint y: 294, distance: 35.2
click at [222, 296] on div "RR Rehana Rashid" at bounding box center [197, 307] width 103 height 23
copy div "Rehana Rashid"
click at [186, 338] on span "Steve Moroniak" at bounding box center [199, 341] width 50 height 7
drag, startPoint x: 186, startPoint y: 331, endPoint x: 200, endPoint y: 332, distance: 14.1
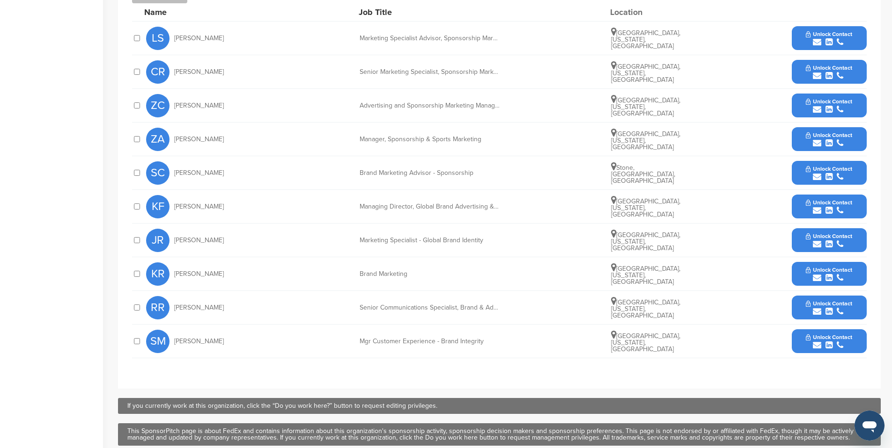
click at [200, 338] on span "Steve Moroniak" at bounding box center [199, 341] width 50 height 7
copy span "Steve Moroniak"
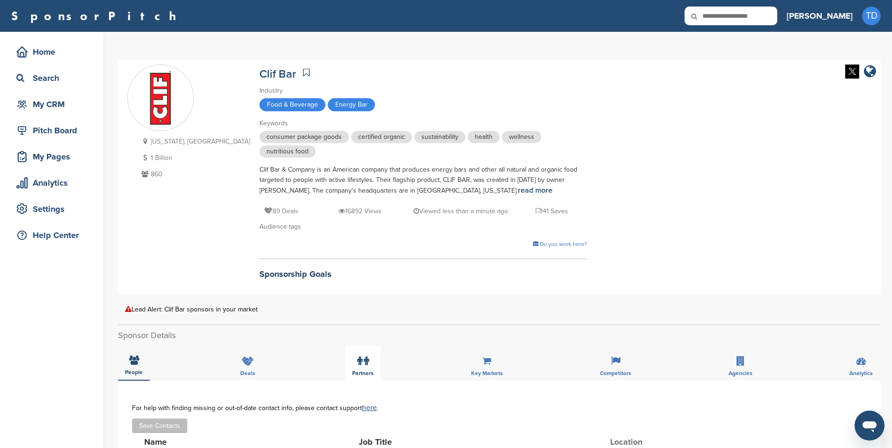
drag, startPoint x: 363, startPoint y: 367, endPoint x: 360, endPoint y: 359, distance: 7.8
click at [363, 367] on label at bounding box center [363, 361] width 12 height 19
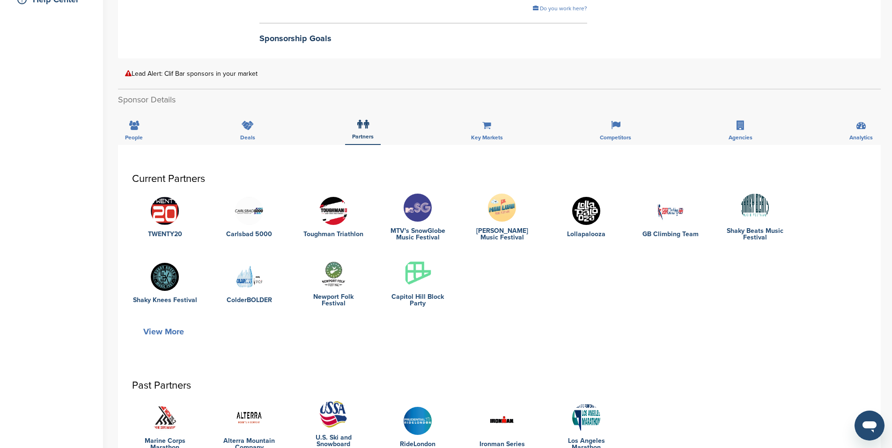
scroll to position [237, 0]
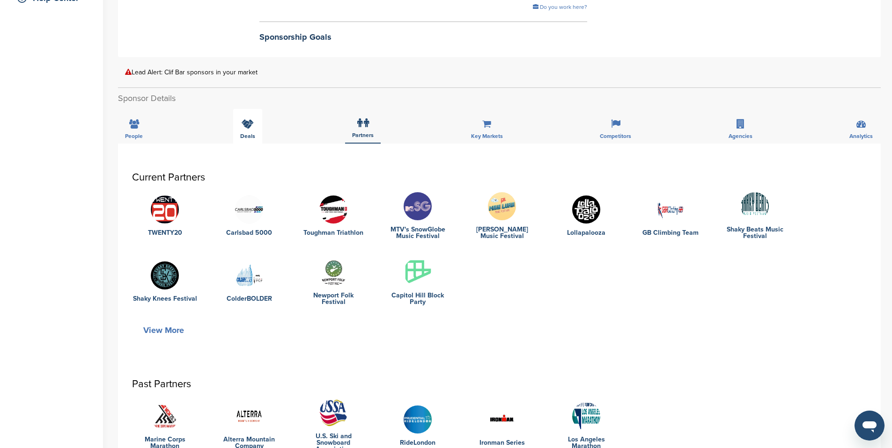
click at [239, 122] on div "Deals" at bounding box center [247, 126] width 29 height 35
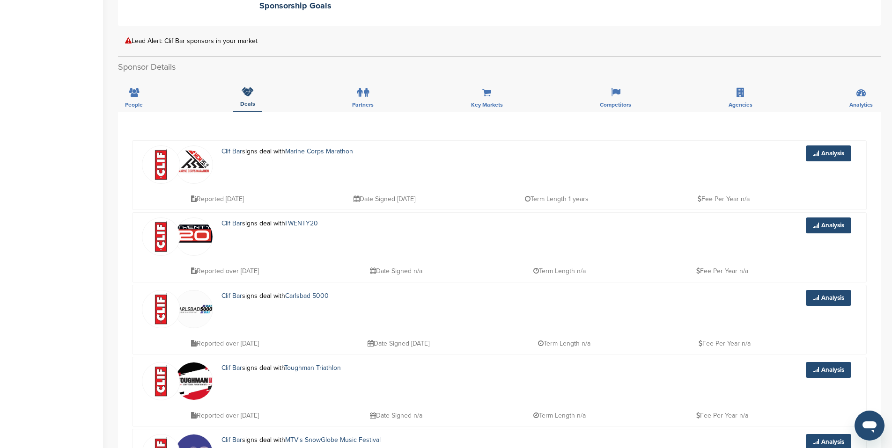
scroll to position [0, 0]
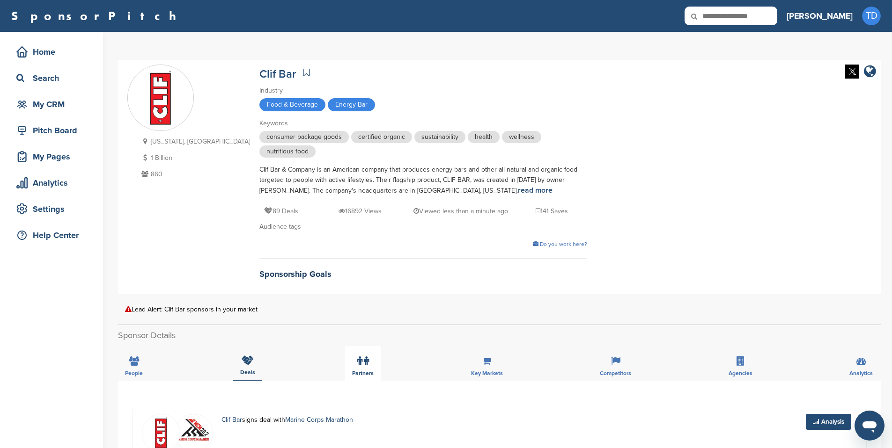
click at [374, 370] on div "Partners" at bounding box center [363, 363] width 36 height 35
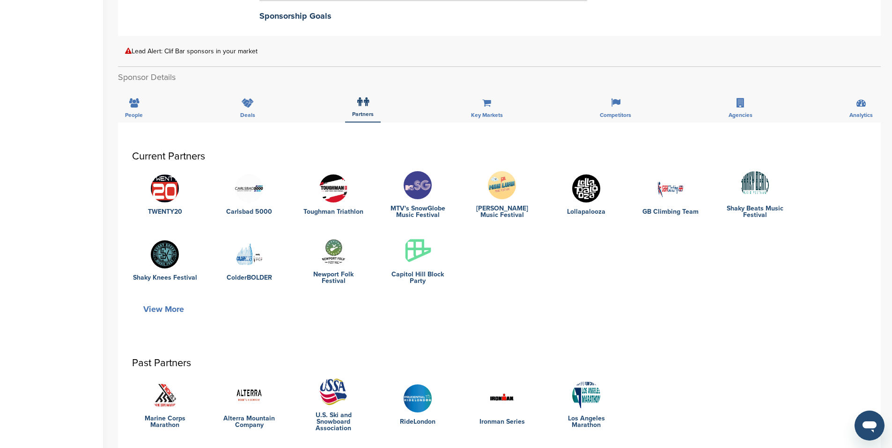
scroll to position [294, 0]
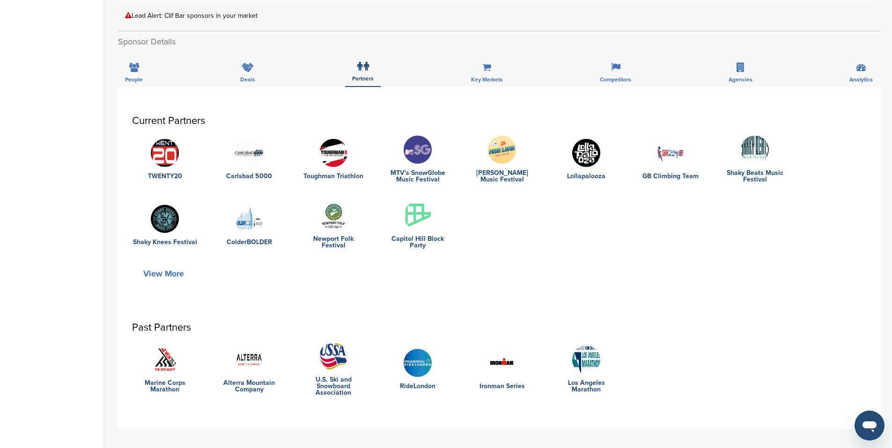
click at [167, 274] on button "View More" at bounding box center [163, 274] width 63 height 22
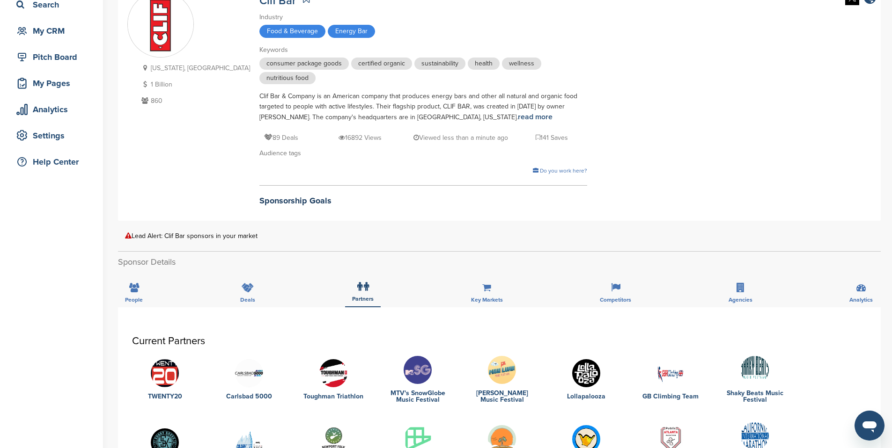
scroll to position [0, 0]
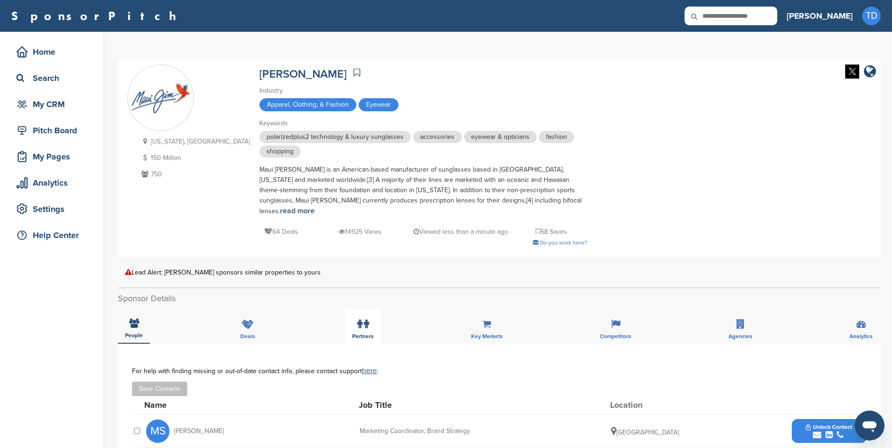
click at [355, 314] on div "Partners" at bounding box center [363, 326] width 36 height 35
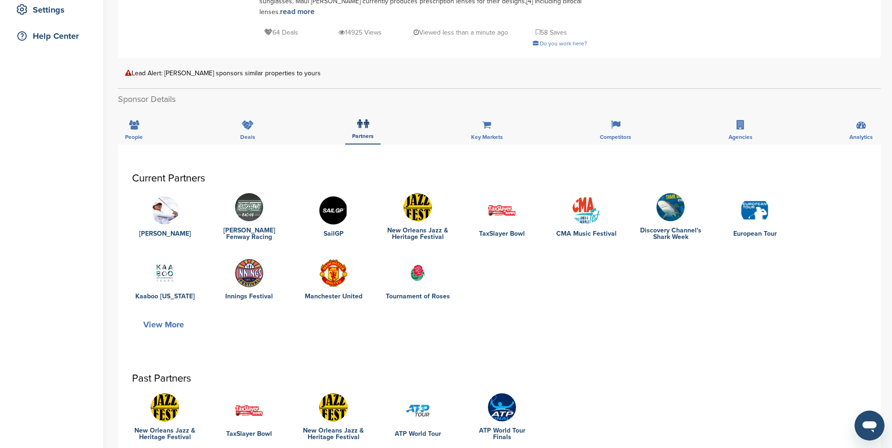
scroll to position [214, 0]
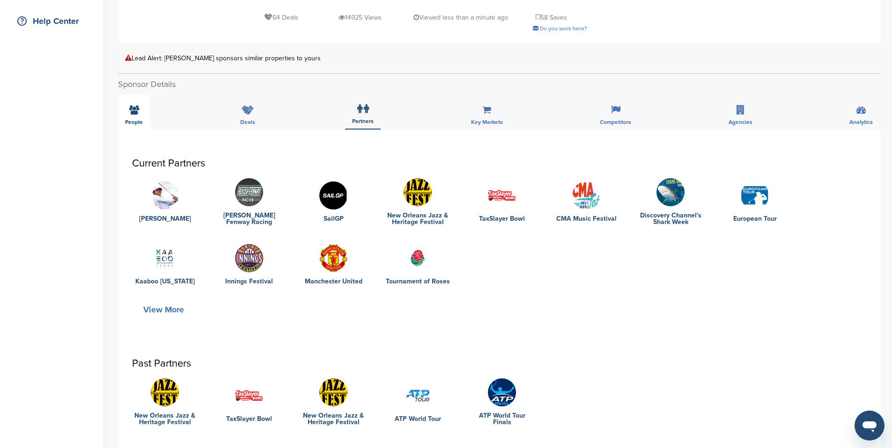
click at [128, 107] on div "People" at bounding box center [134, 112] width 32 height 35
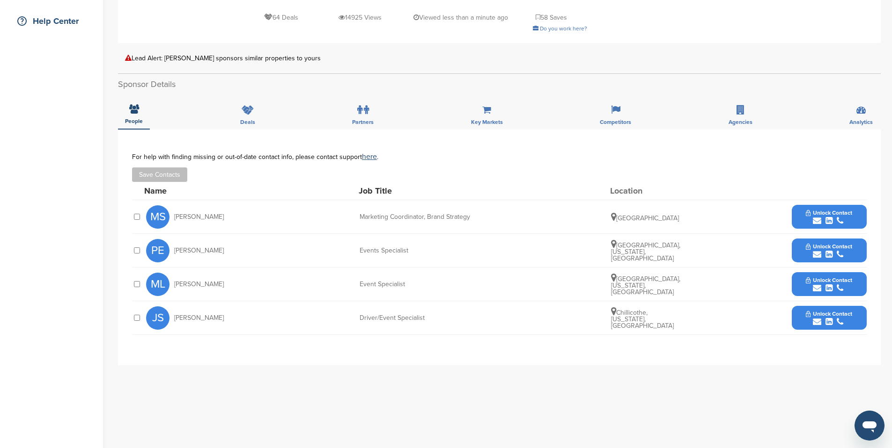
click at [183, 214] on span "[PERSON_NAME]" at bounding box center [199, 217] width 50 height 7
drag, startPoint x: 183, startPoint y: 208, endPoint x: 219, endPoint y: 207, distance: 35.1
click at [219, 214] on span "[PERSON_NAME]" at bounding box center [199, 217] width 50 height 7
copy span "[PERSON_NAME]"
click at [185, 248] on span "[PERSON_NAME]" at bounding box center [199, 251] width 50 height 7
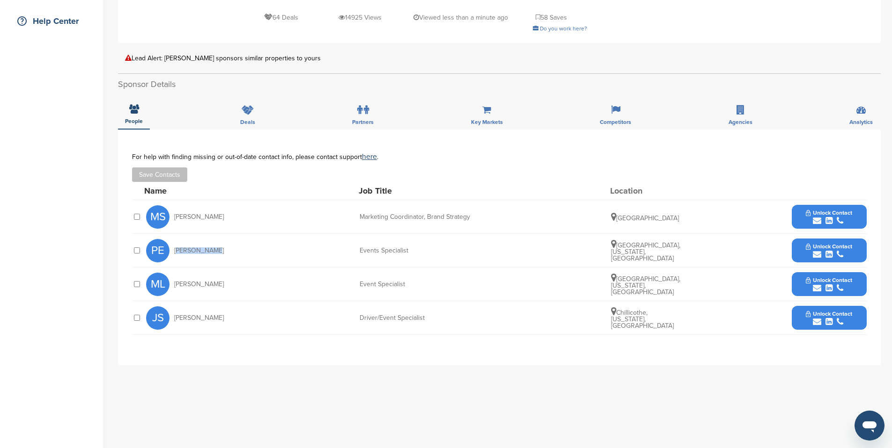
drag, startPoint x: 185, startPoint y: 238, endPoint x: 200, endPoint y: 239, distance: 15.5
click at [200, 248] on span "[PERSON_NAME]" at bounding box center [199, 251] width 50 height 7
copy span "[PERSON_NAME]"
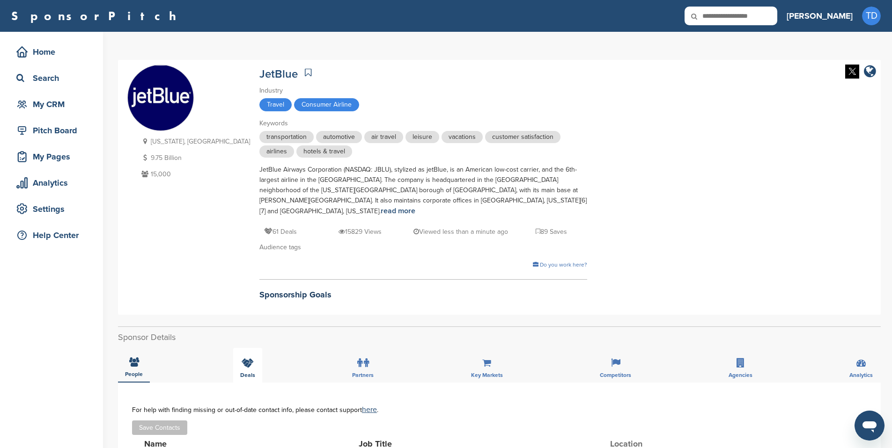
click at [252, 348] on div "Deals" at bounding box center [247, 365] width 29 height 35
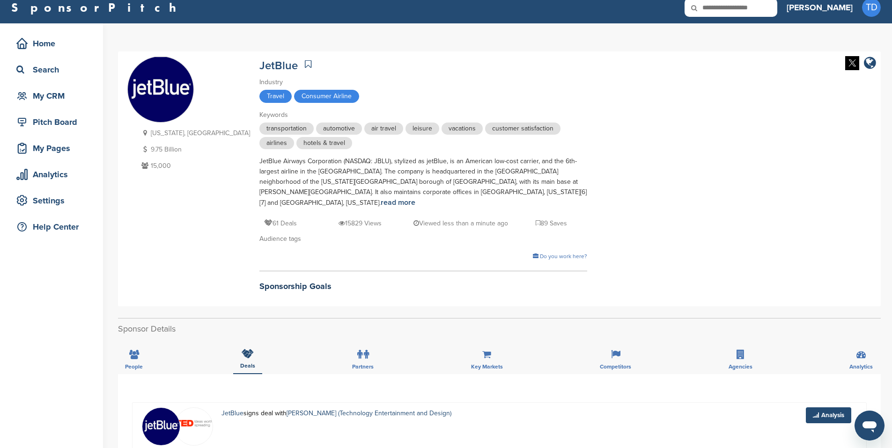
scroll to position [96, 0]
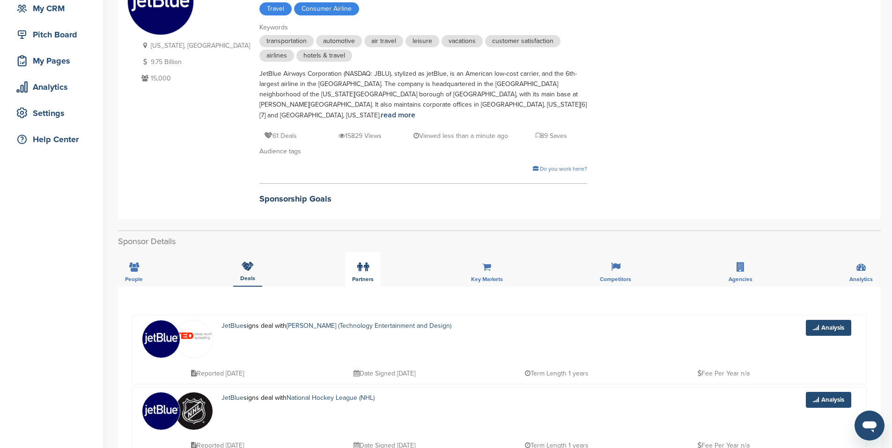
click at [375, 254] on div "Partners" at bounding box center [363, 269] width 36 height 35
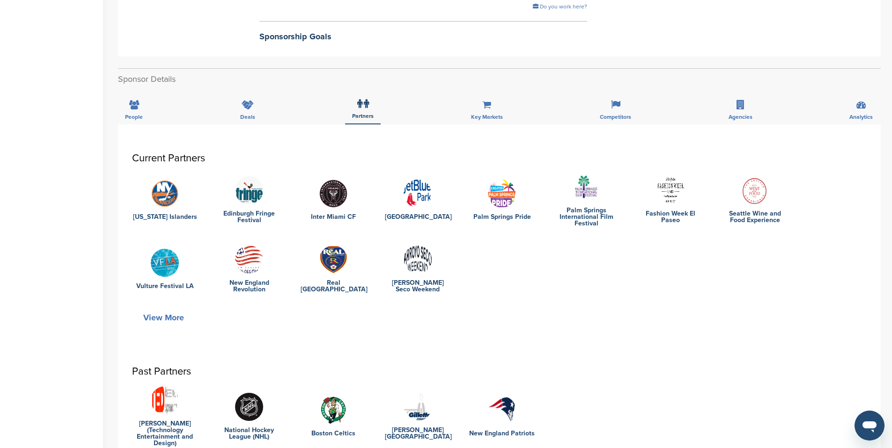
scroll to position [262, 0]
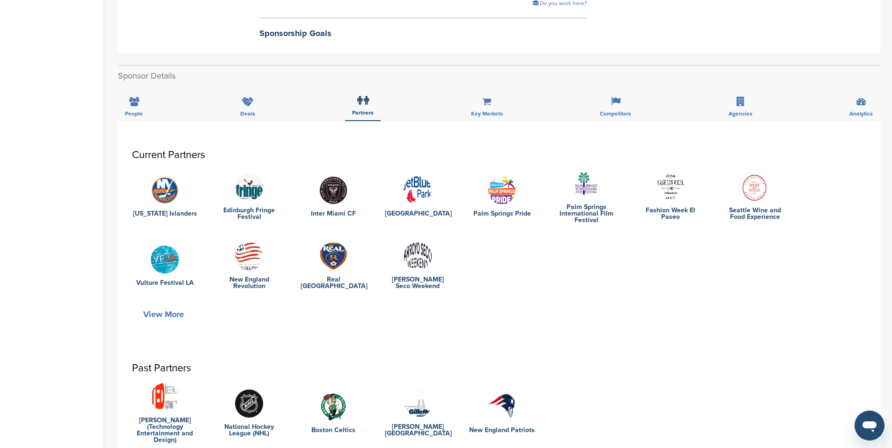
click at [157, 304] on button "View More" at bounding box center [163, 315] width 63 height 22
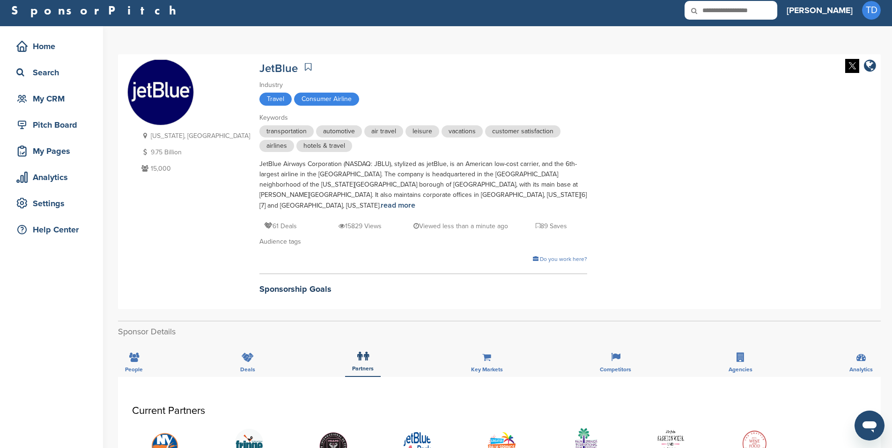
scroll to position [0, 0]
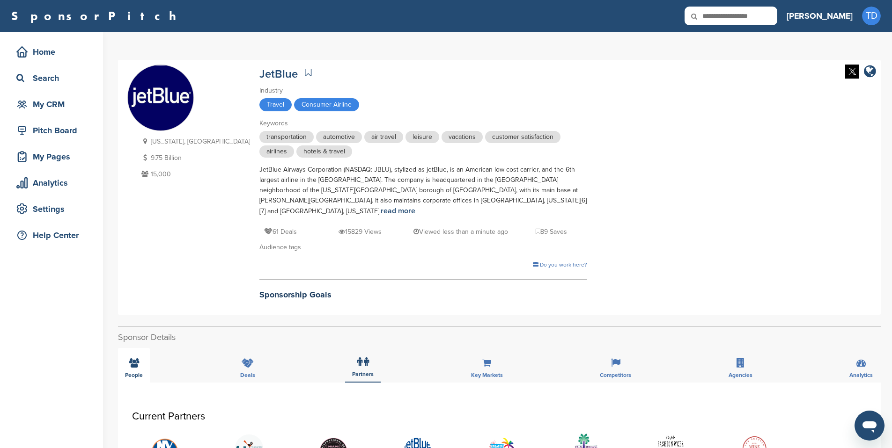
click at [145, 358] on div "People" at bounding box center [134, 365] width 32 height 35
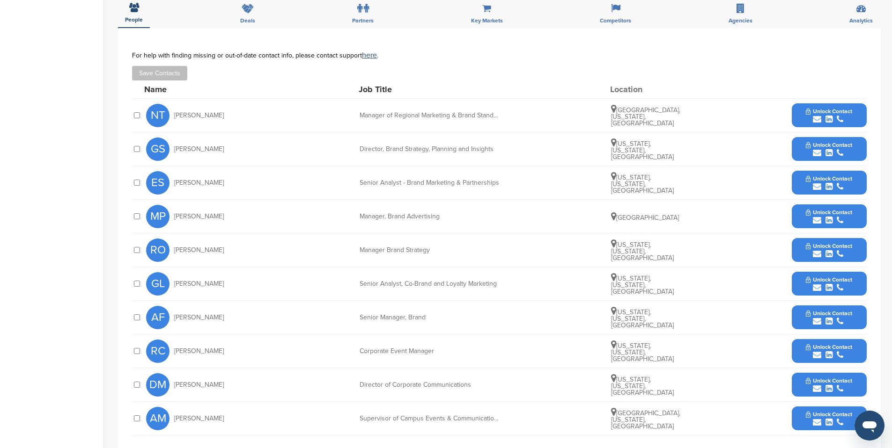
scroll to position [354, 0]
click at [182, 113] on span "[PERSON_NAME]" at bounding box center [199, 116] width 50 height 7
drag, startPoint x: 182, startPoint y: 103, endPoint x: 205, endPoint y: 104, distance: 23.9
click at [205, 113] on span "[PERSON_NAME]" at bounding box center [199, 116] width 50 height 7
copy span "[PERSON_NAME]"
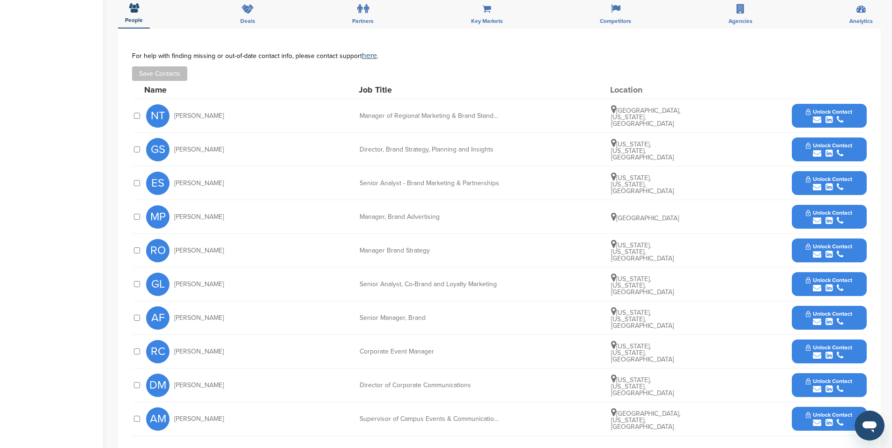
click at [185, 146] on span "[PERSON_NAME]" at bounding box center [199, 149] width 50 height 7
drag, startPoint x: 185, startPoint y: 140, endPoint x: 205, endPoint y: 140, distance: 20.6
click at [205, 146] on span "[PERSON_NAME]" at bounding box center [199, 149] width 50 height 7
copy span "[PERSON_NAME]"
click at [184, 180] on span "[PERSON_NAME]" at bounding box center [199, 183] width 50 height 7
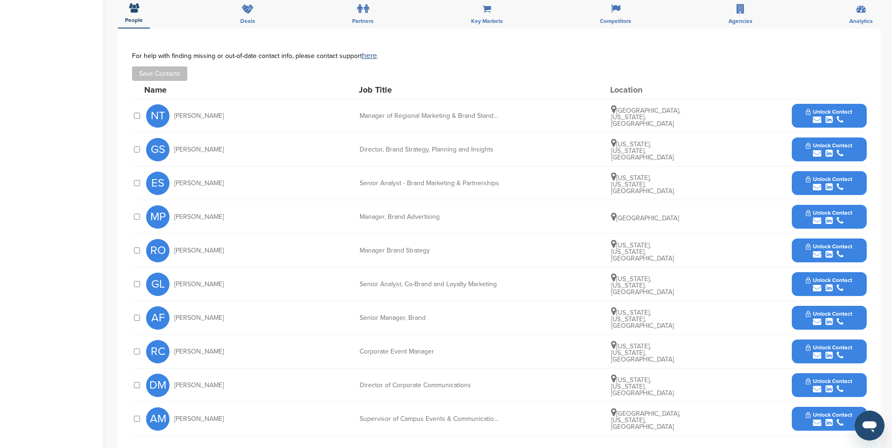
drag, startPoint x: 184, startPoint y: 170, endPoint x: 196, endPoint y: 173, distance: 12.5
click at [196, 180] on span "[PERSON_NAME]" at bounding box center [199, 183] width 50 height 7
click at [180, 180] on span "[PERSON_NAME]" at bounding box center [199, 183] width 50 height 7
drag, startPoint x: 180, startPoint y: 173, endPoint x: 191, endPoint y: 174, distance: 10.8
click at [191, 180] on span "[PERSON_NAME]" at bounding box center [199, 183] width 50 height 7
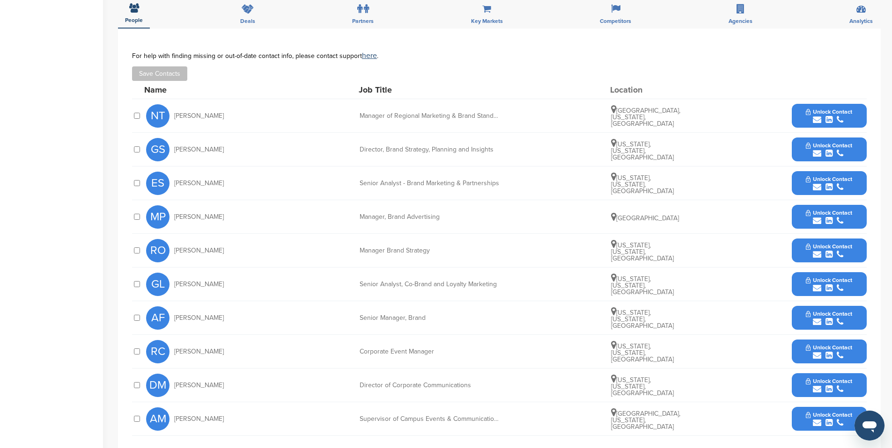
copy span "[PERSON_NAME]"
click at [181, 214] on span "[PERSON_NAME]" at bounding box center [199, 217] width 50 height 7
drag, startPoint x: 181, startPoint y: 206, endPoint x: 221, endPoint y: 207, distance: 40.7
click at [221, 207] on div "MP [PERSON_NAME]" at bounding box center [197, 216] width 103 height 23
copy div "[PERSON_NAME]"
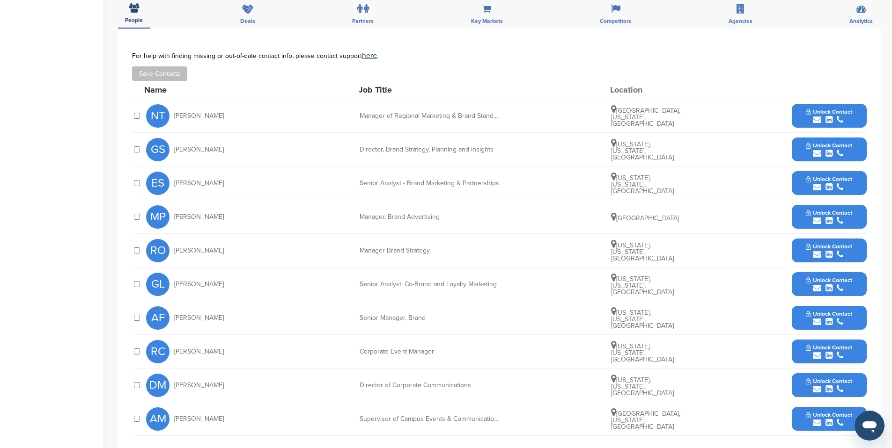
click at [184, 248] on span "[PERSON_NAME]" at bounding box center [199, 251] width 50 height 7
drag, startPoint x: 184, startPoint y: 240, endPoint x: 201, endPoint y: 241, distance: 17.4
click at [201, 248] on span "[PERSON_NAME]" at bounding box center [199, 251] width 50 height 7
copy span "[PERSON_NAME]"
